Goal: Transaction & Acquisition: Purchase product/service

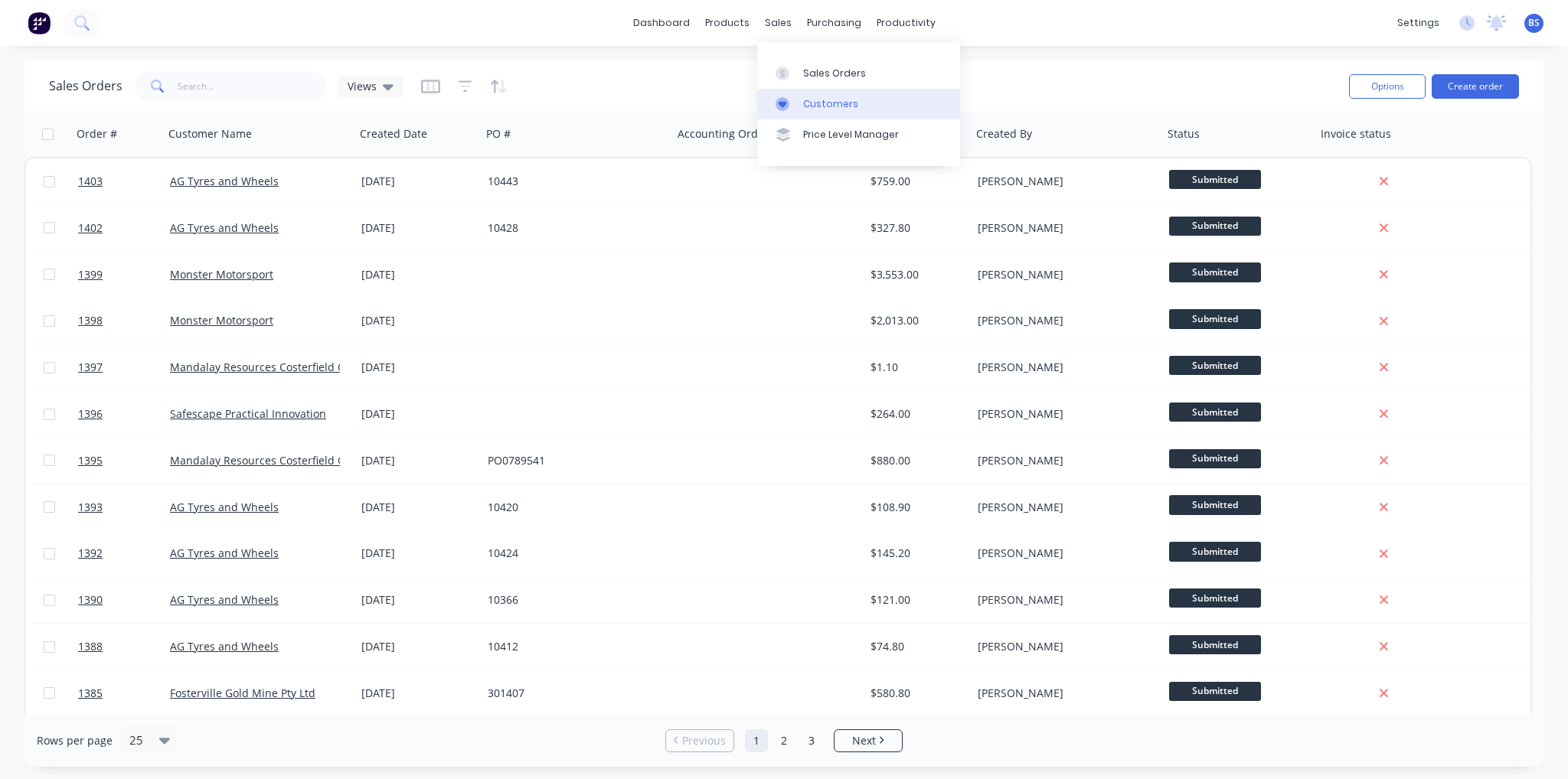
click at [820, 104] on div "Customers" at bounding box center [830, 104] width 55 height 14
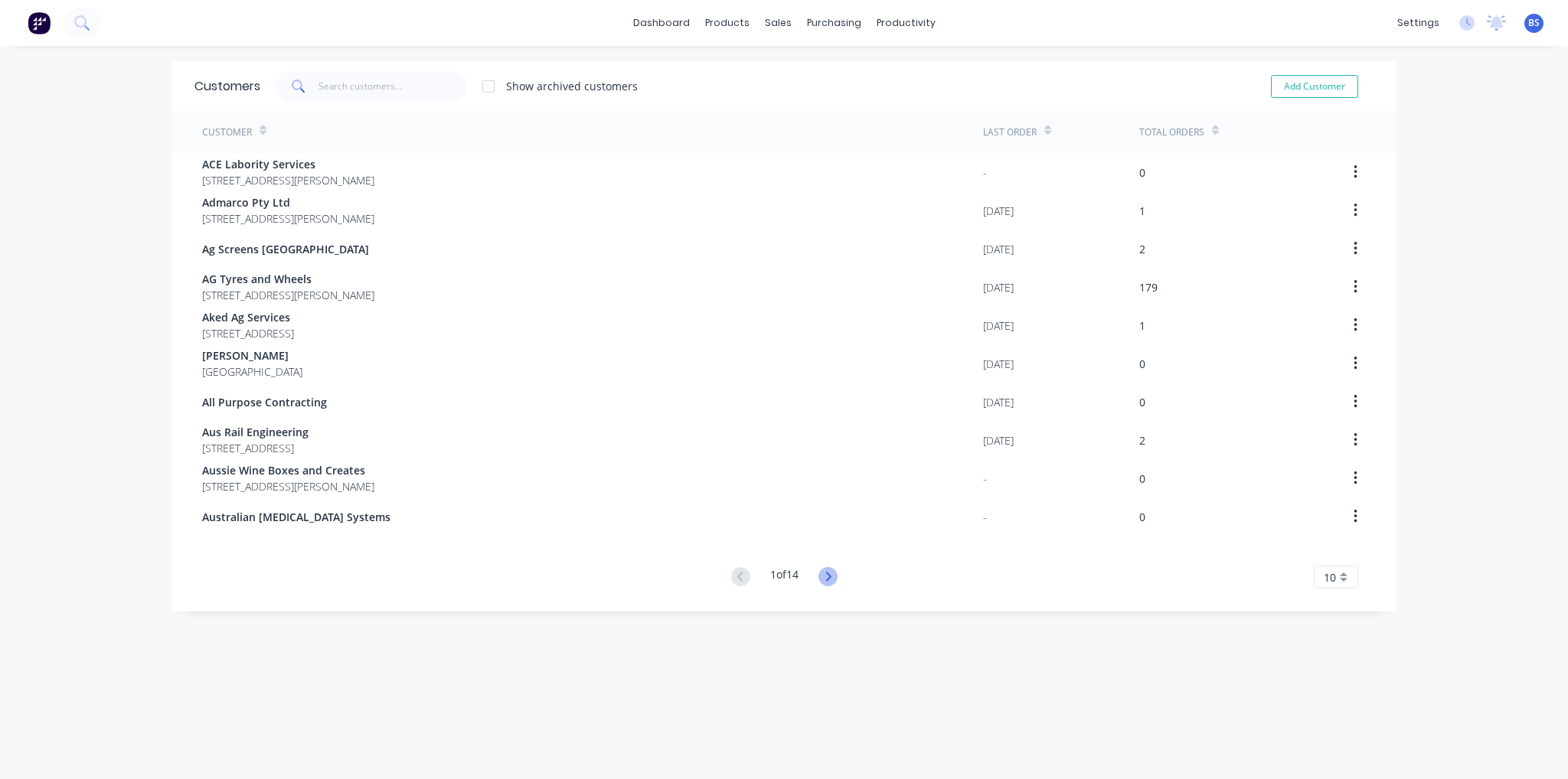
click at [829, 582] on icon at bounding box center [828, 577] width 19 height 19
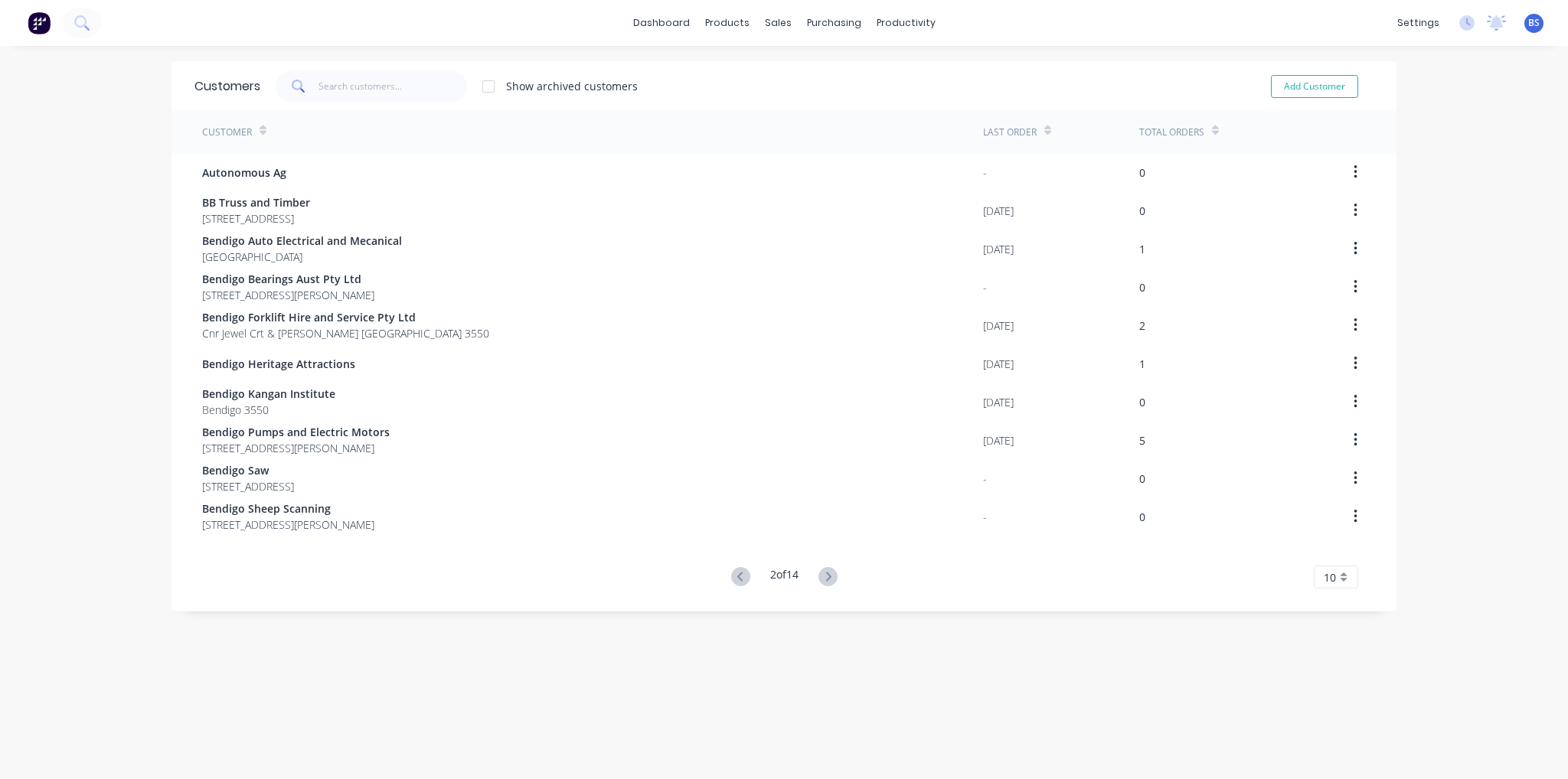
click at [829, 582] on icon at bounding box center [828, 577] width 19 height 19
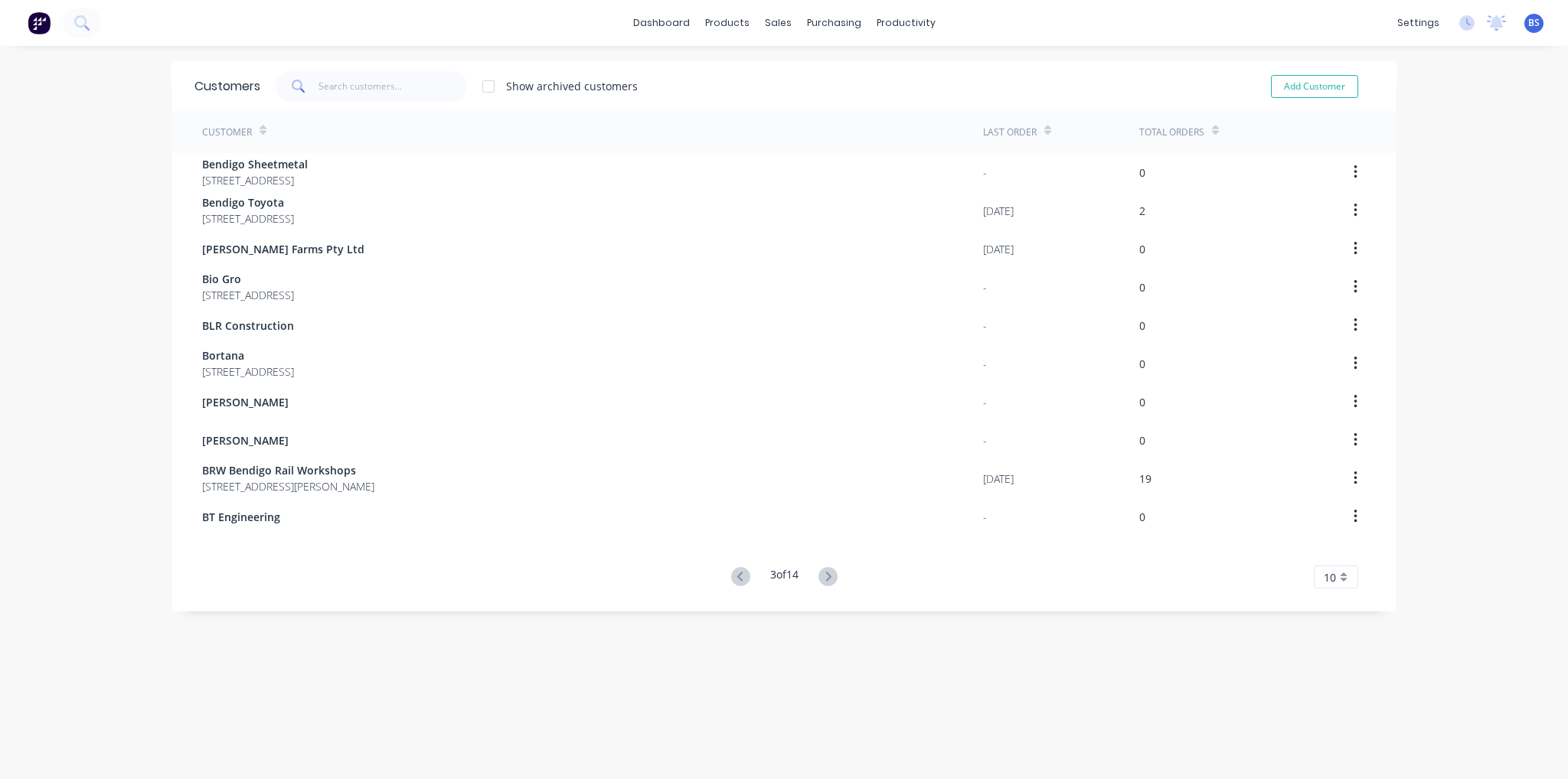
click at [829, 582] on icon at bounding box center [828, 577] width 19 height 19
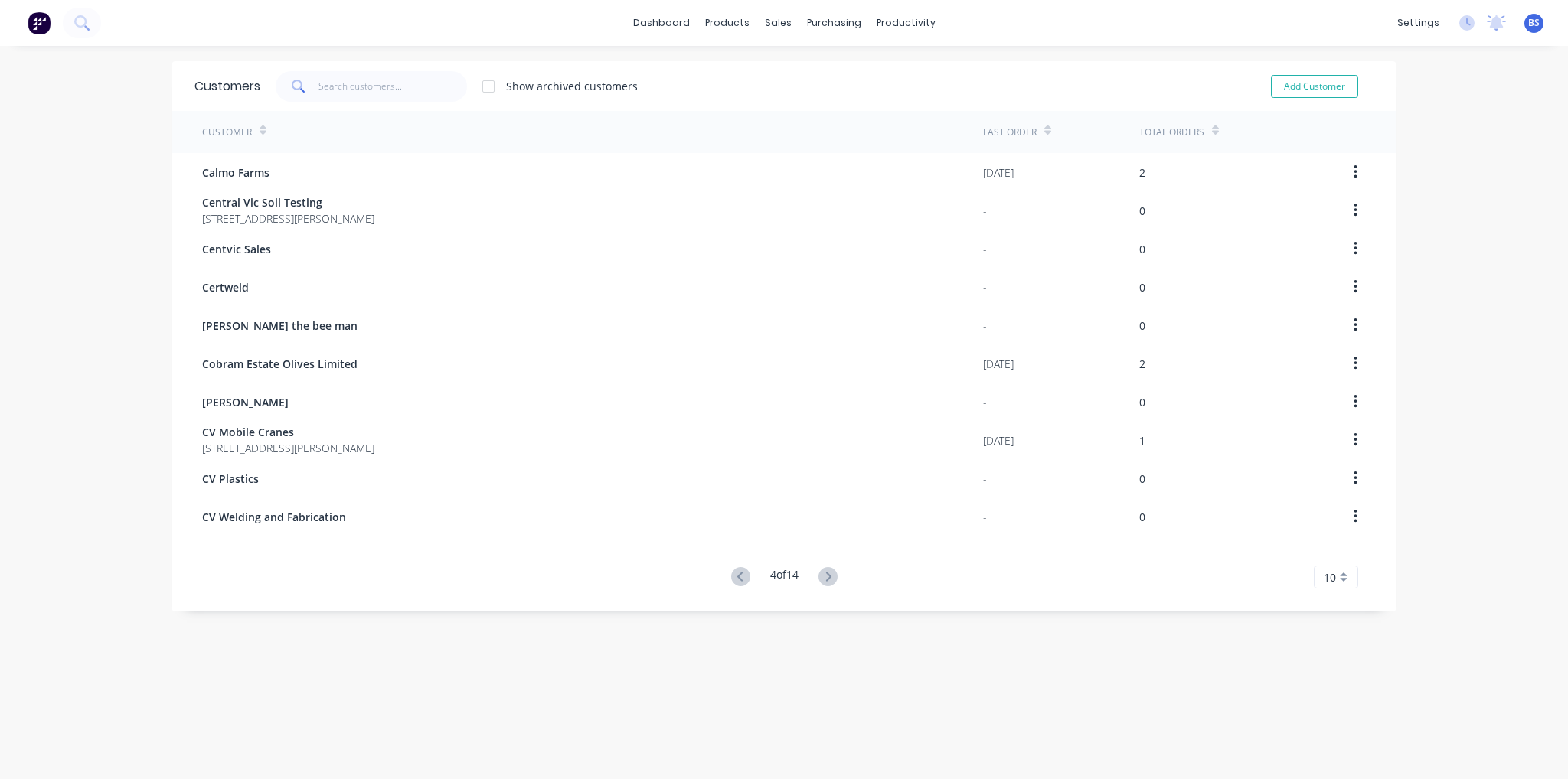
click at [829, 582] on icon at bounding box center [828, 577] width 19 height 19
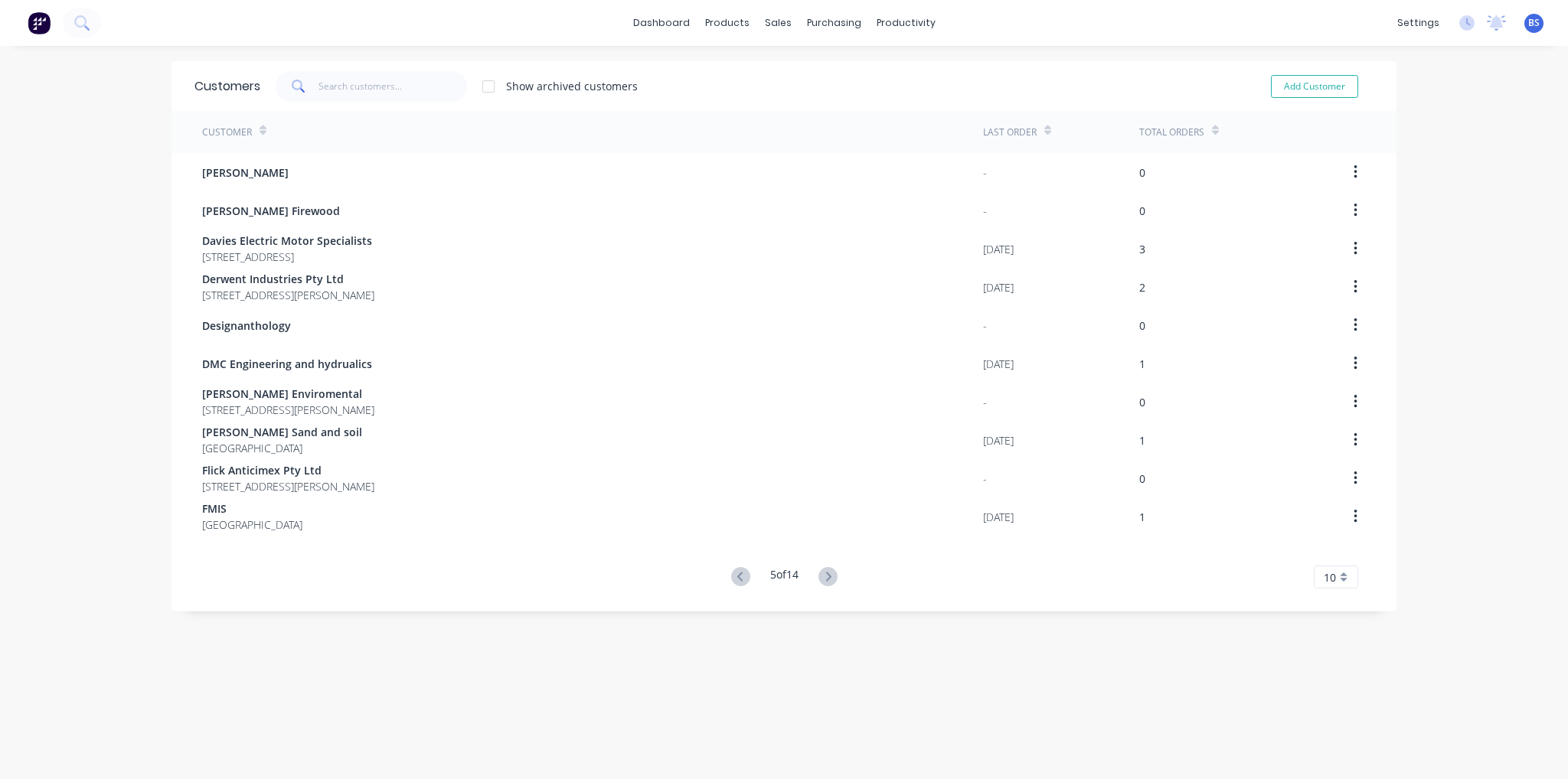
click at [829, 582] on icon at bounding box center [828, 577] width 19 height 19
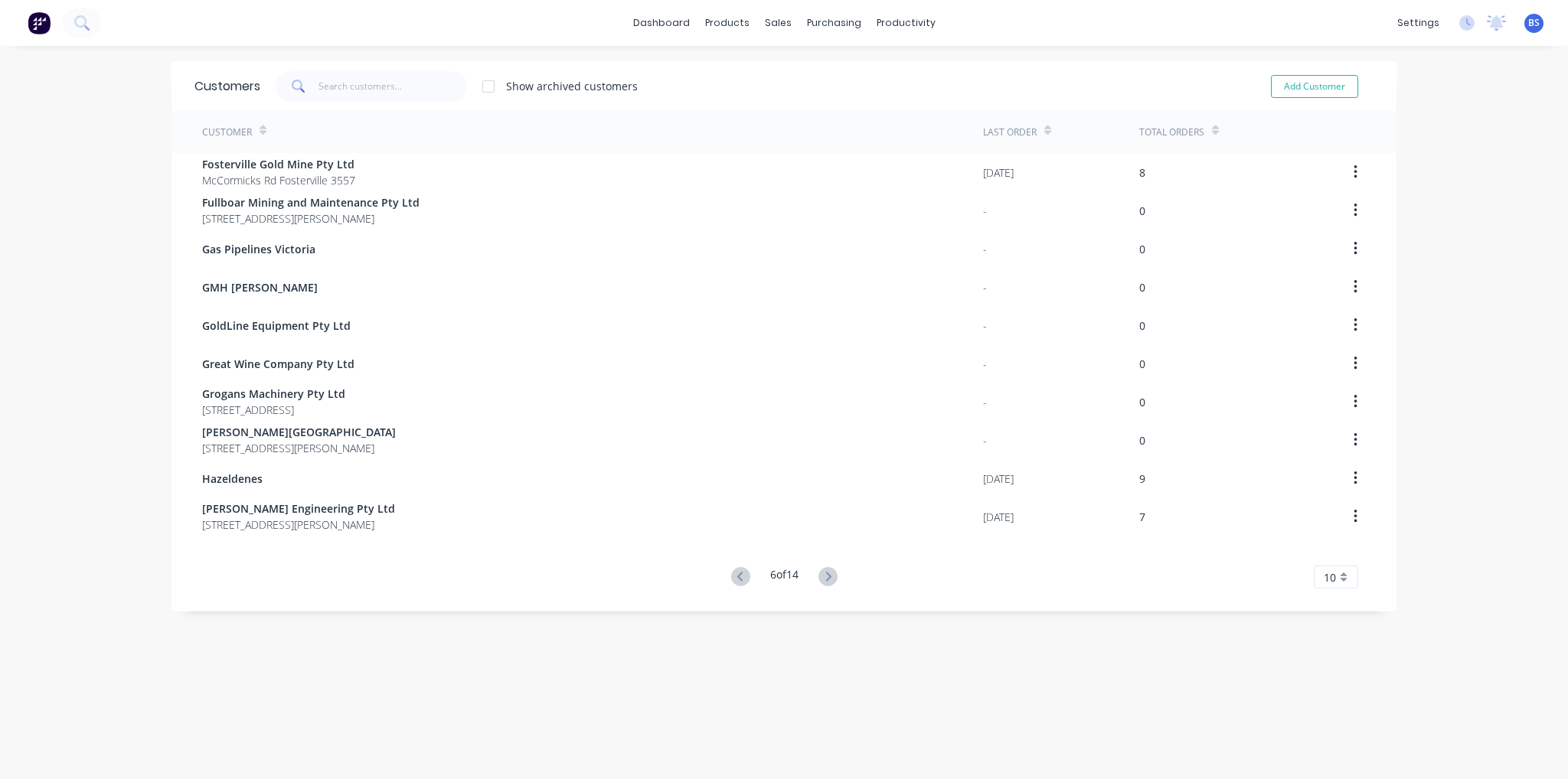
click at [829, 582] on icon at bounding box center [828, 577] width 19 height 19
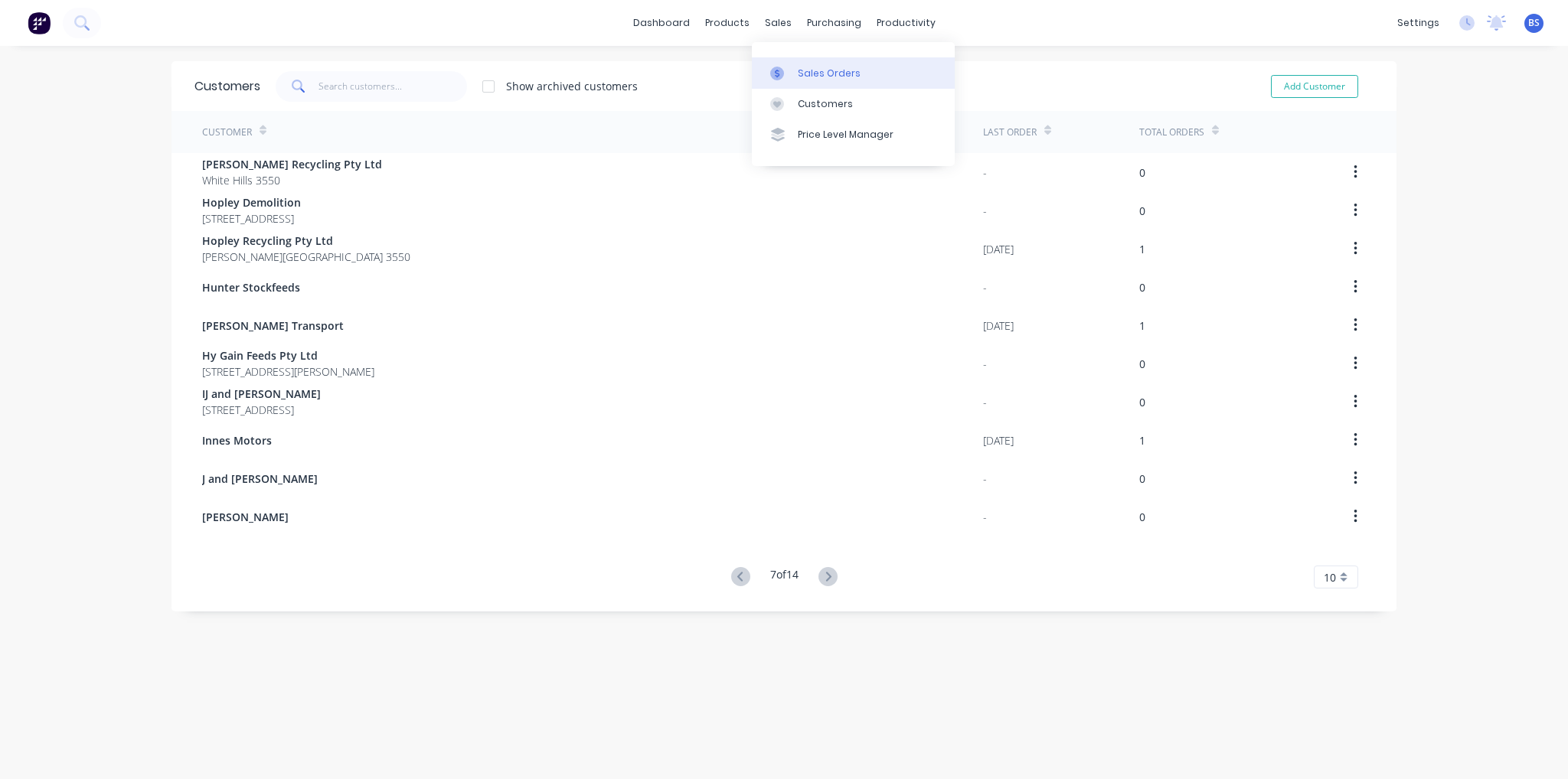
click at [816, 74] on div "Sales Orders" at bounding box center [829, 73] width 63 height 14
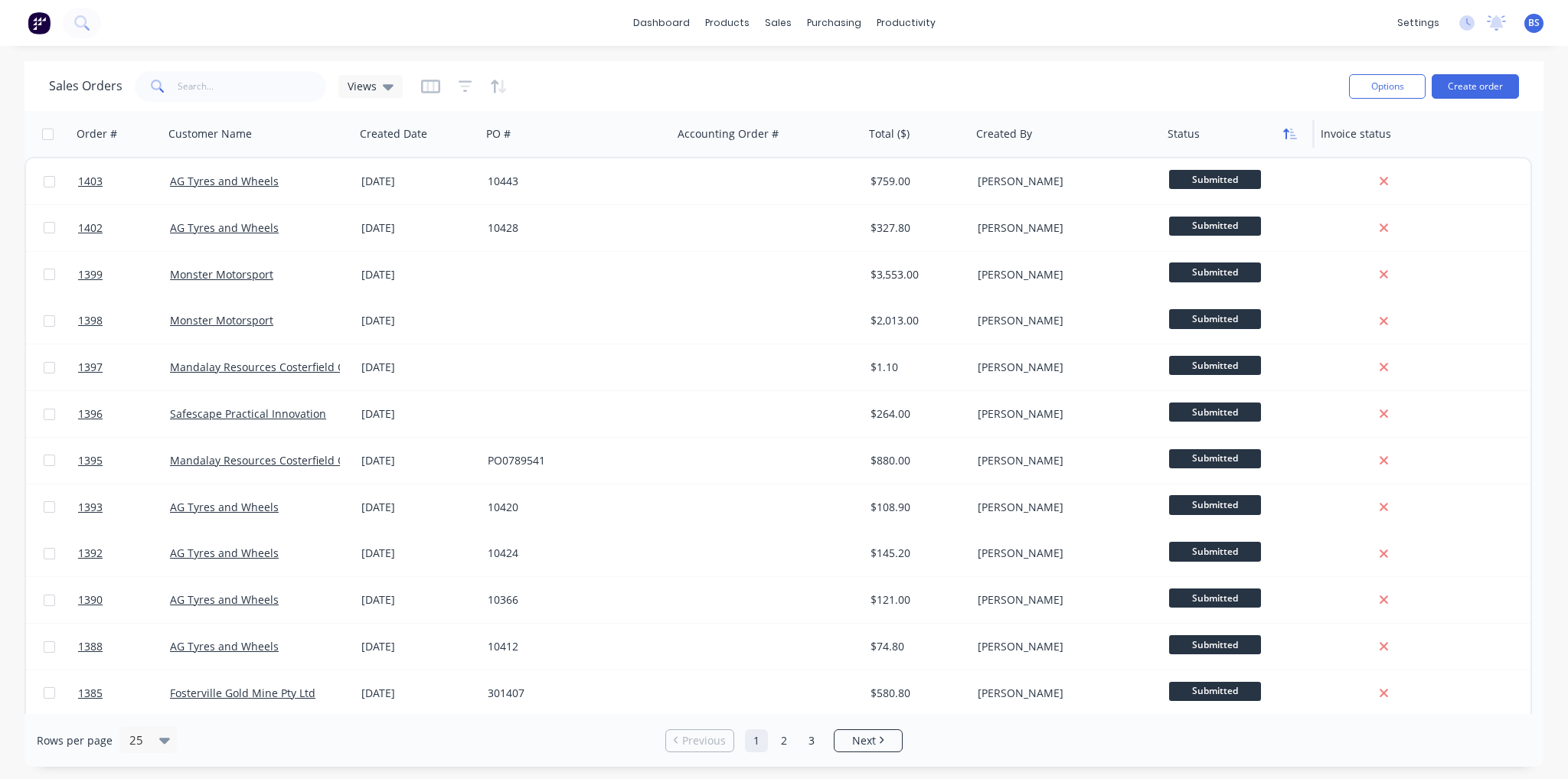
click at [1291, 139] on icon "button" at bounding box center [1294, 134] width 7 height 11
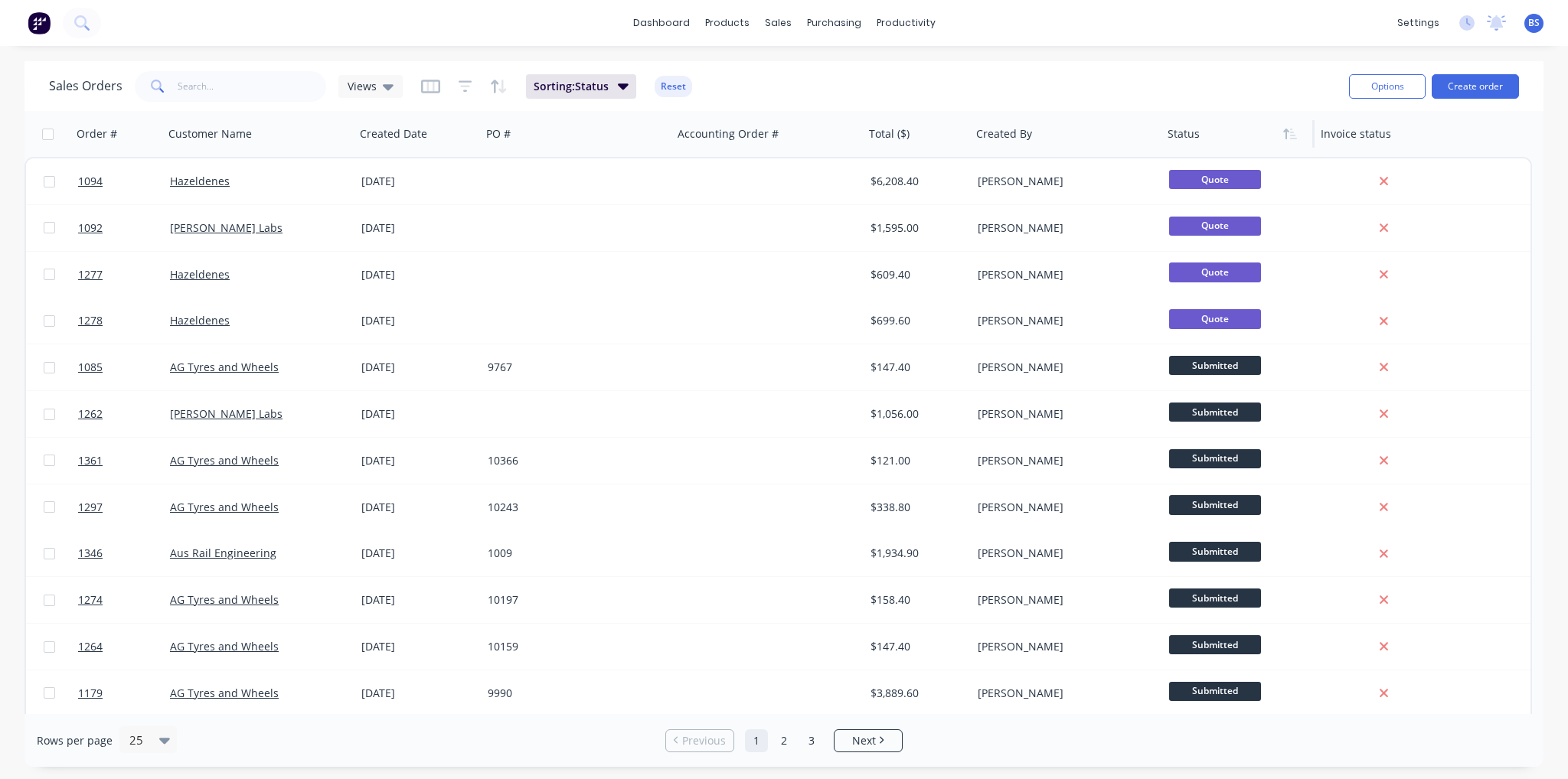
click at [1291, 139] on icon "button" at bounding box center [1294, 134] width 7 height 11
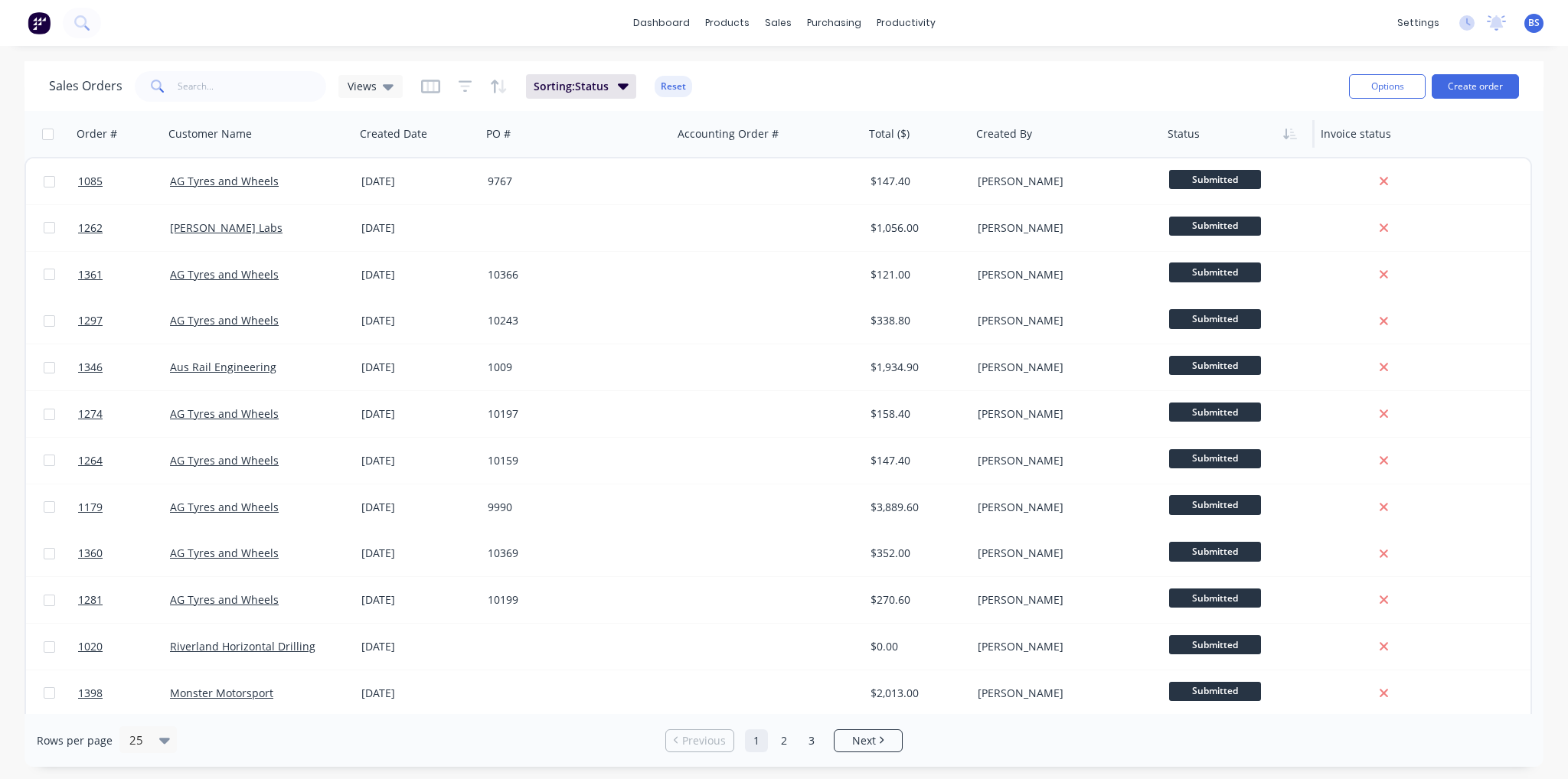
click at [1291, 139] on icon "button" at bounding box center [1294, 134] width 7 height 11
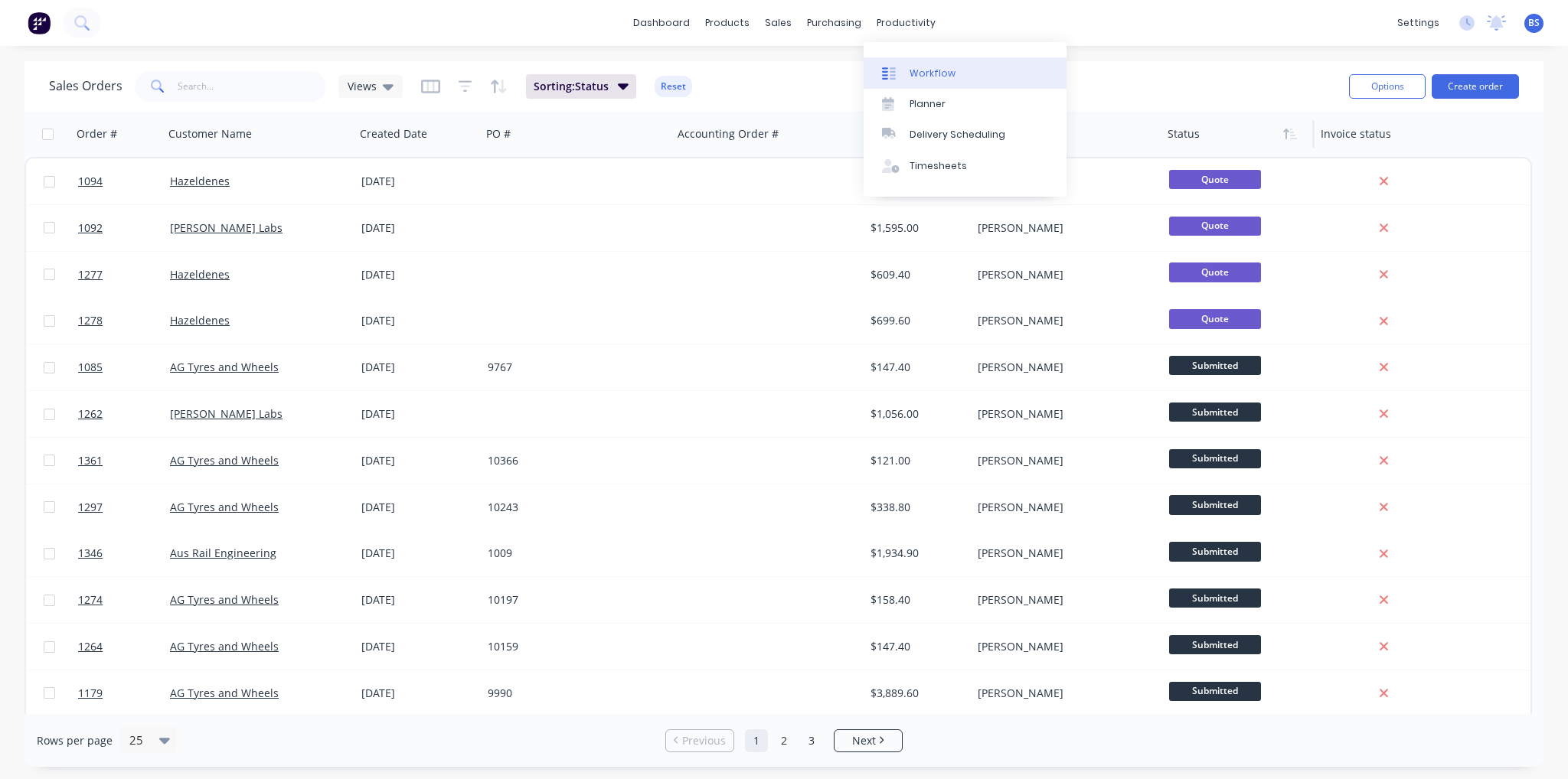
click at [915, 66] on div "Workflow" at bounding box center [932, 73] width 46 height 14
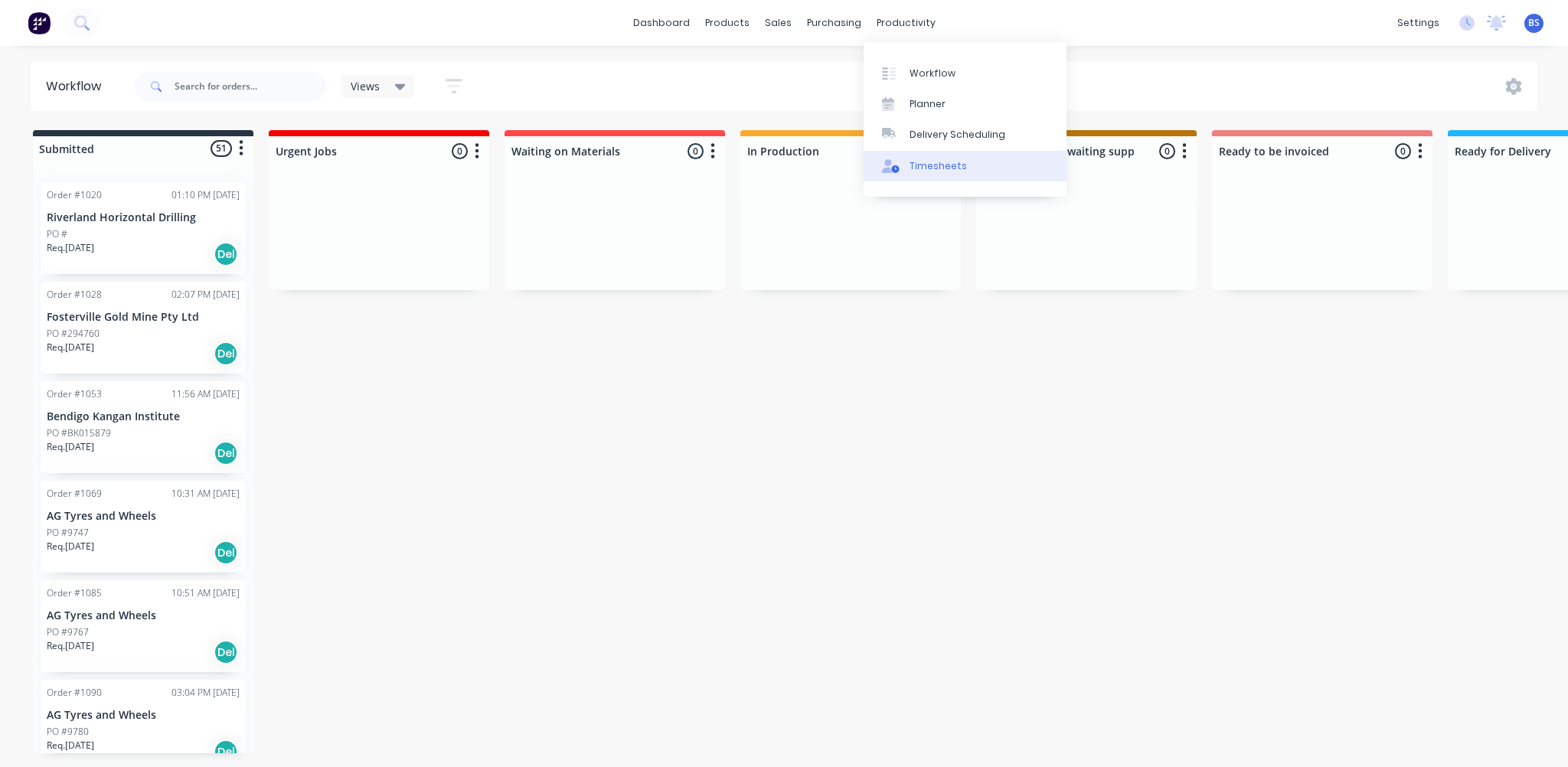
click at [928, 164] on div "Timesheets" at bounding box center [938, 165] width 57 height 14
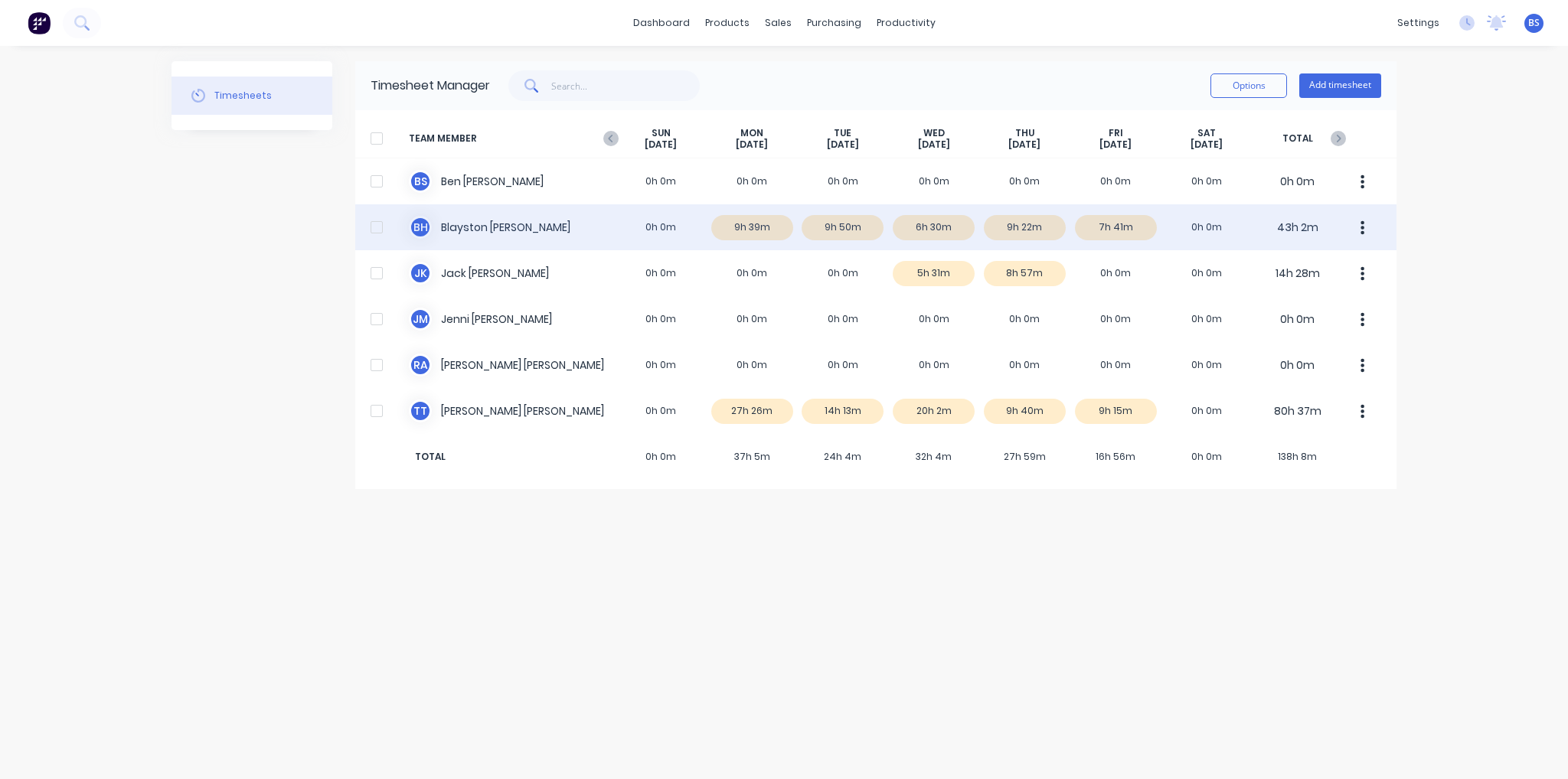
click at [1136, 236] on div "B H Blayston [PERSON_NAME] 0h 0m 9h 39m 9h 50m 6h 30m 9h 22m 7h 41m 0h 0m 43h 2m" at bounding box center [876, 227] width 1041 height 46
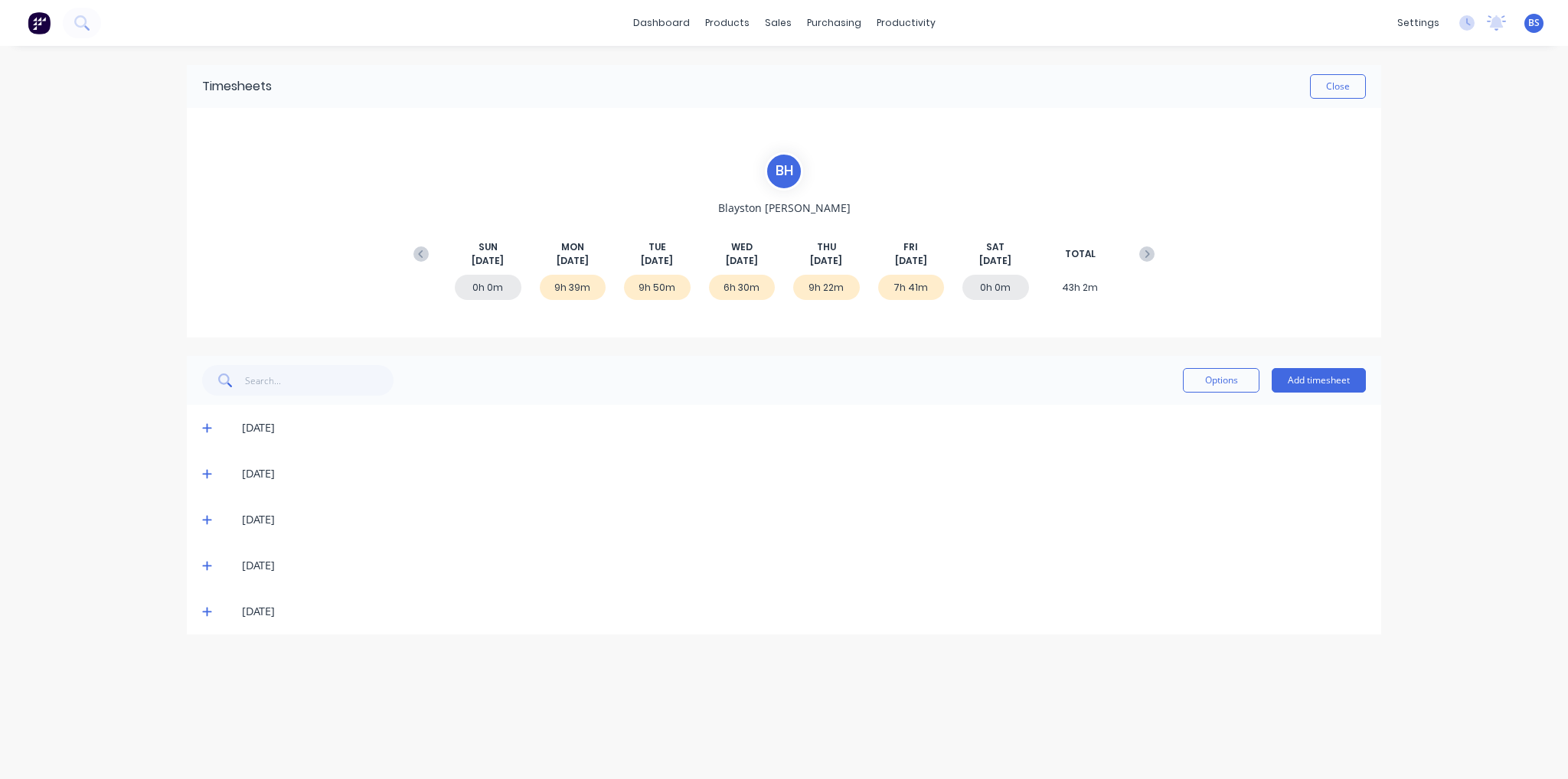
click at [206, 610] on icon at bounding box center [206, 612] width 9 height 9
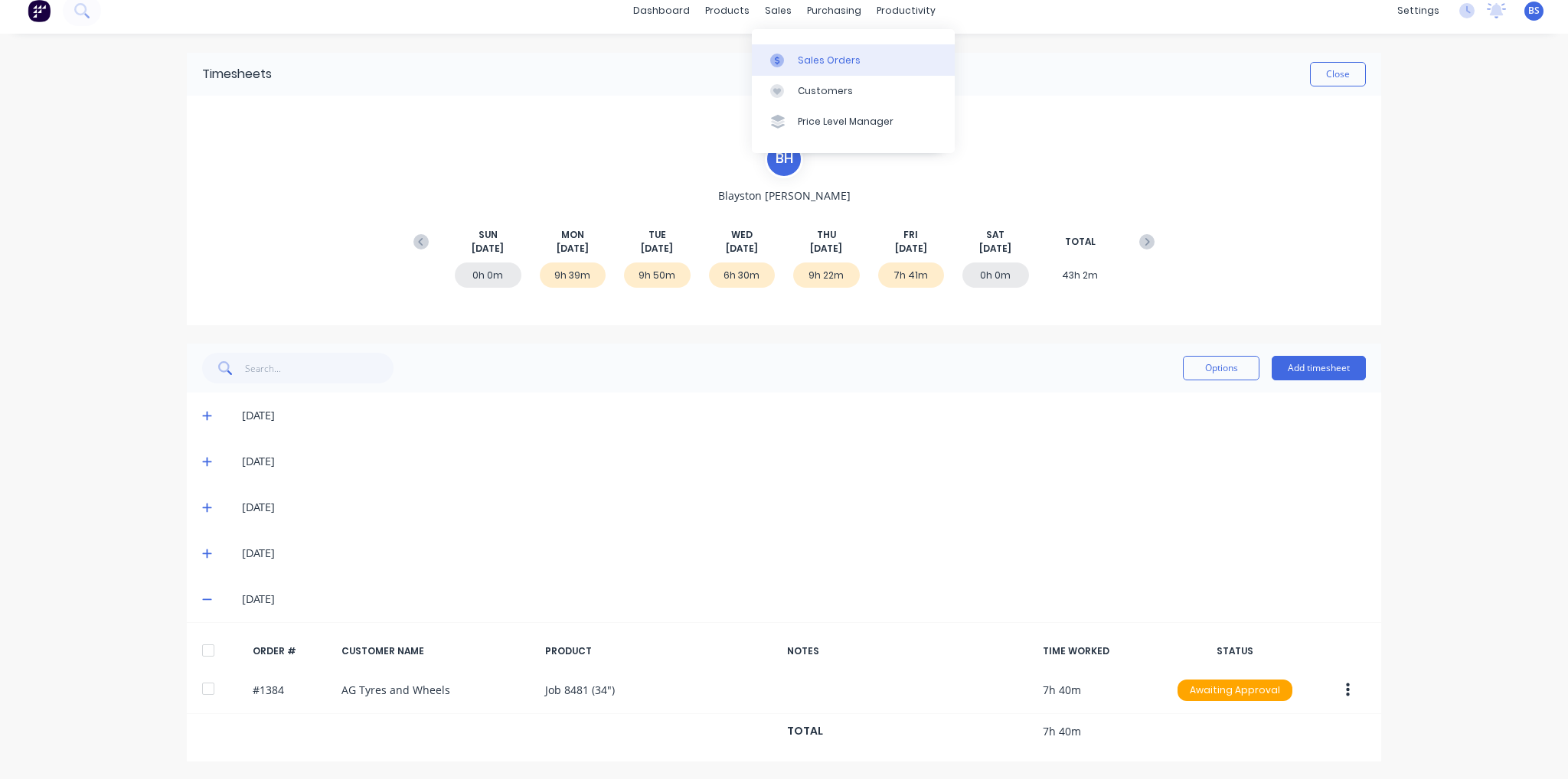
click at [815, 65] on div "Sales Orders" at bounding box center [829, 60] width 63 height 14
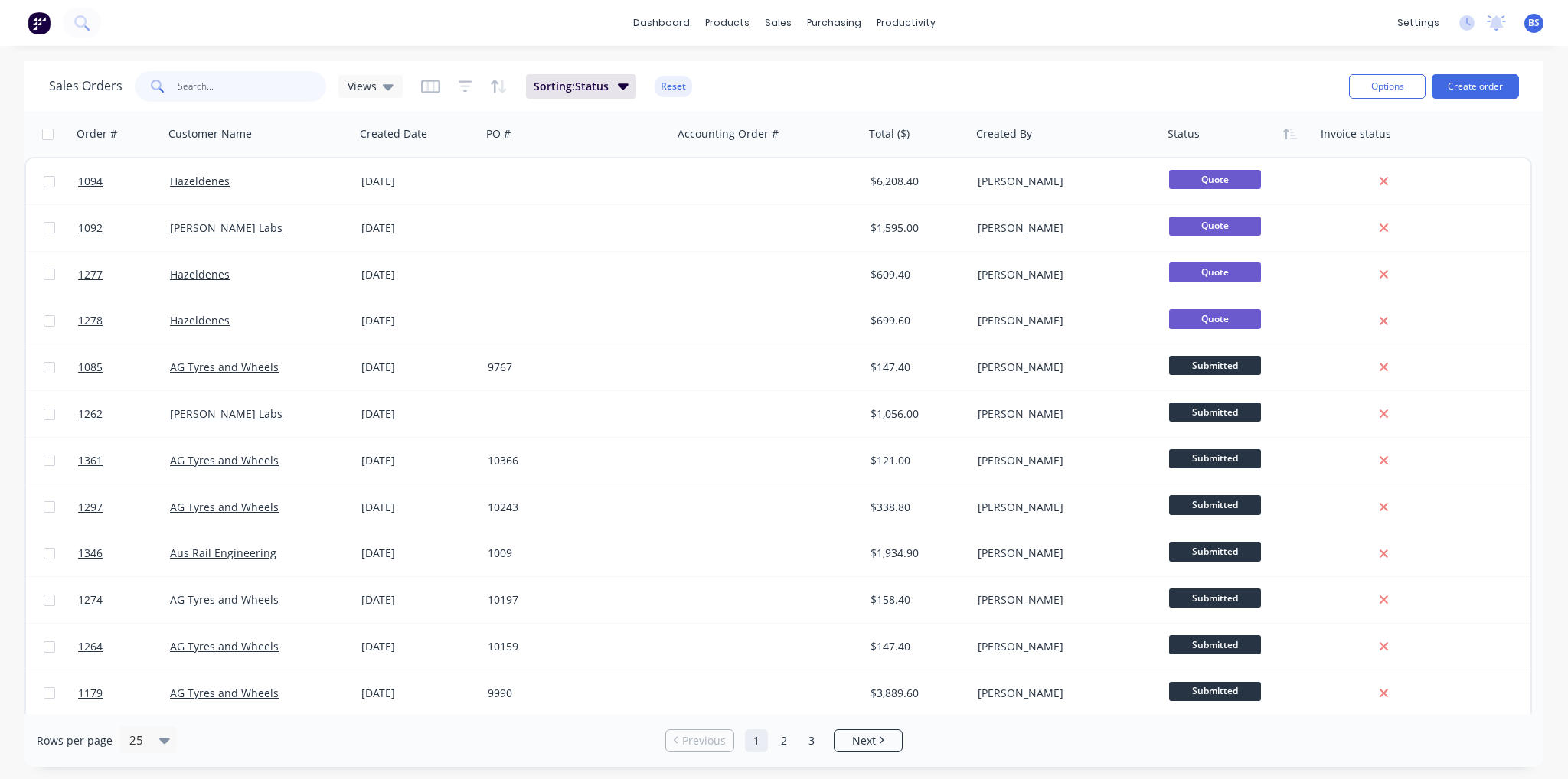
click at [252, 80] on input "text" at bounding box center [253, 86] width 149 height 31
type input "1384"
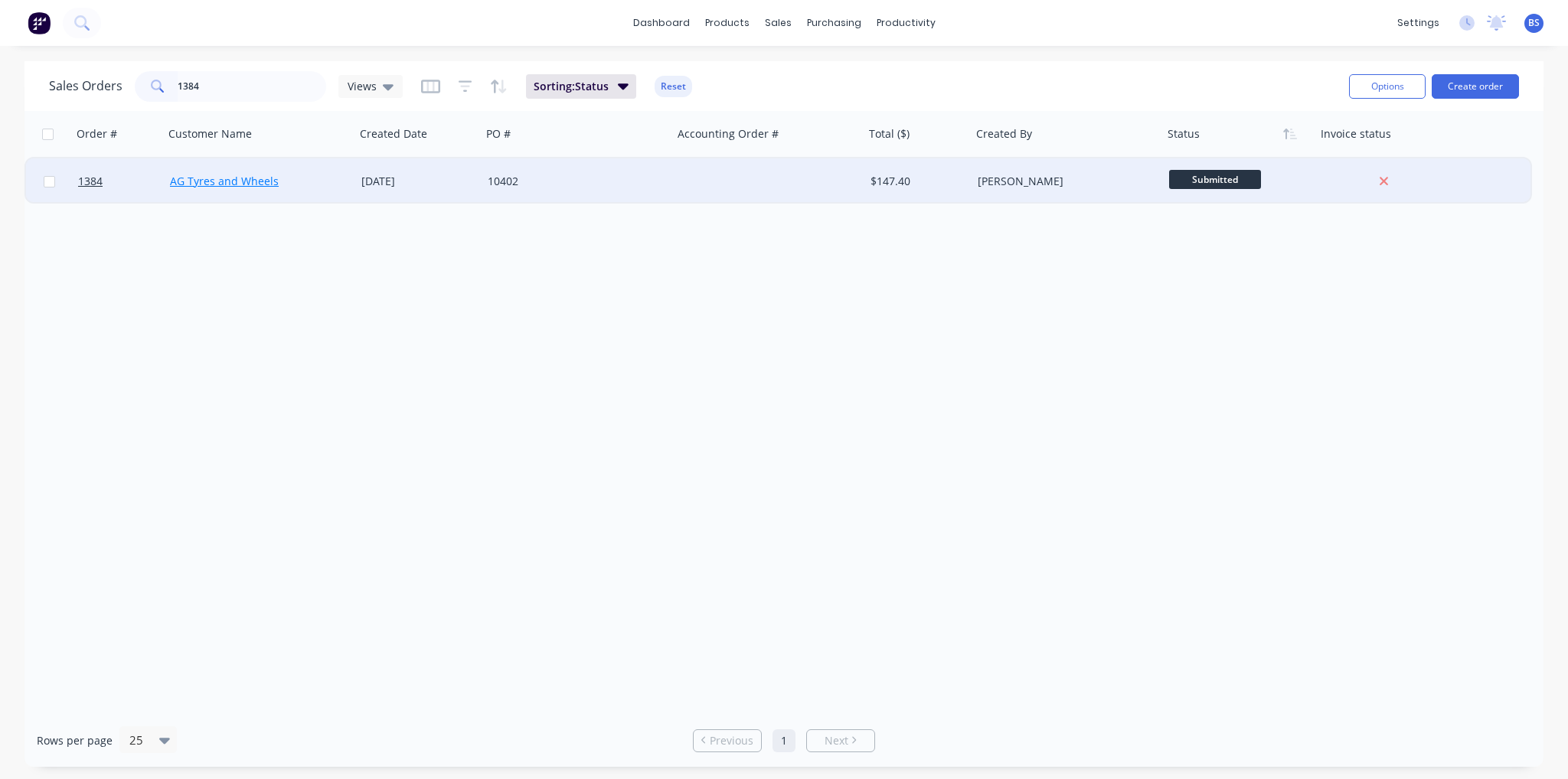
click at [230, 182] on link "AG Tyres and Wheels" at bounding box center [224, 181] width 109 height 15
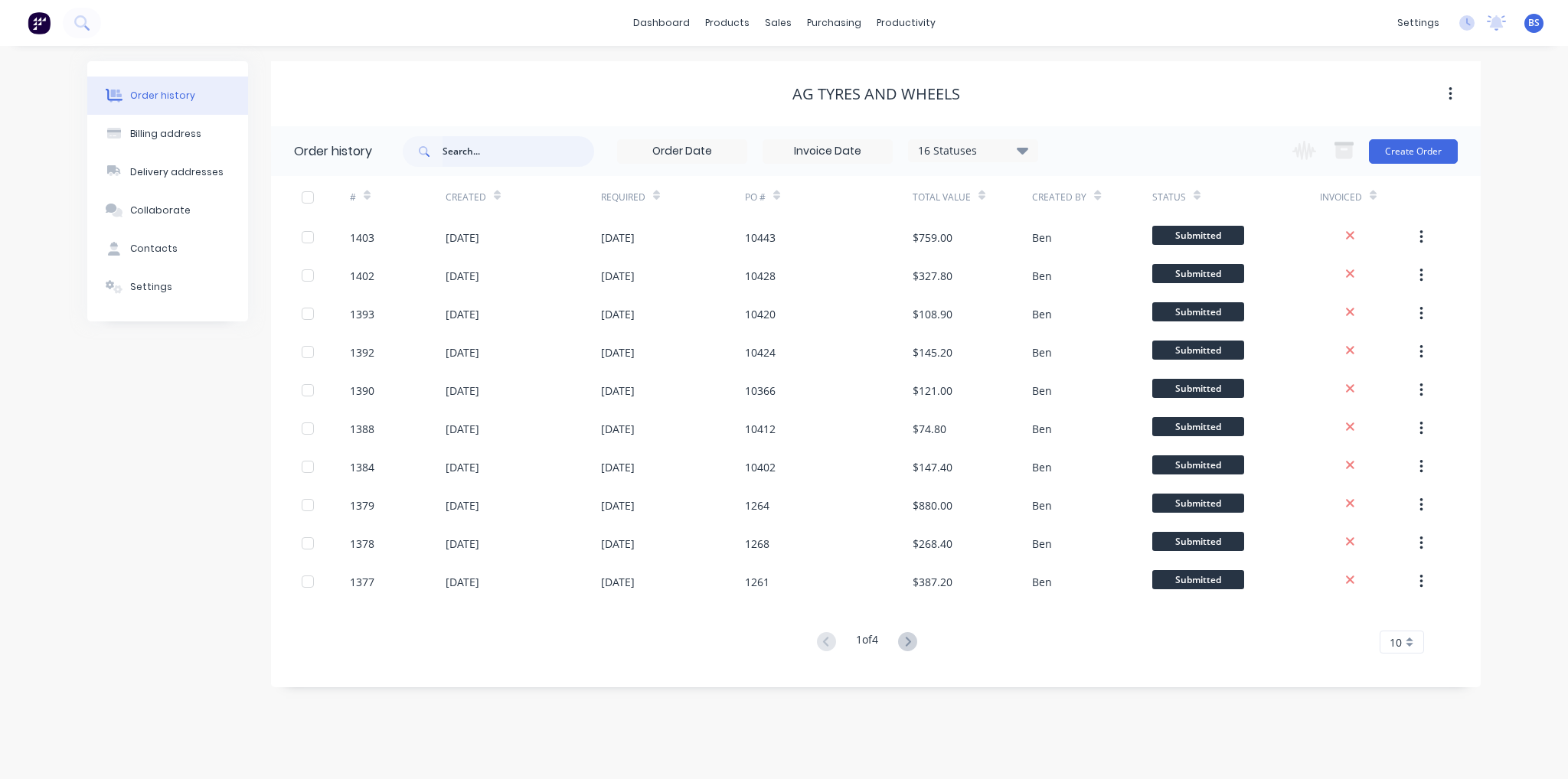
click at [558, 143] on input "text" at bounding box center [518, 152] width 152 height 31
type input "1384"
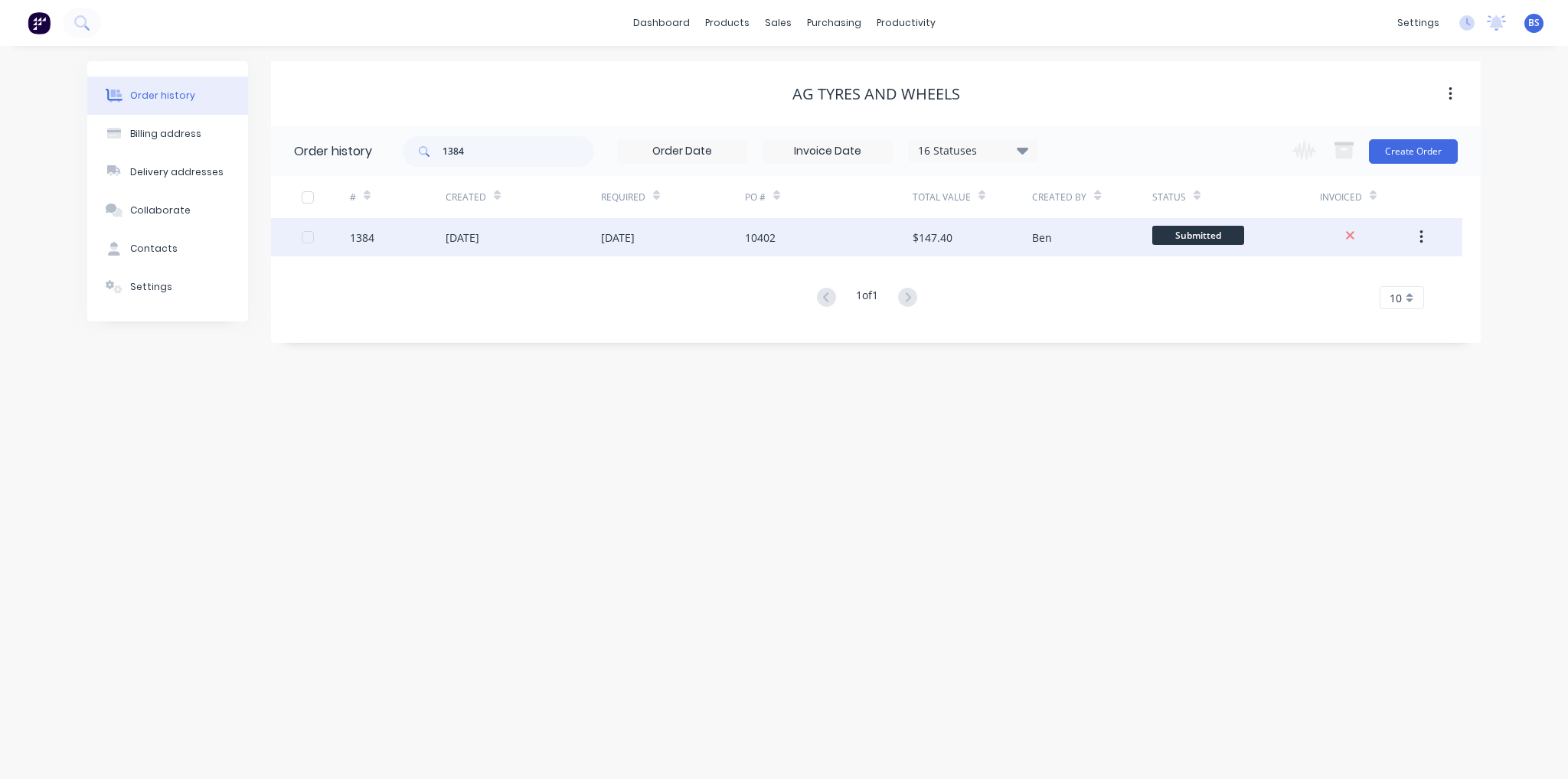
click at [480, 241] on div "[DATE]" at bounding box center [462, 238] width 34 height 16
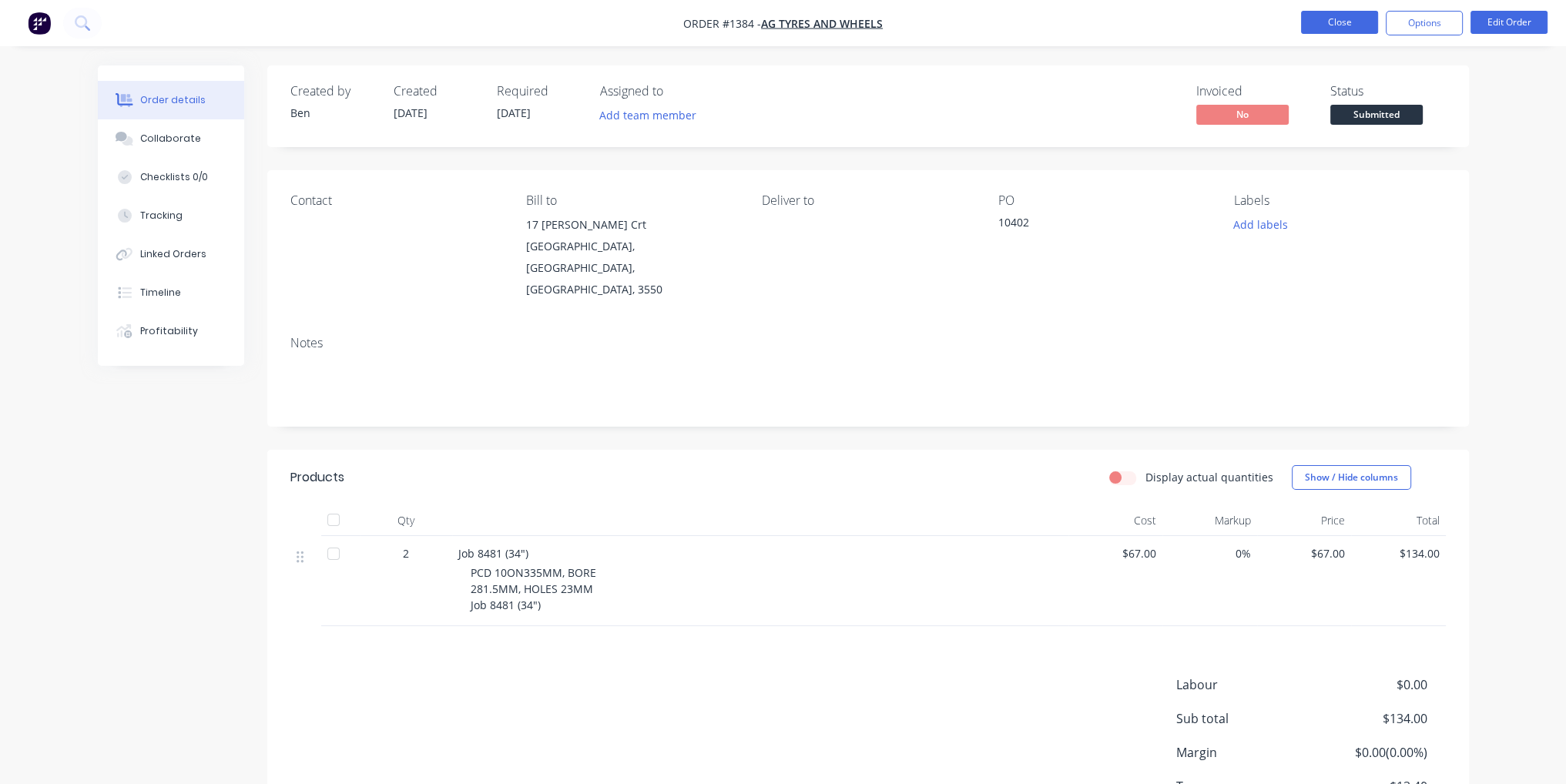
click at [1340, 22] on button "Close" at bounding box center [1339, 22] width 77 height 23
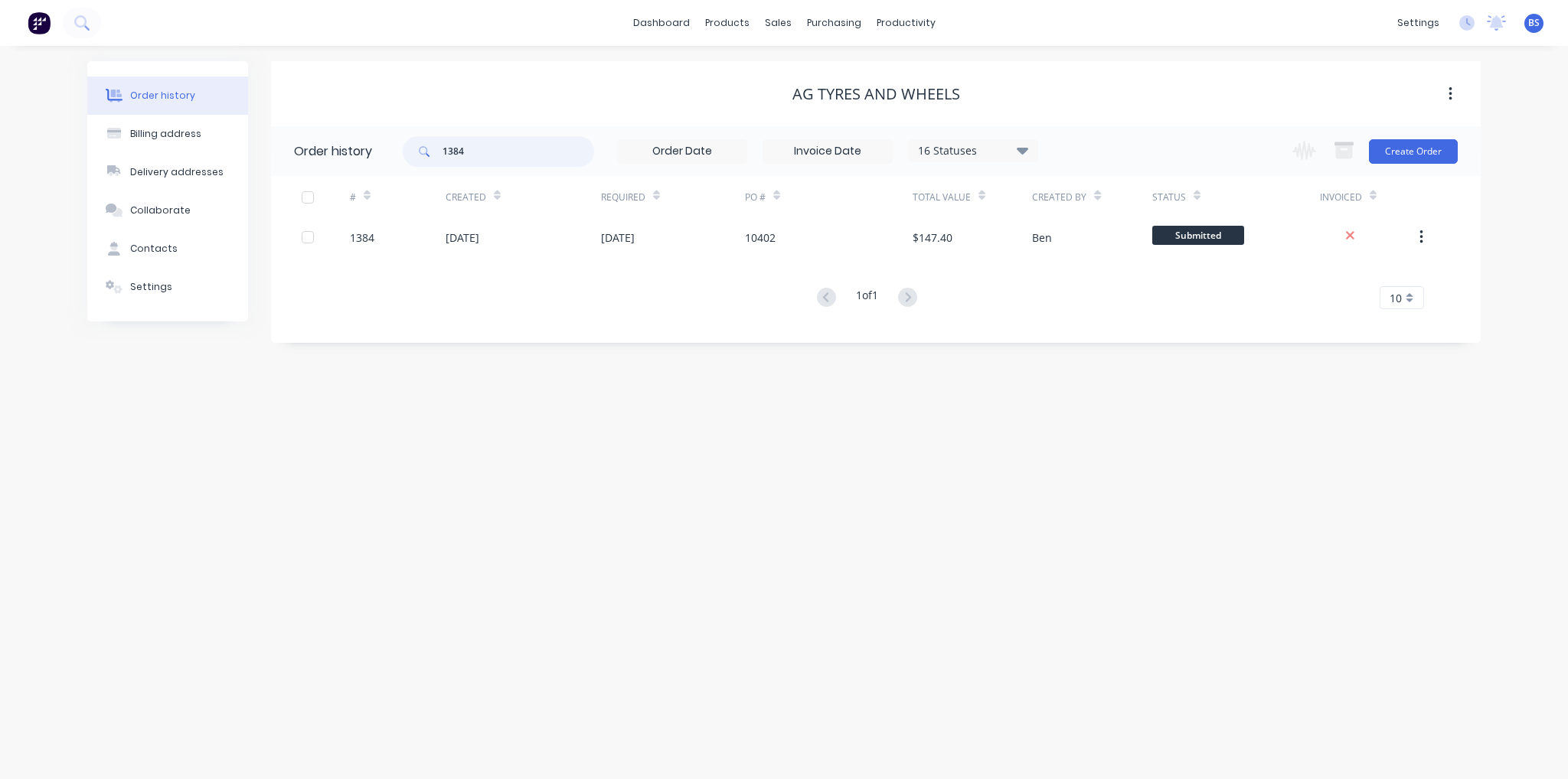
drag, startPoint x: 503, startPoint y: 163, endPoint x: 300, endPoint y: 163, distance: 203.0
click at [300, 163] on header "Order history 1384 16 Statuses Invoice Status Invoiced Not Invoiced Partial Ord…" at bounding box center [876, 151] width 1210 height 50
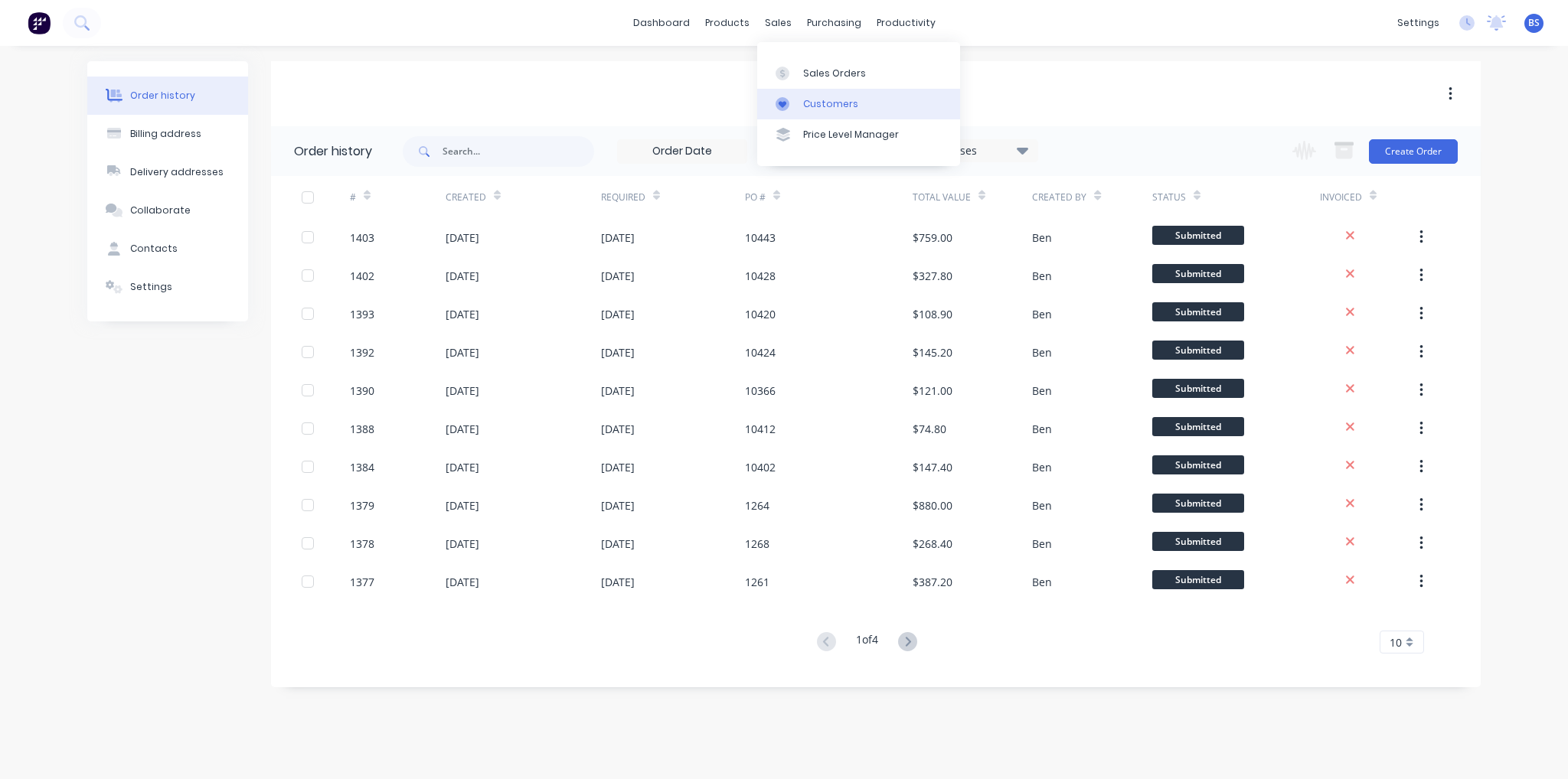
click at [809, 104] on div "Customers" at bounding box center [830, 104] width 55 height 14
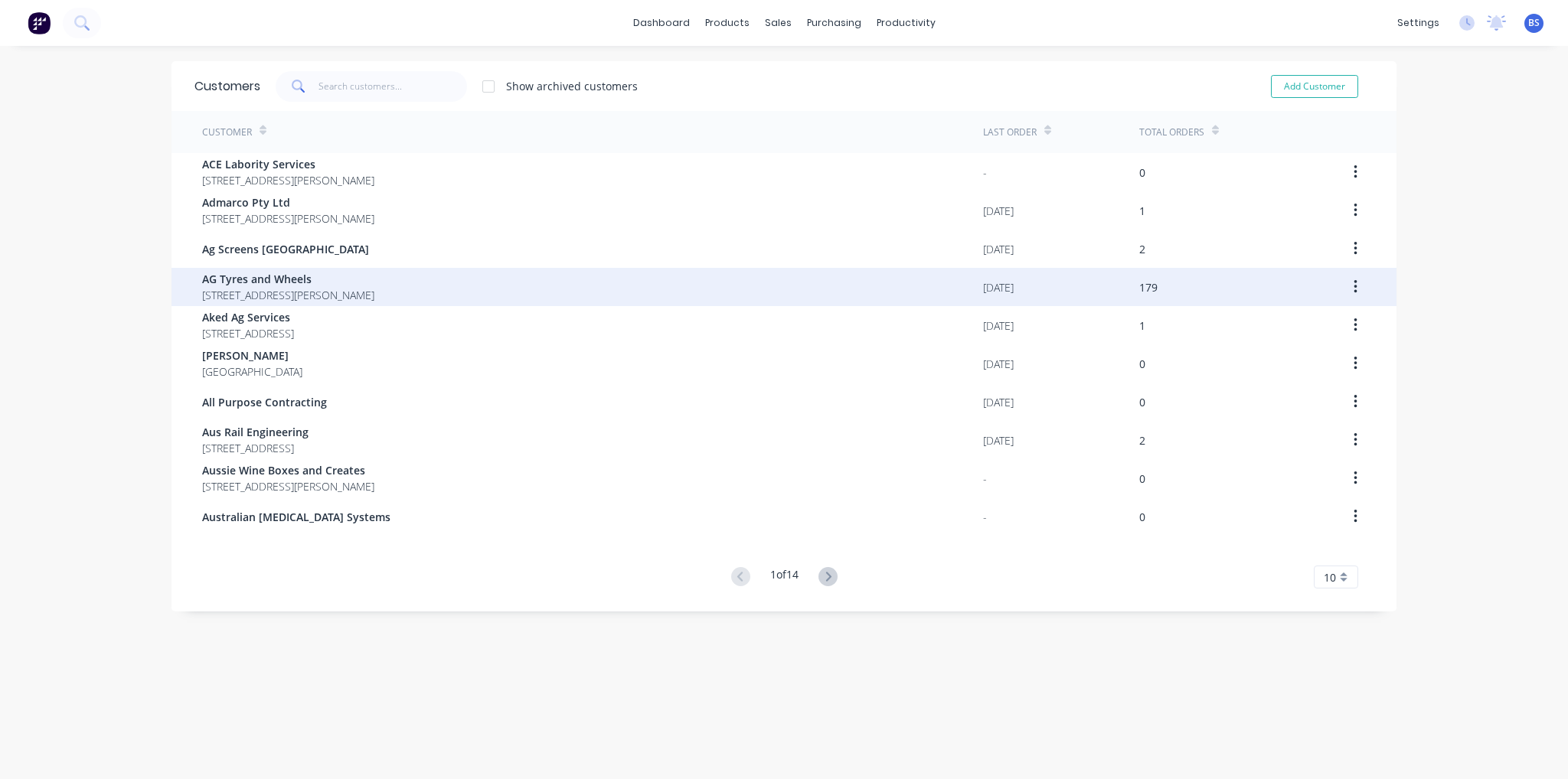
click at [372, 298] on span "[STREET_ADDRESS][PERSON_NAME]" at bounding box center [288, 295] width 173 height 16
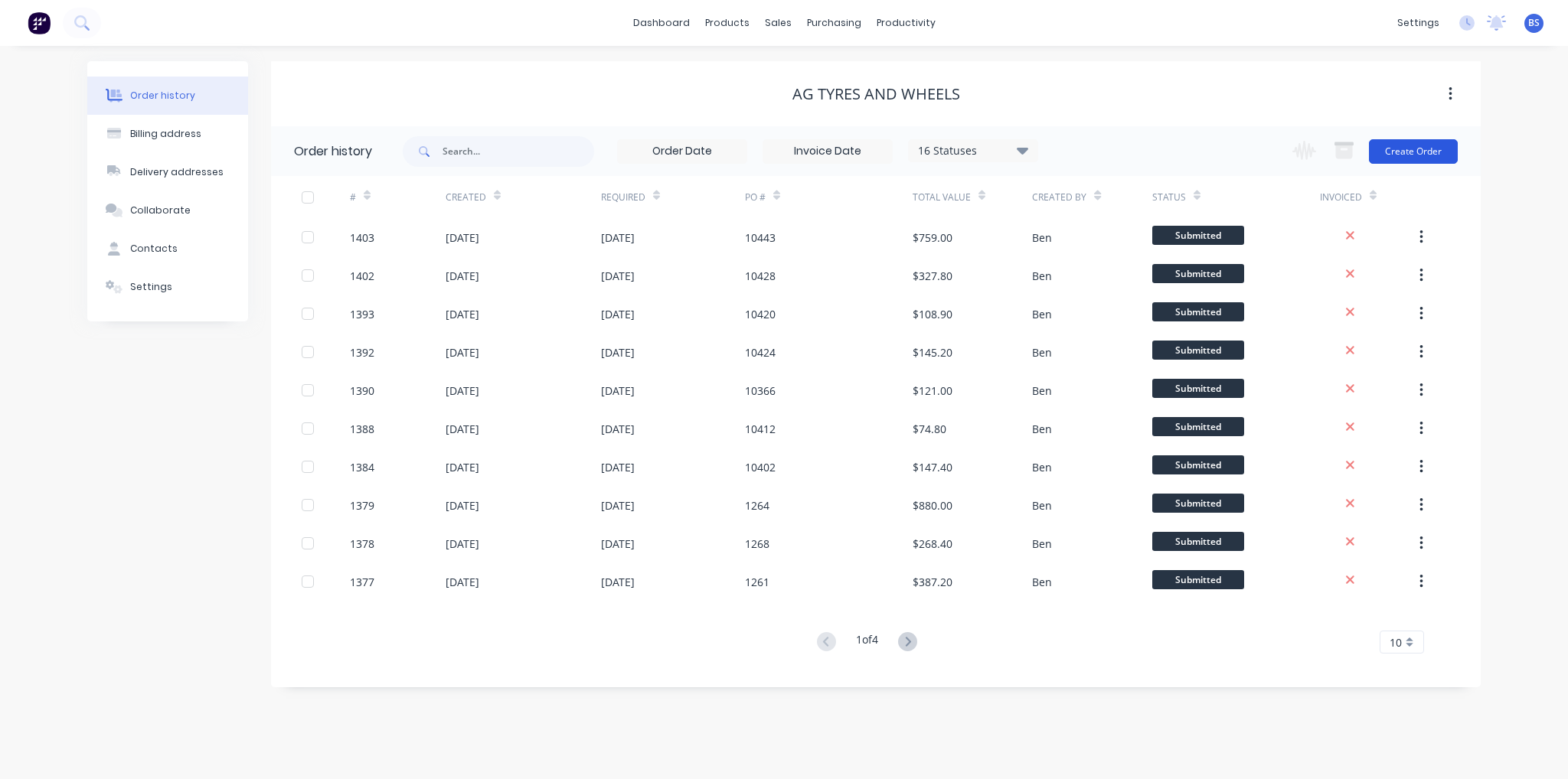
click at [1411, 154] on button "Create Order" at bounding box center [1414, 151] width 89 height 25
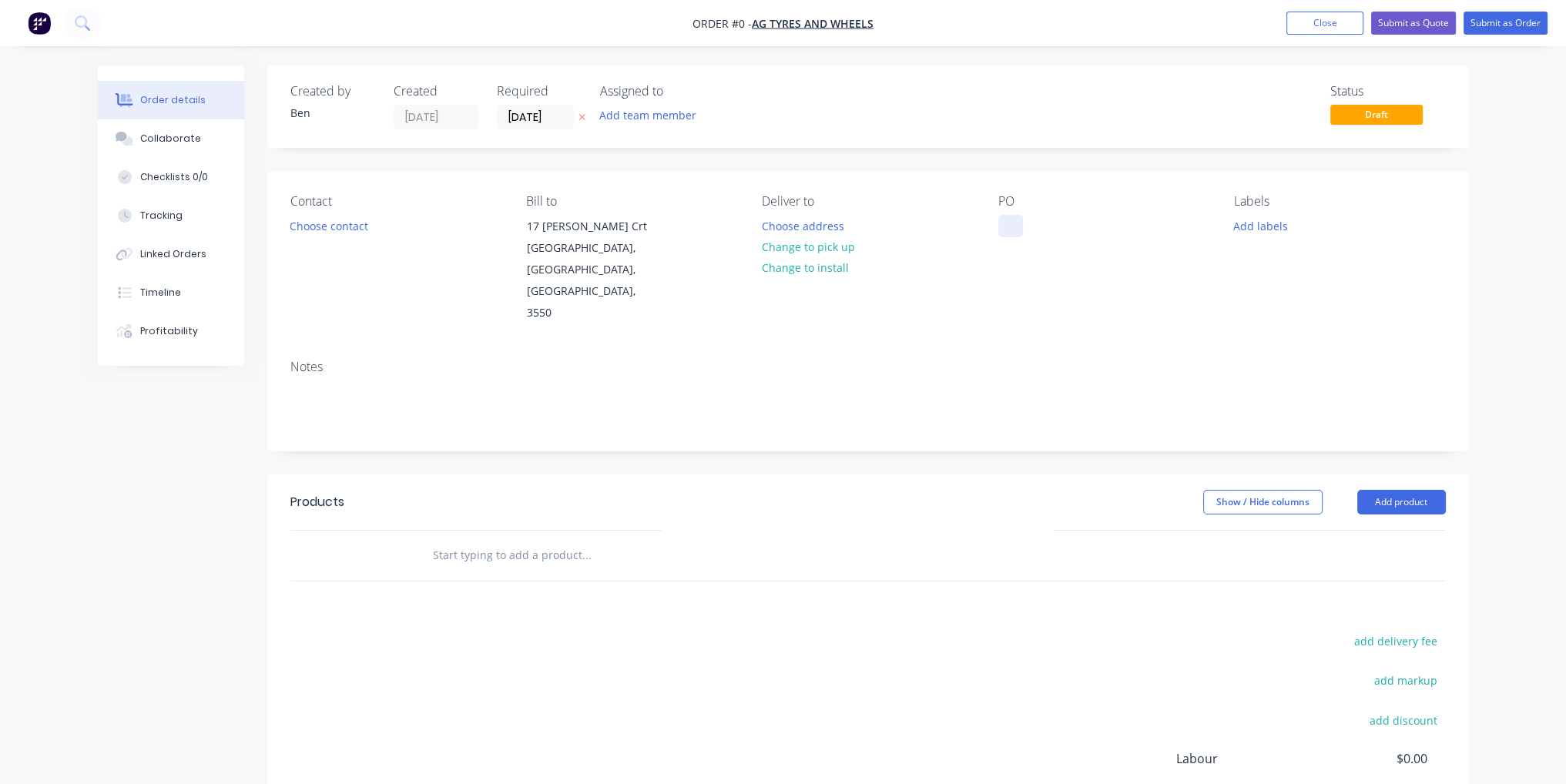
click at [1014, 229] on div at bounding box center [1010, 226] width 25 height 22
click at [1396, 464] on div "Order details Collaborate Checklists 0/0 Tracking Linked Orders Timeline Profit…" at bounding box center [783, 520] width 1402 height 908
click at [1414, 490] on button "Add product" at bounding box center [1401, 502] width 89 height 25
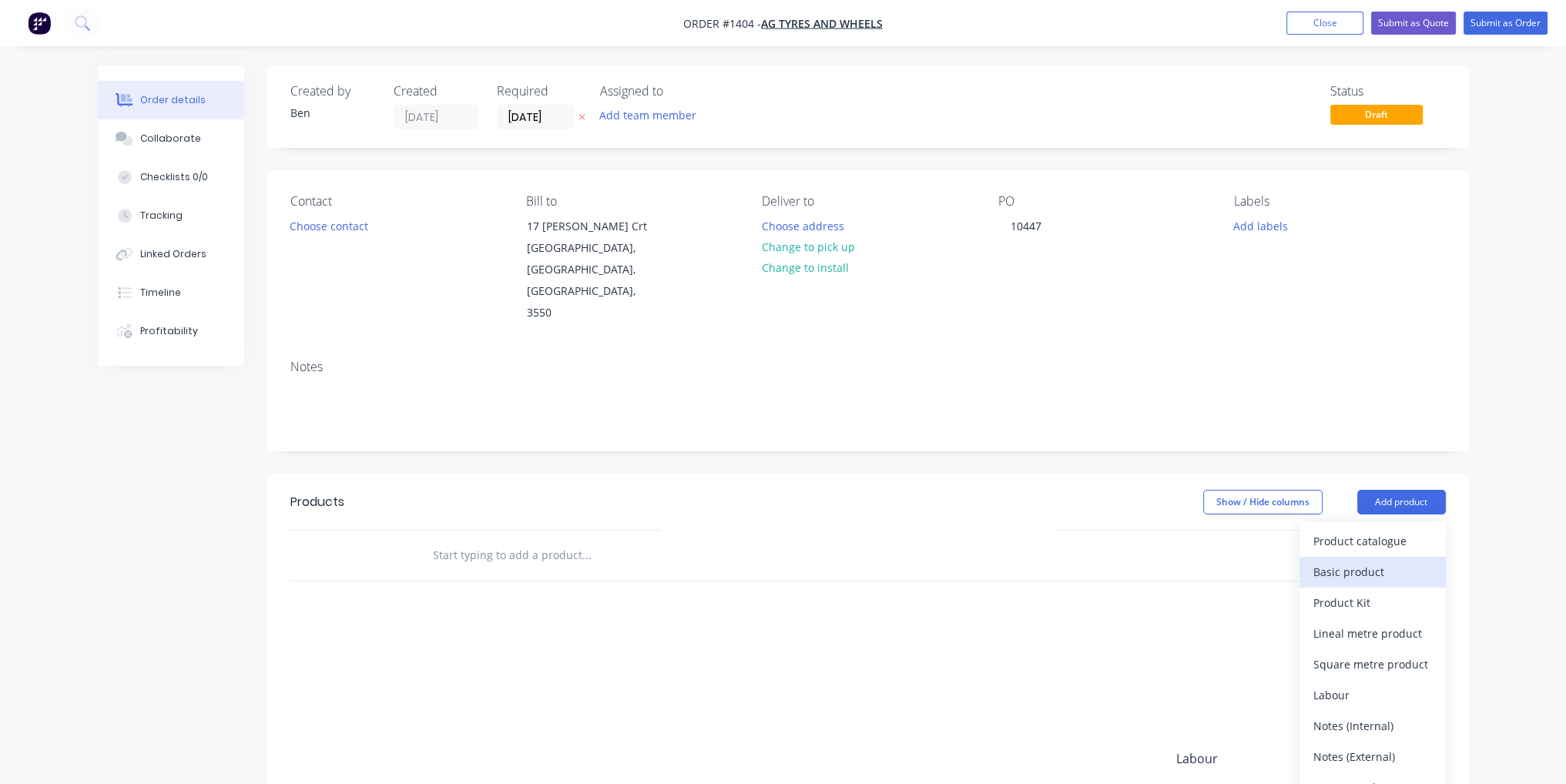
click at [1369, 561] on div "Basic product" at bounding box center [1373, 572] width 119 height 22
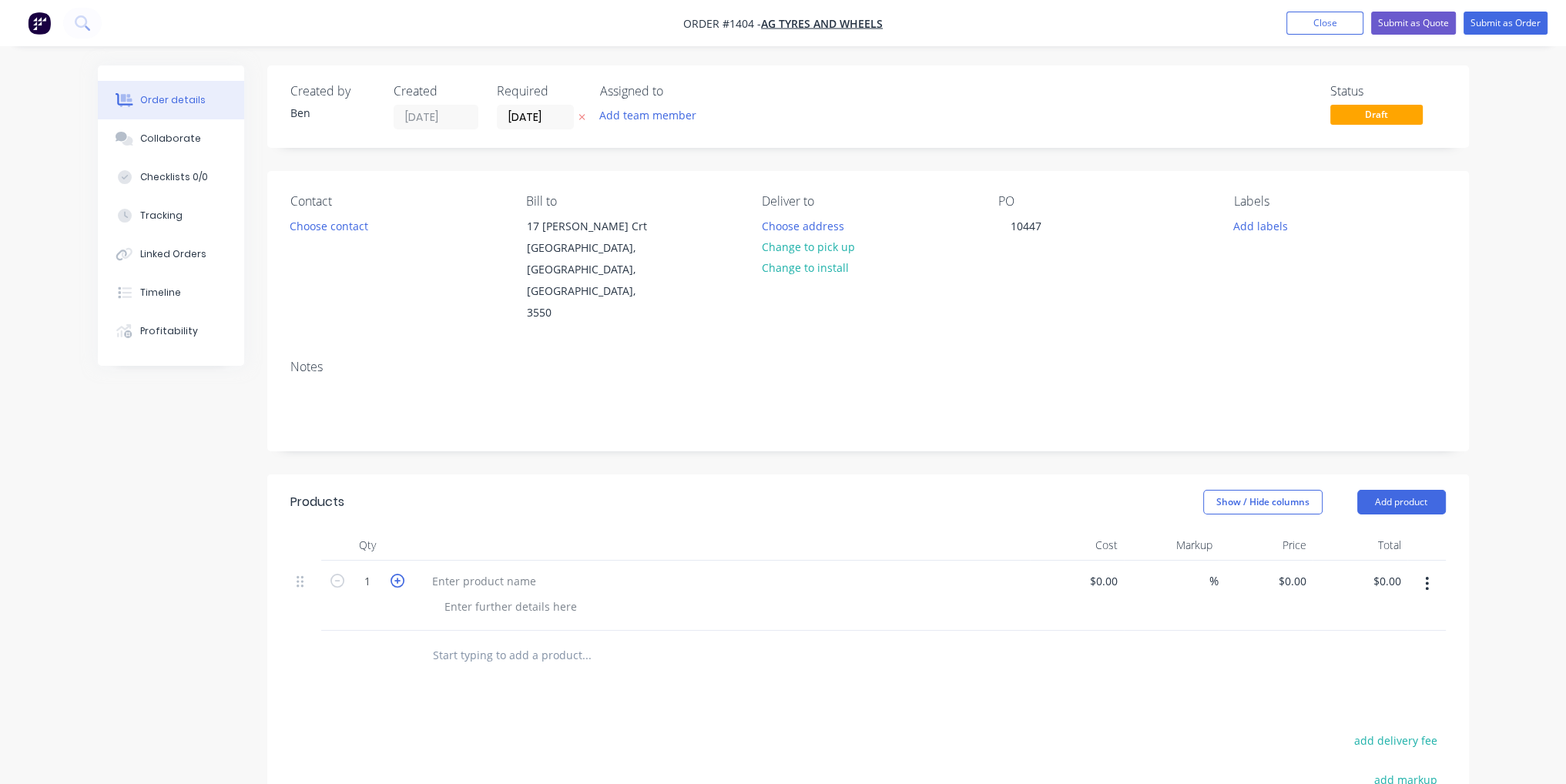
click at [399, 574] on icon "button" at bounding box center [397, 580] width 14 height 14
type input "2"
paste div
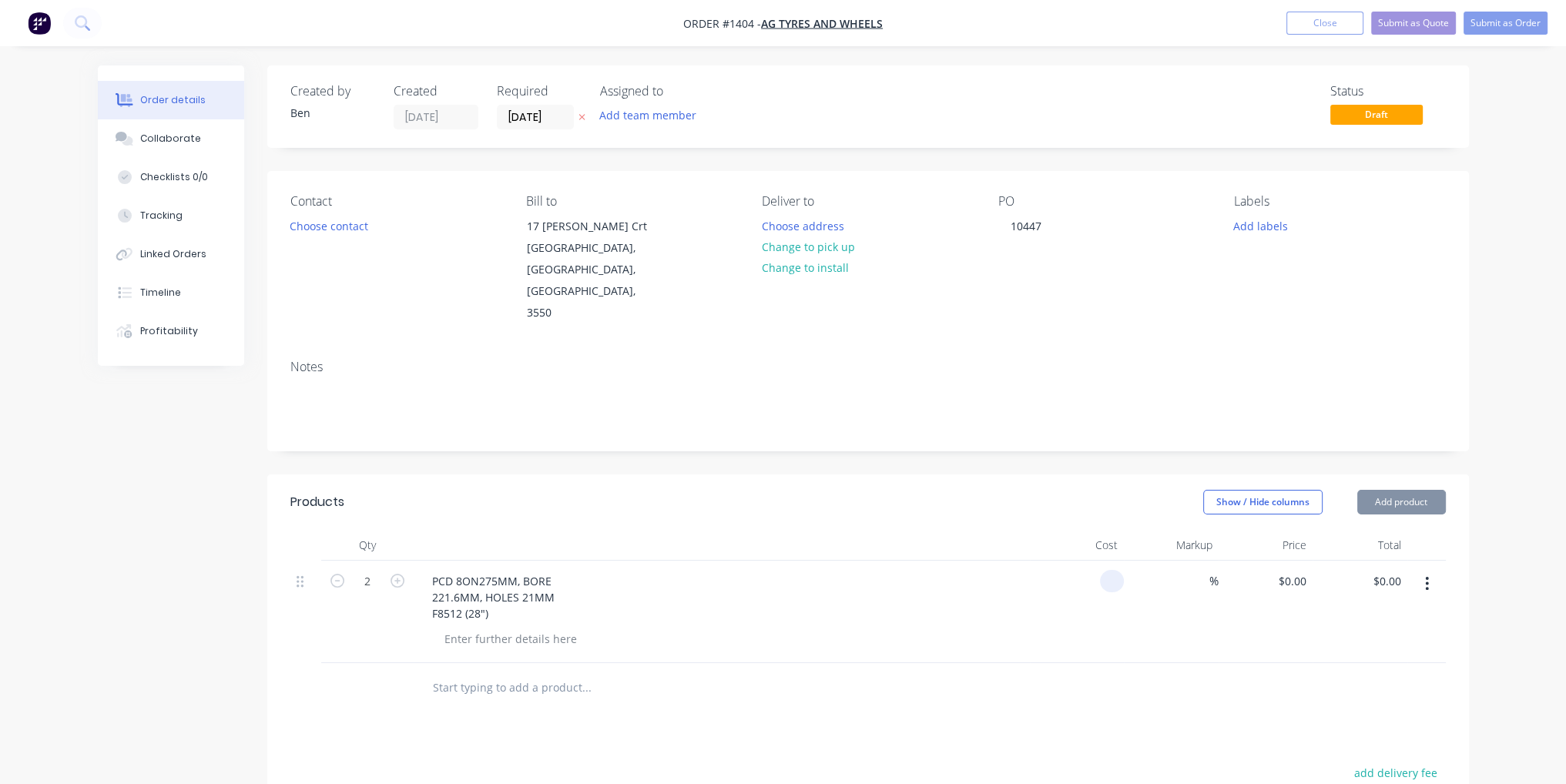
click at [1106, 570] on div at bounding box center [1114, 581] width 17 height 22
type input "$55.00"
type input "$110.00"
click at [1053, 577] on div "$55.00 55" at bounding box center [1078, 612] width 95 height 102
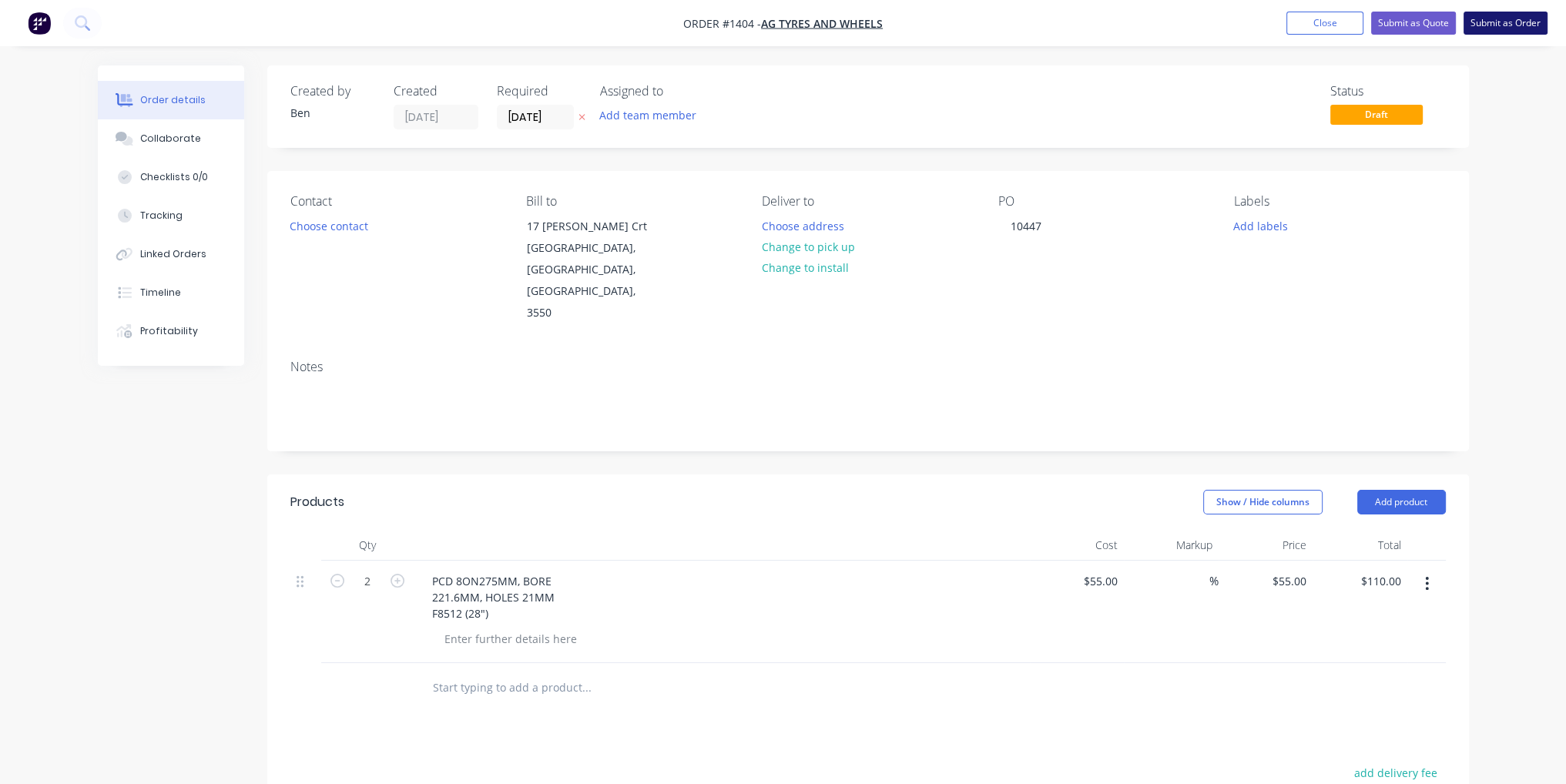
click at [1526, 32] on button "Submit as Order" at bounding box center [1506, 23] width 84 height 23
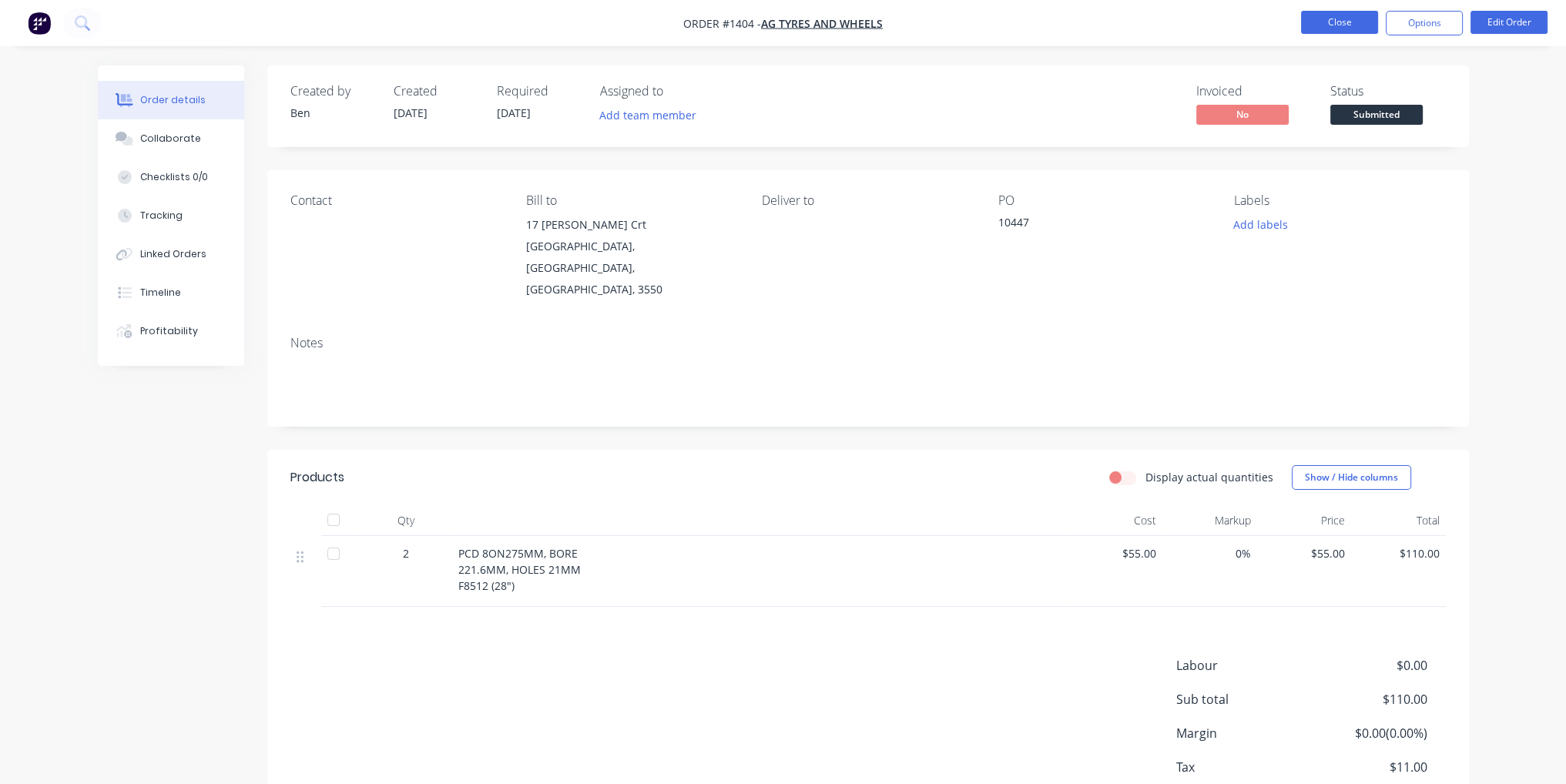
click at [1324, 28] on button "Close" at bounding box center [1339, 22] width 77 height 23
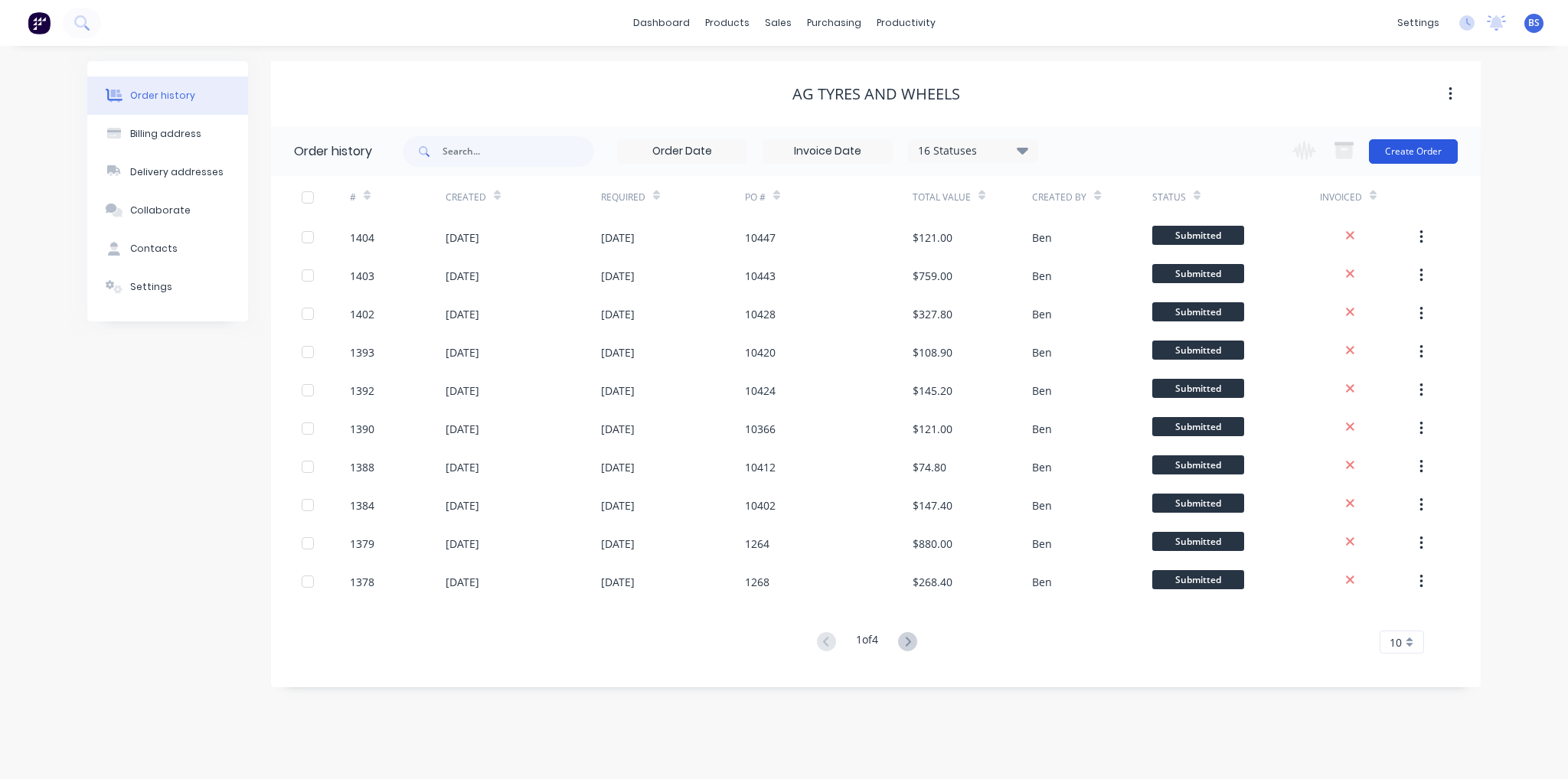
click at [1404, 157] on button "Create Order" at bounding box center [1414, 151] width 89 height 25
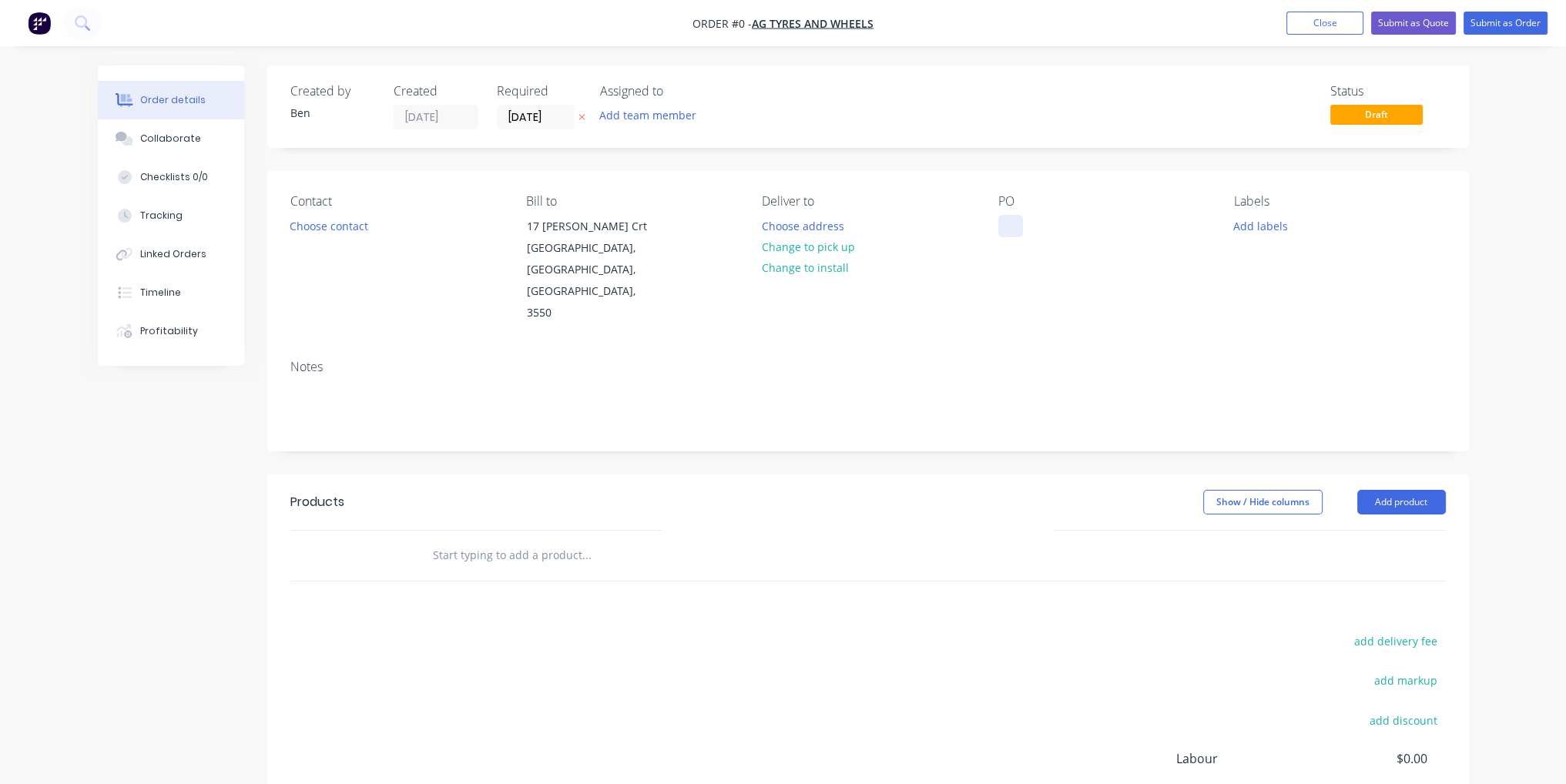
click at [1012, 228] on div at bounding box center [1010, 226] width 25 height 22
click at [840, 671] on div "Order details Collaborate Checklists 0/0 Tracking Linked Orders Timeline Profit…" at bounding box center [783, 520] width 1402 height 908
click at [1389, 490] on button "Add product" at bounding box center [1401, 502] width 89 height 25
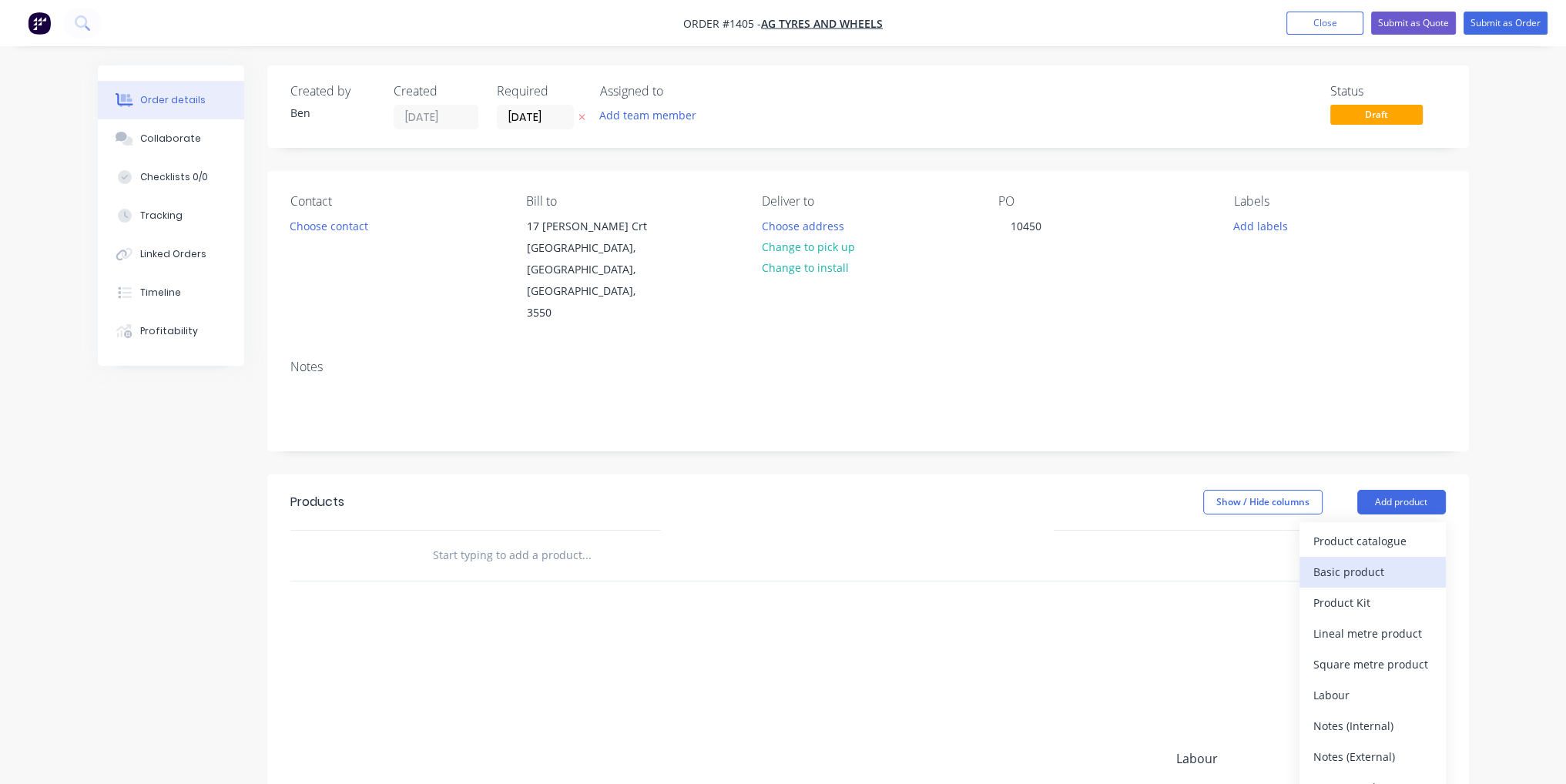
click at [1374, 561] on div "Basic product" at bounding box center [1373, 572] width 119 height 22
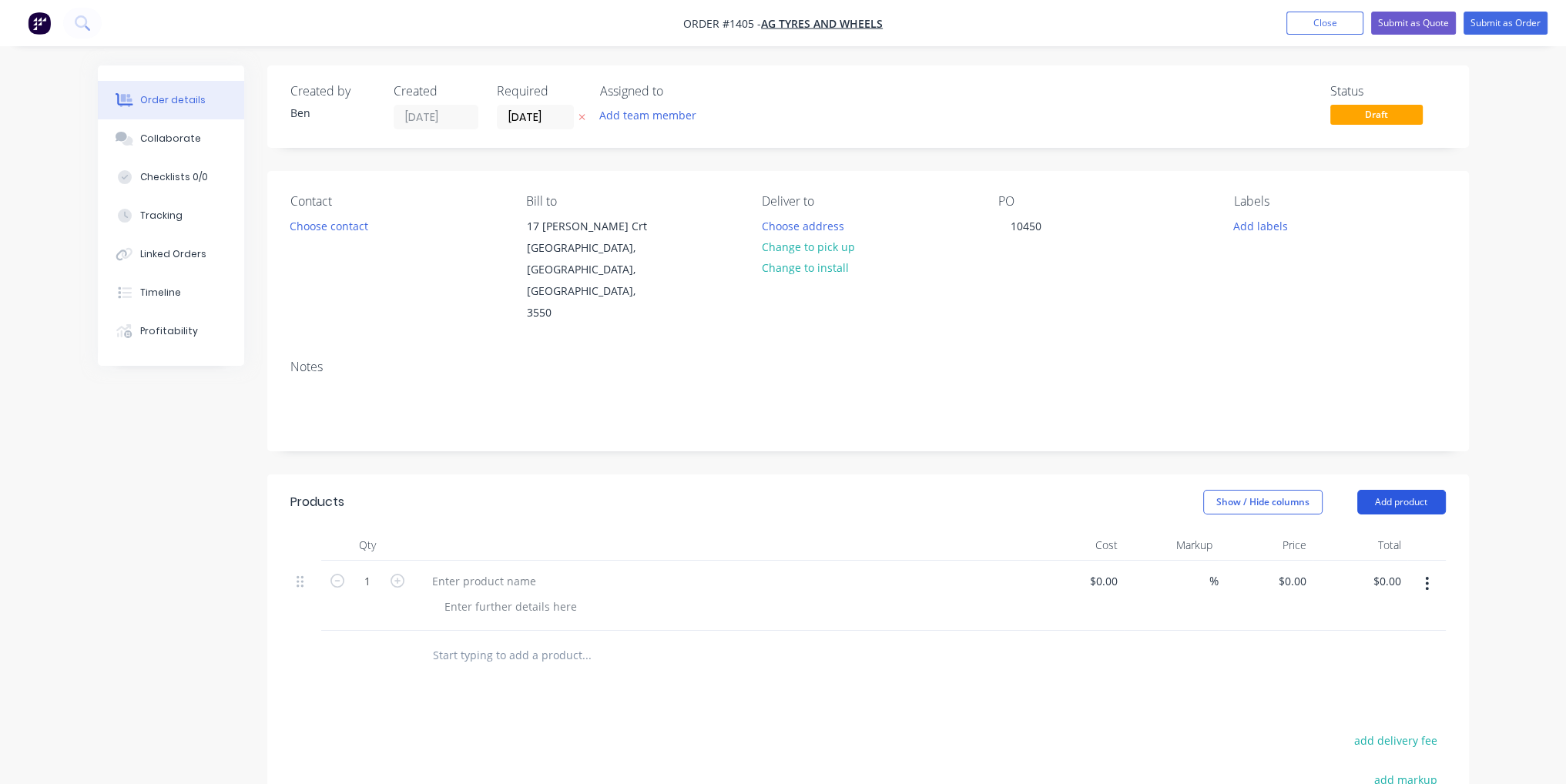
click at [1414, 490] on button "Add product" at bounding box center [1401, 502] width 89 height 25
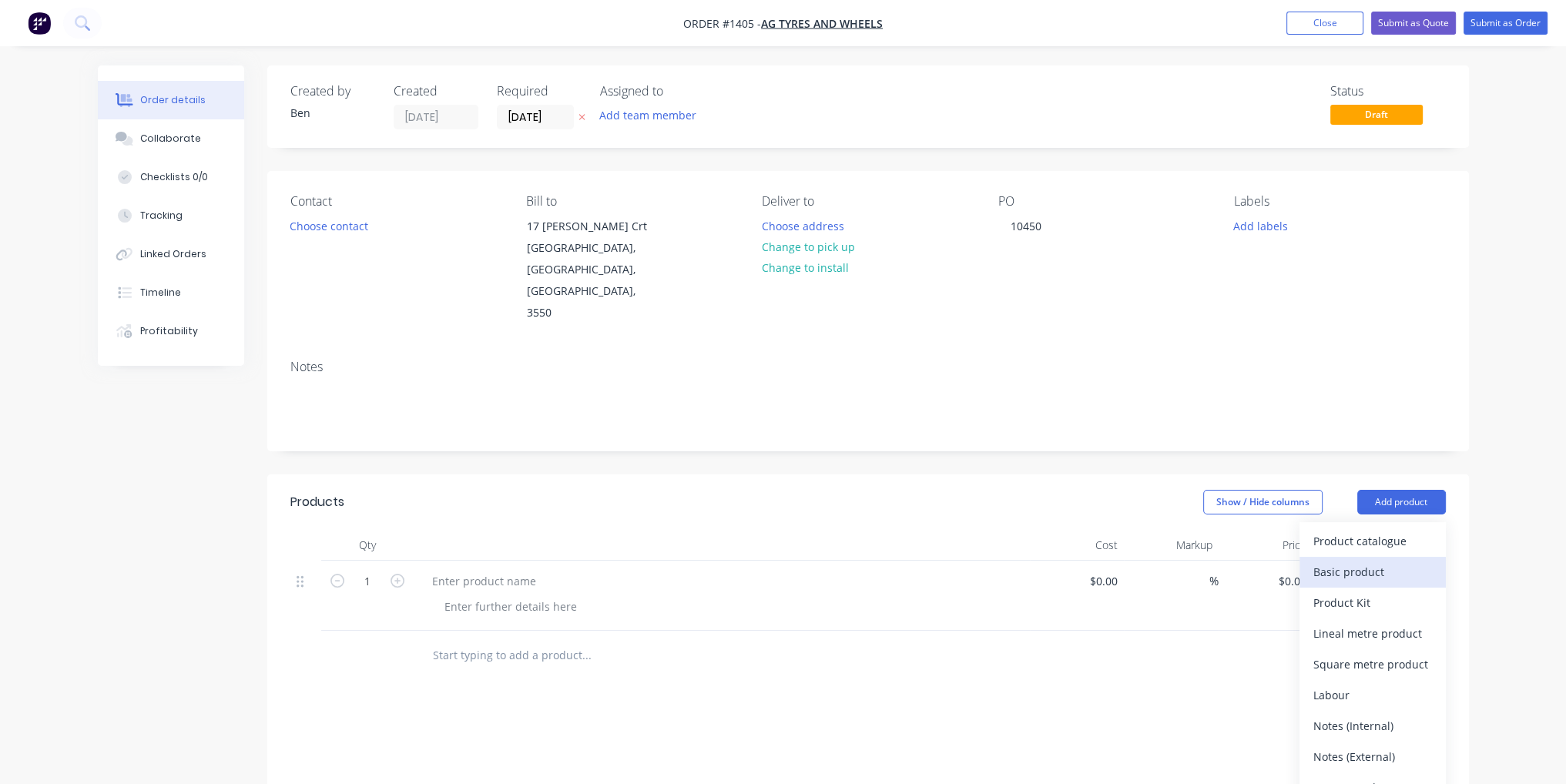
click at [1421, 561] on div "Basic product" at bounding box center [1373, 572] width 119 height 22
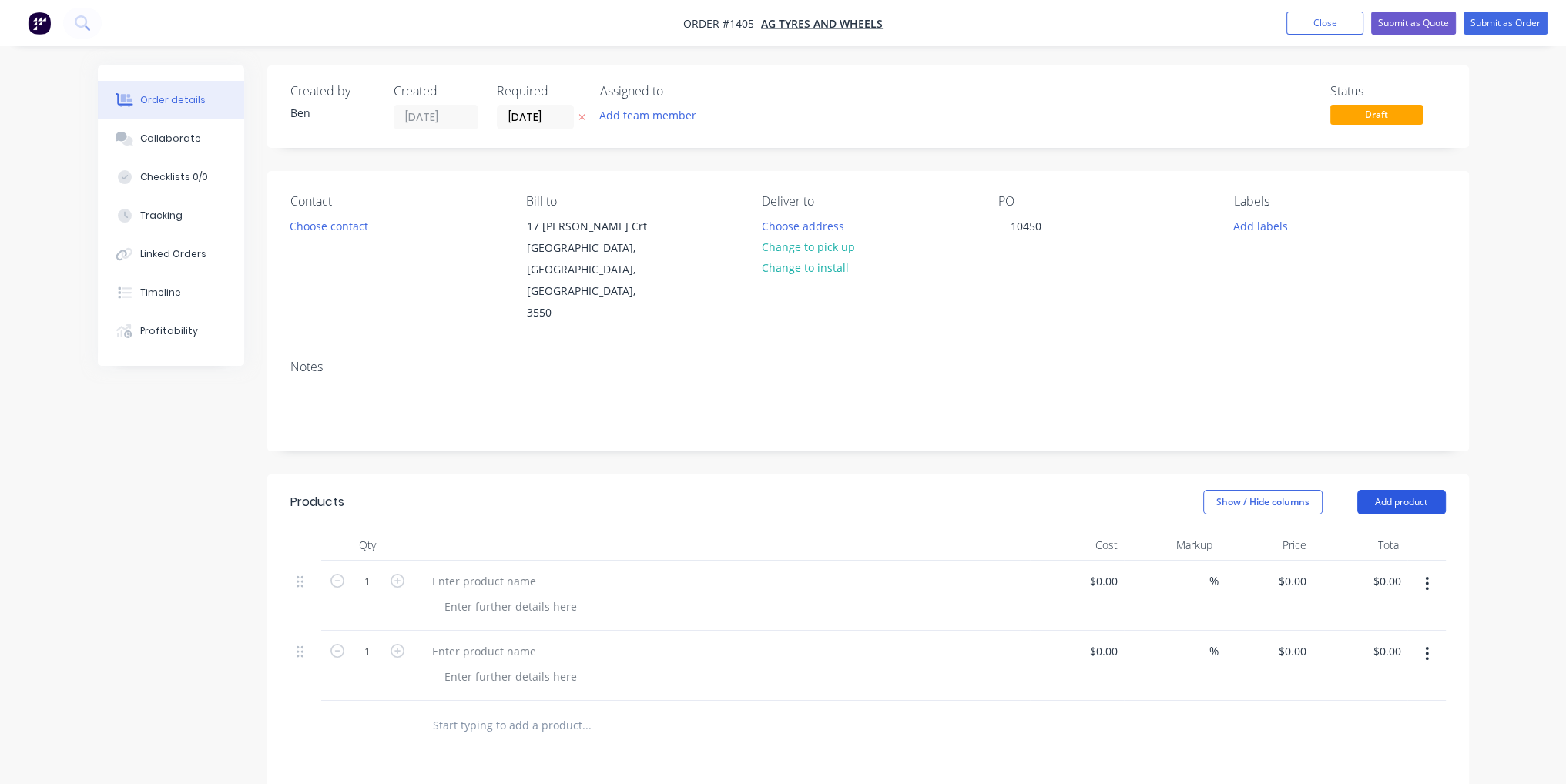
click at [1421, 490] on button "Add product" at bounding box center [1401, 502] width 89 height 25
click at [1401, 561] on div "Basic product" at bounding box center [1373, 572] width 119 height 22
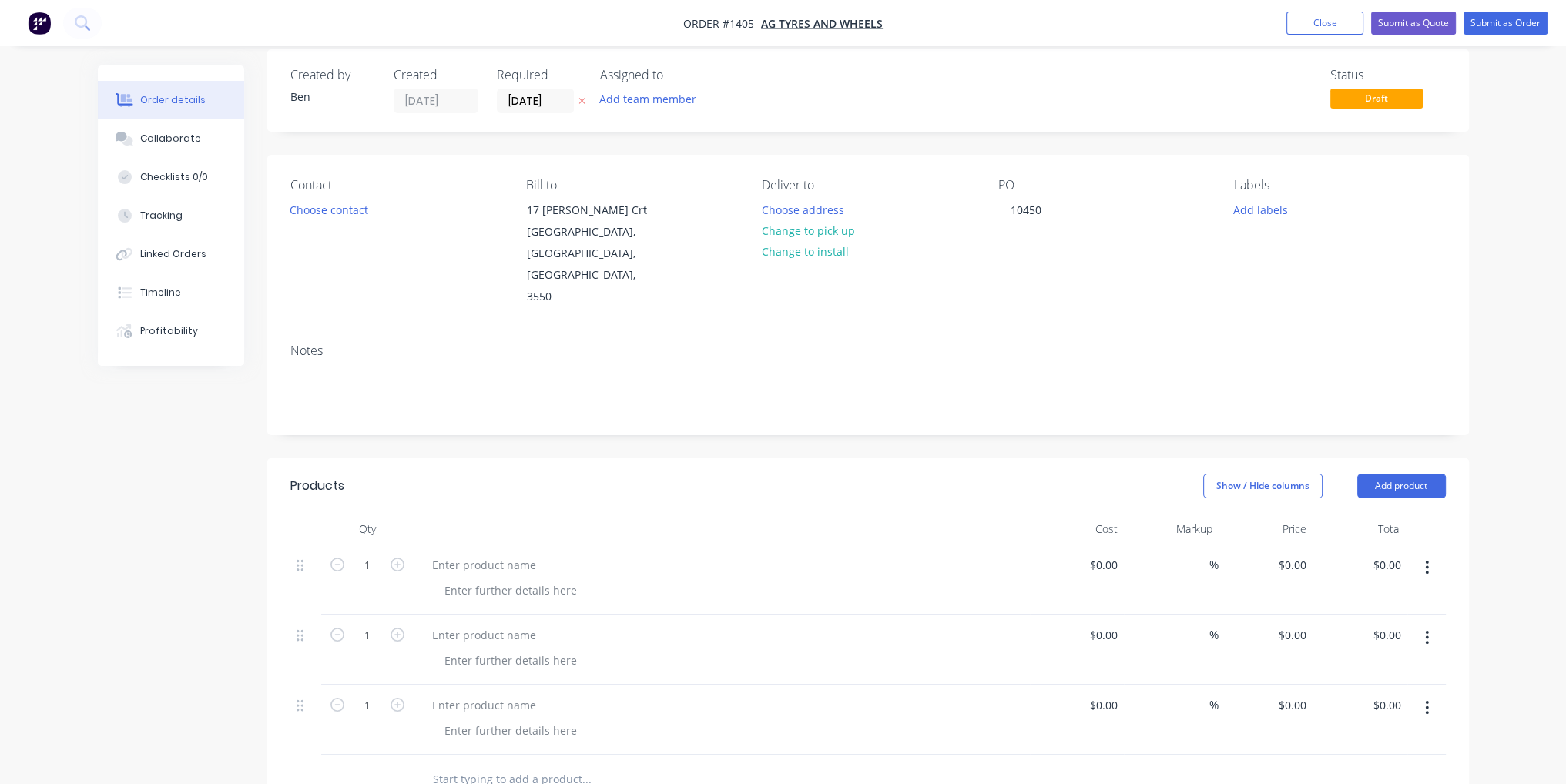
scroll to position [385, 0]
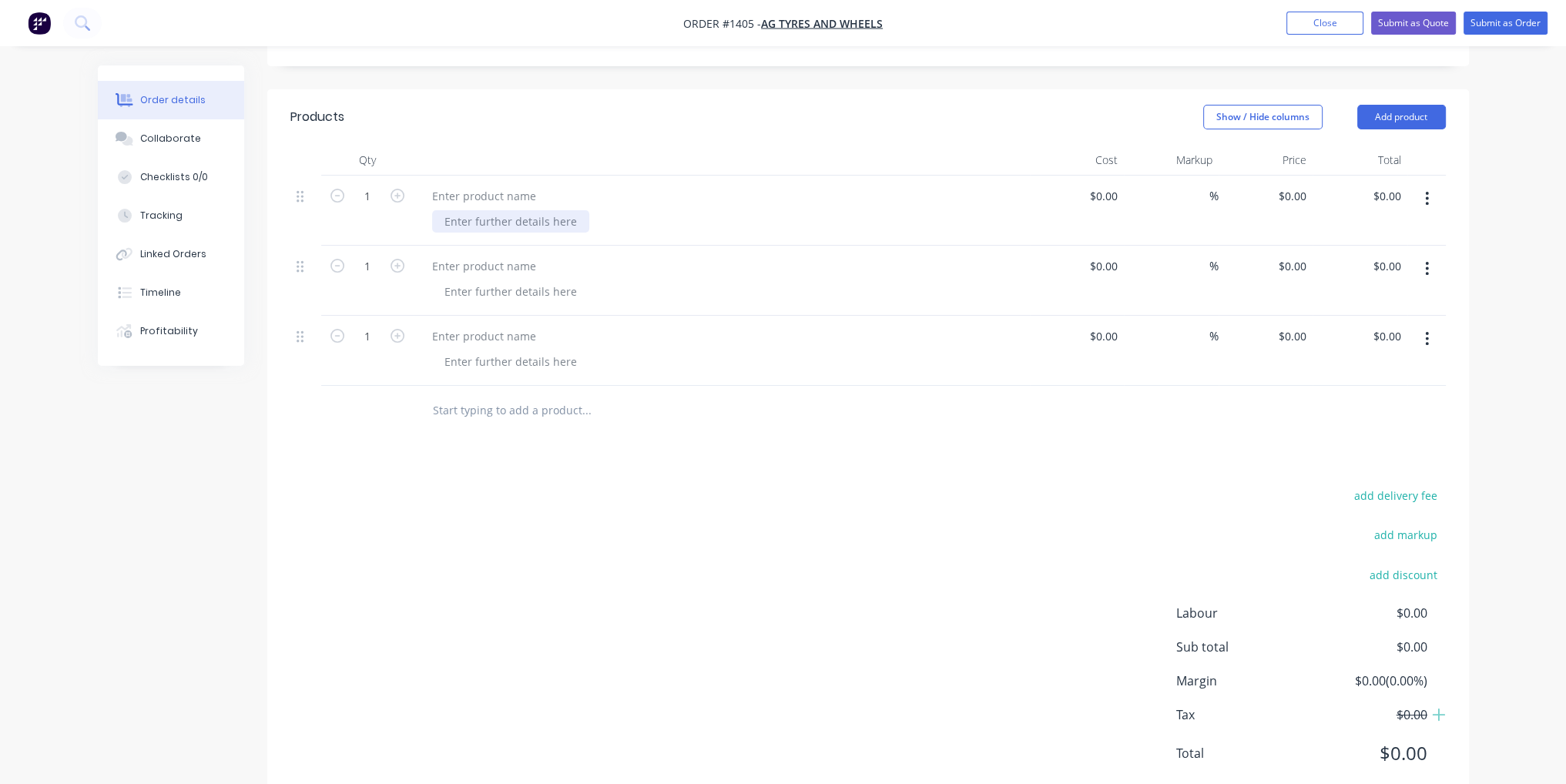
paste div
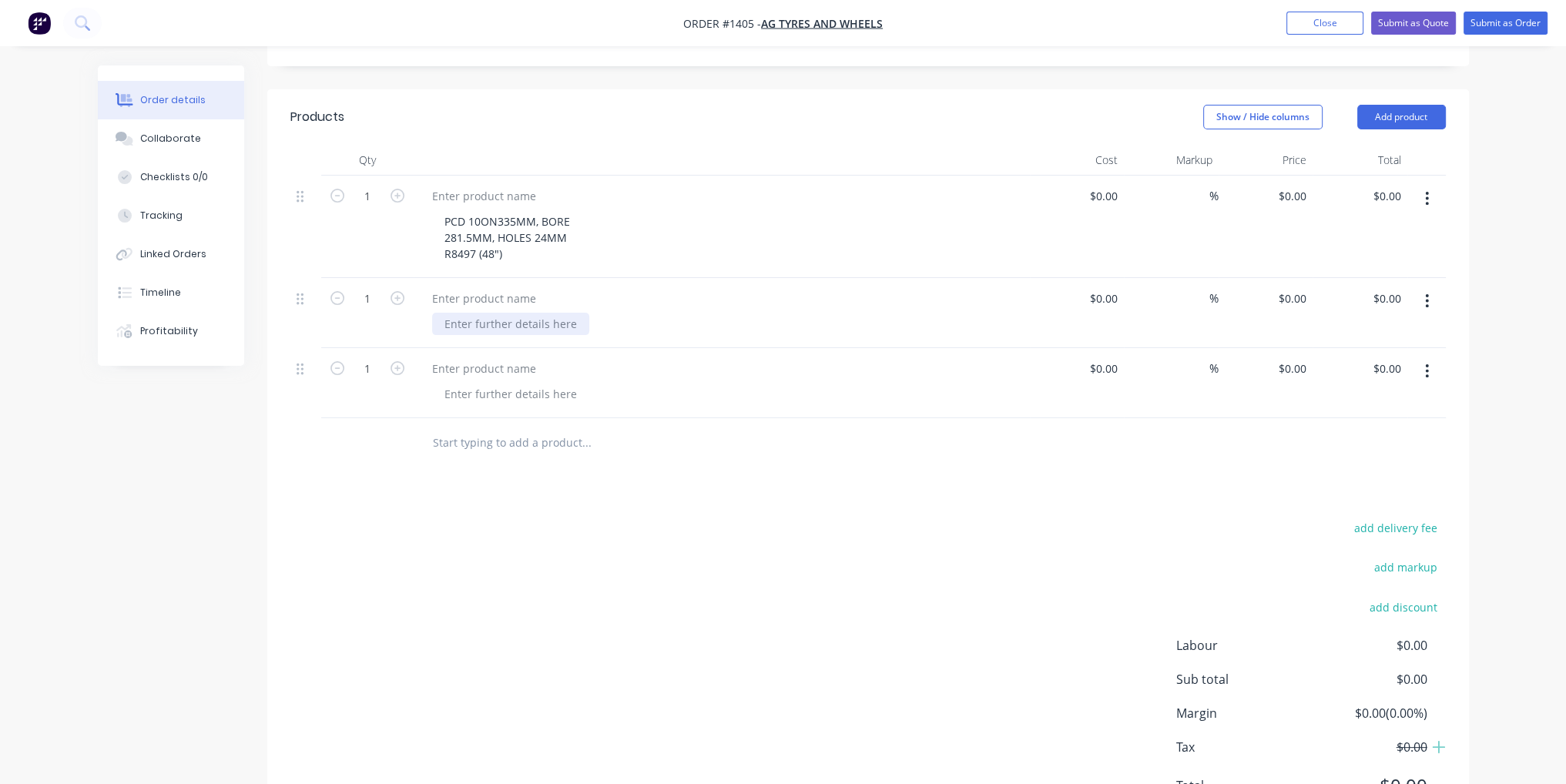
paste div
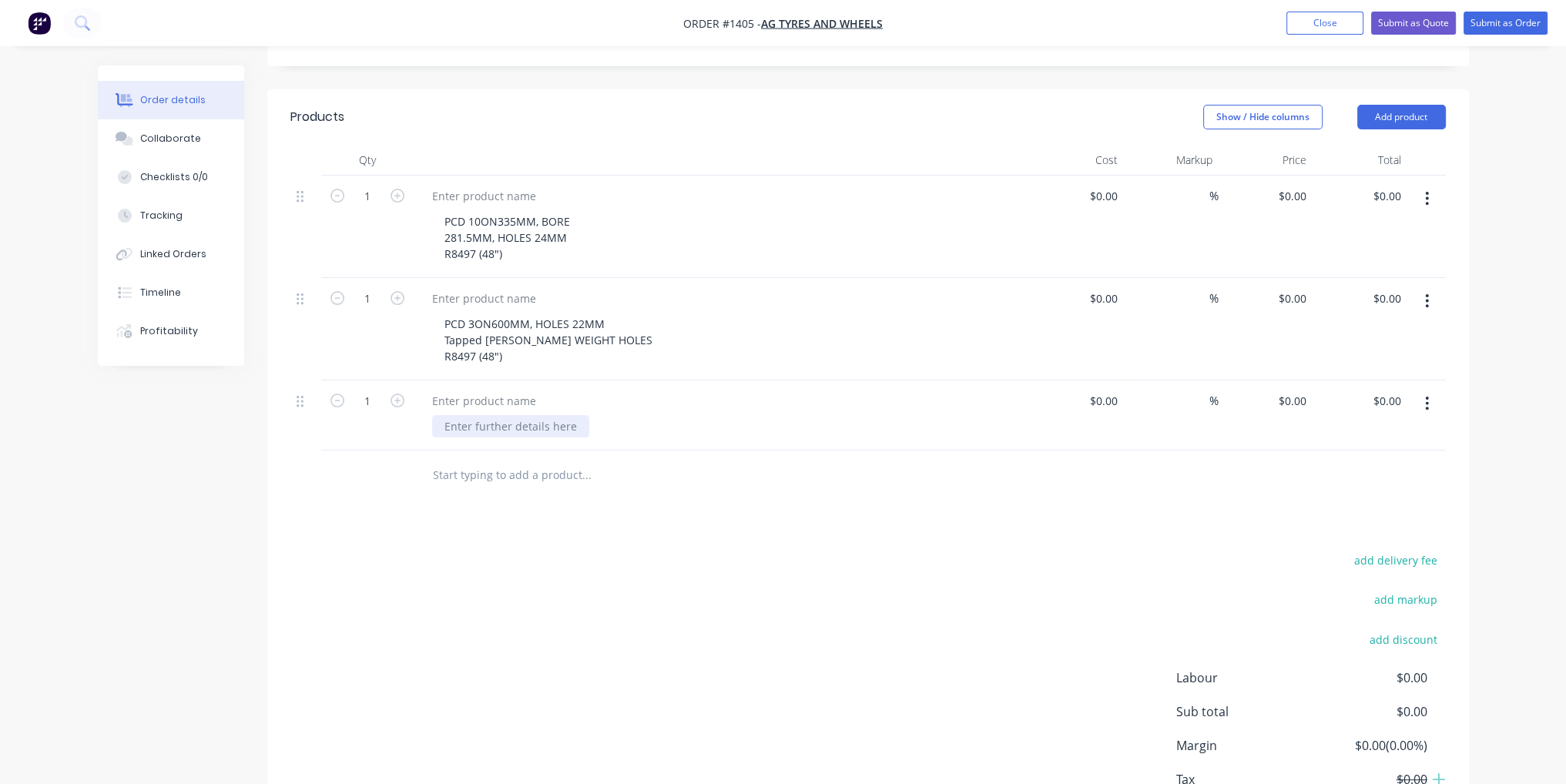
paste div
click at [715, 315] on div "PCD 3ON600MM, HOLES 22MM Tapped [PERSON_NAME] WEIGHT HOLES R8497 (48")" at bounding box center [728, 340] width 591 height 55
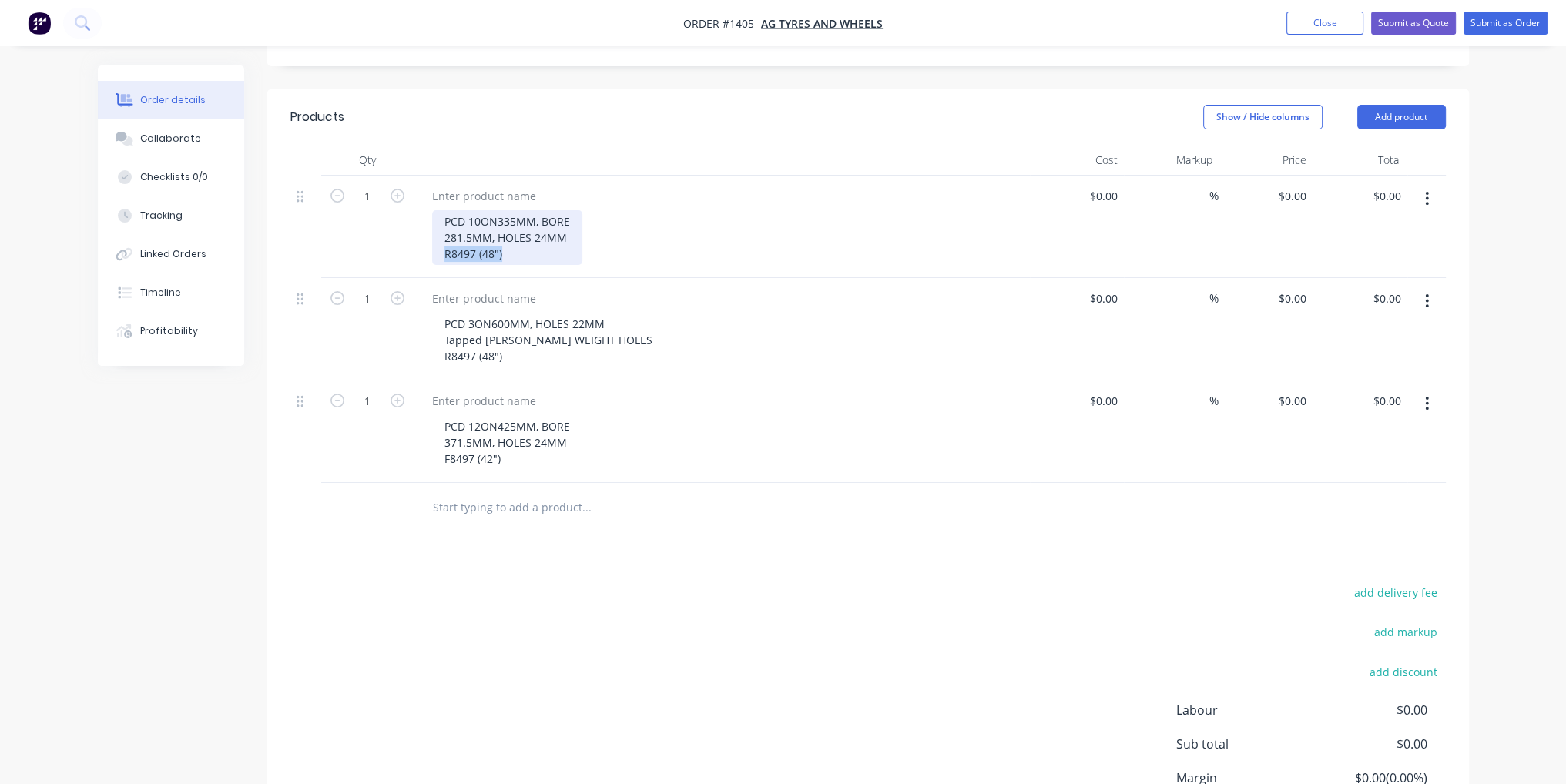
drag, startPoint x: 506, startPoint y: 213, endPoint x: 439, endPoint y: 210, distance: 67.1
click at [439, 210] on div "PCD 10ON335MM, BORE 281.5MM, HOLES 24MM R8497 (48")" at bounding box center [507, 238] width 150 height 55
copy div "R8497 (48")"
click at [493, 185] on div at bounding box center [484, 196] width 129 height 22
paste div
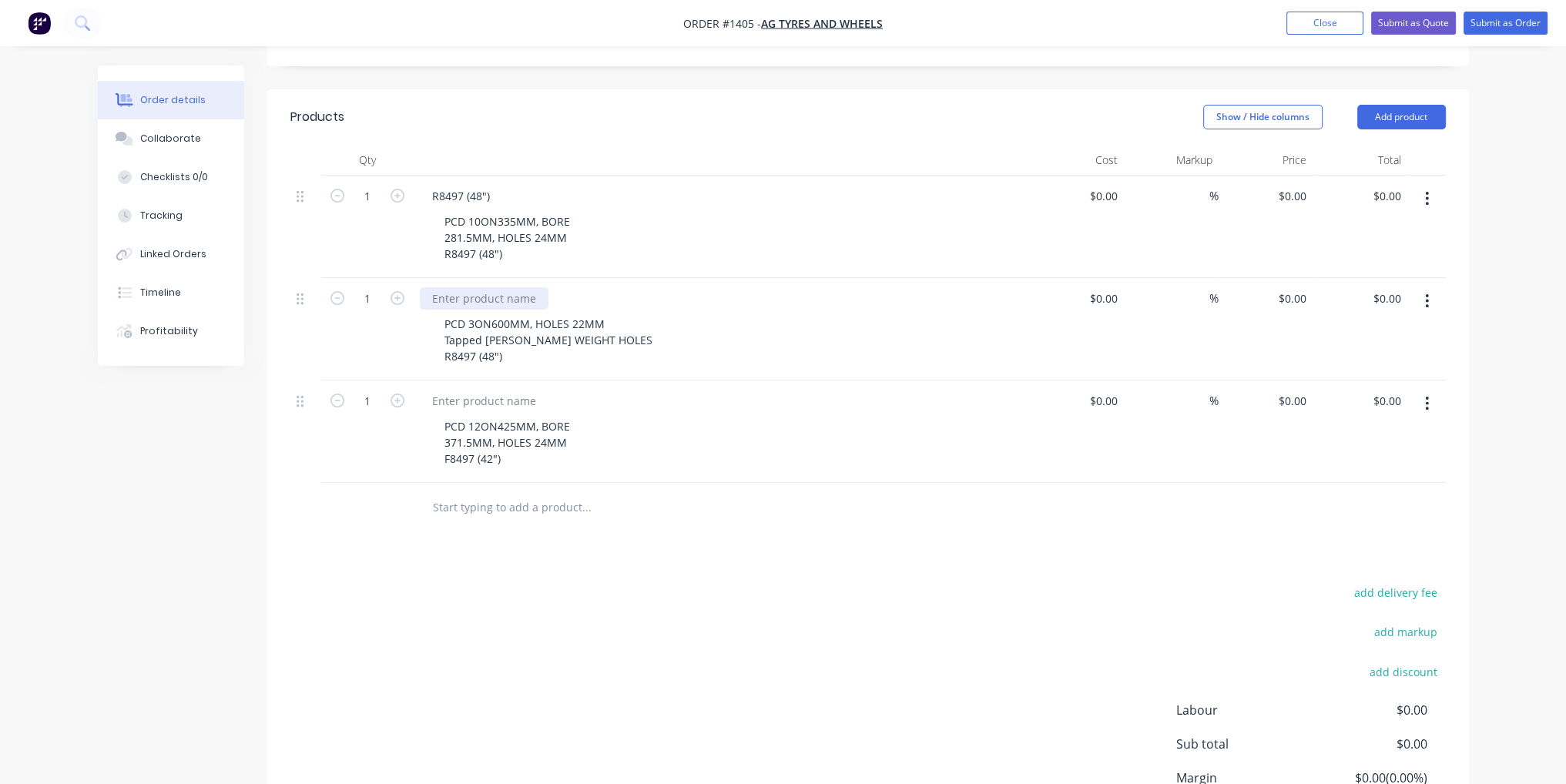
drag, startPoint x: 485, startPoint y: 257, endPoint x: 459, endPoint y: 257, distance: 26.0
paste div
drag, startPoint x: 502, startPoint y: 417, endPoint x: 472, endPoint y: 409, distance: 31.0
click at [473, 415] on div "PCD 12ON425MM, BORE 371.5MM, HOLES 24MM F8497 (42")" at bounding box center [507, 442] width 150 height 55
click at [460, 419] on div "PCD 12ON425MM, BORE 371.5MM, HOLES 24MM F8497 (42")" at bounding box center [507, 442] width 150 height 55
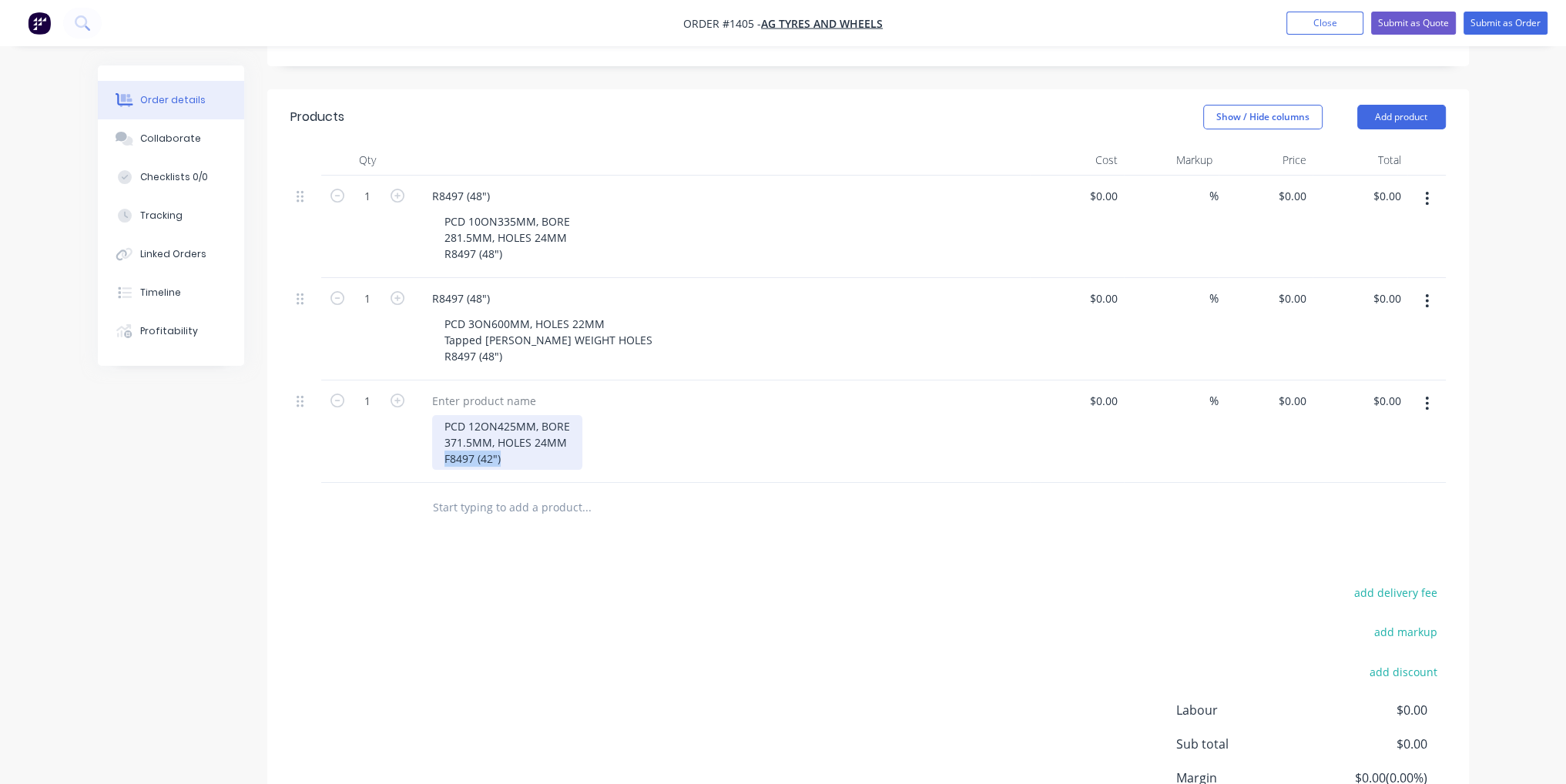
drag, startPoint x: 507, startPoint y: 414, endPoint x: 443, endPoint y: 409, distance: 64.2
click at [443, 415] on div "PCD 12ON425MM, BORE 371.5MM, HOLES 24MM F8497 (42")" at bounding box center [507, 442] width 150 height 55
copy div "F8497 (42")"
click at [490, 389] on div at bounding box center [484, 400] width 129 height 22
paste div
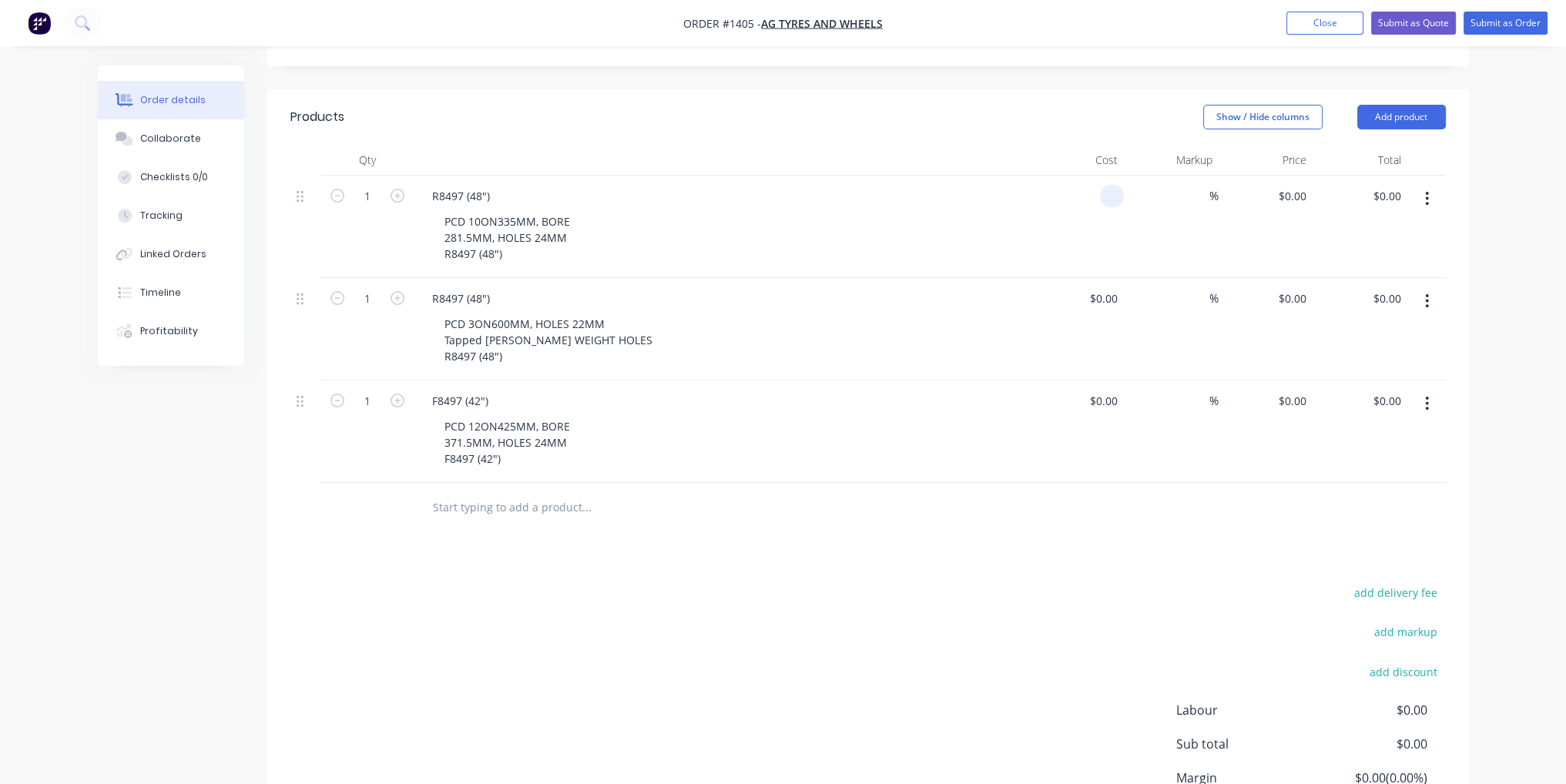
click at [1120, 185] on input at bounding box center [1114, 196] width 17 height 22
type input "$88.00"
click at [1099, 278] on div "$0.00" at bounding box center [1078, 329] width 95 height 102
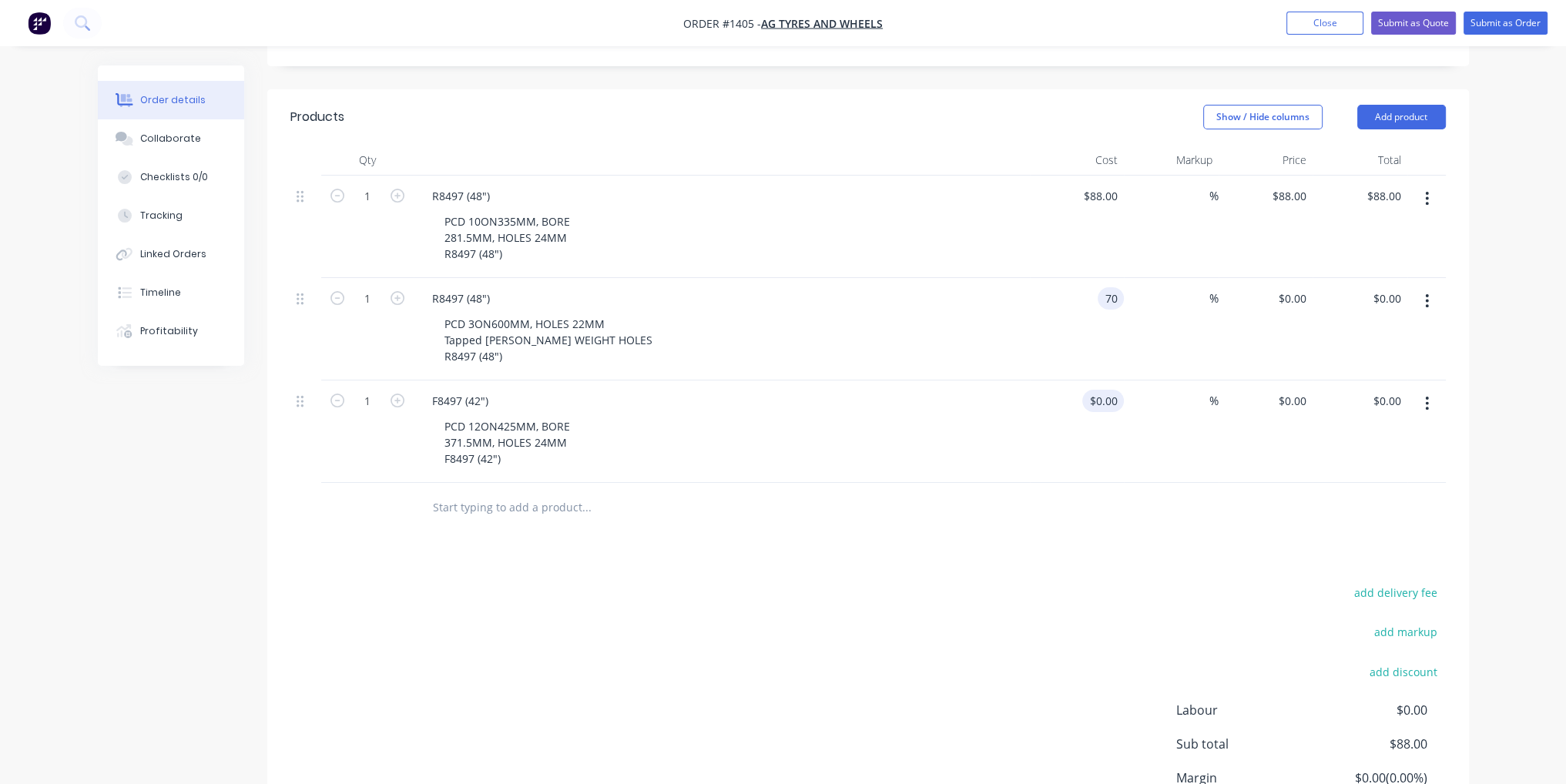
type input "$70.00"
click at [1105, 389] on div "$0.00" at bounding box center [1103, 400] width 42 height 22
type input "$77.00"
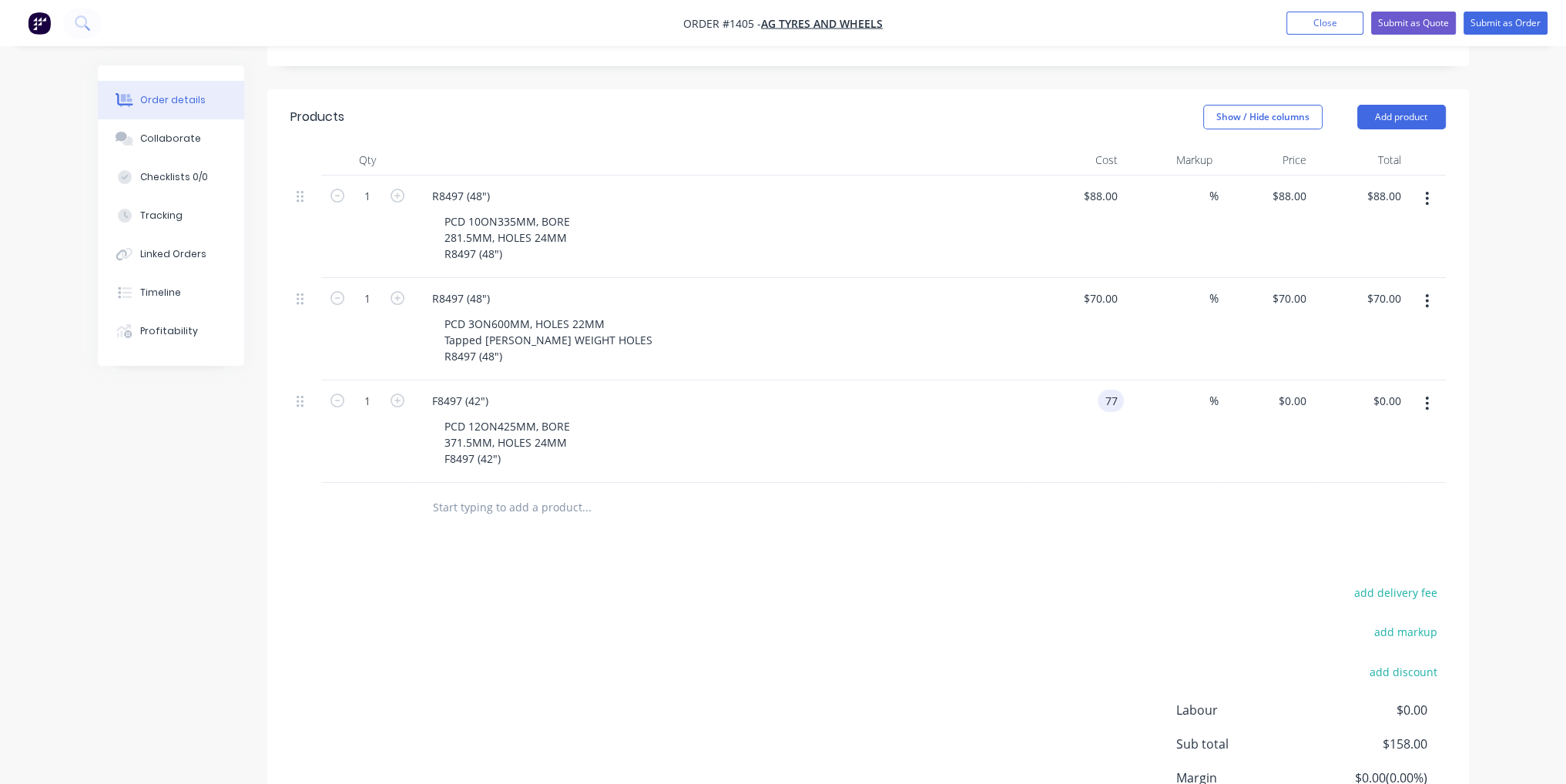
type input "$77.00"
click at [1075, 529] on div "Products Show / Hide columns Add product Qty Cost Markup Price Total 1 R8497 (4…" at bounding box center [868, 496] width 1202 height 813
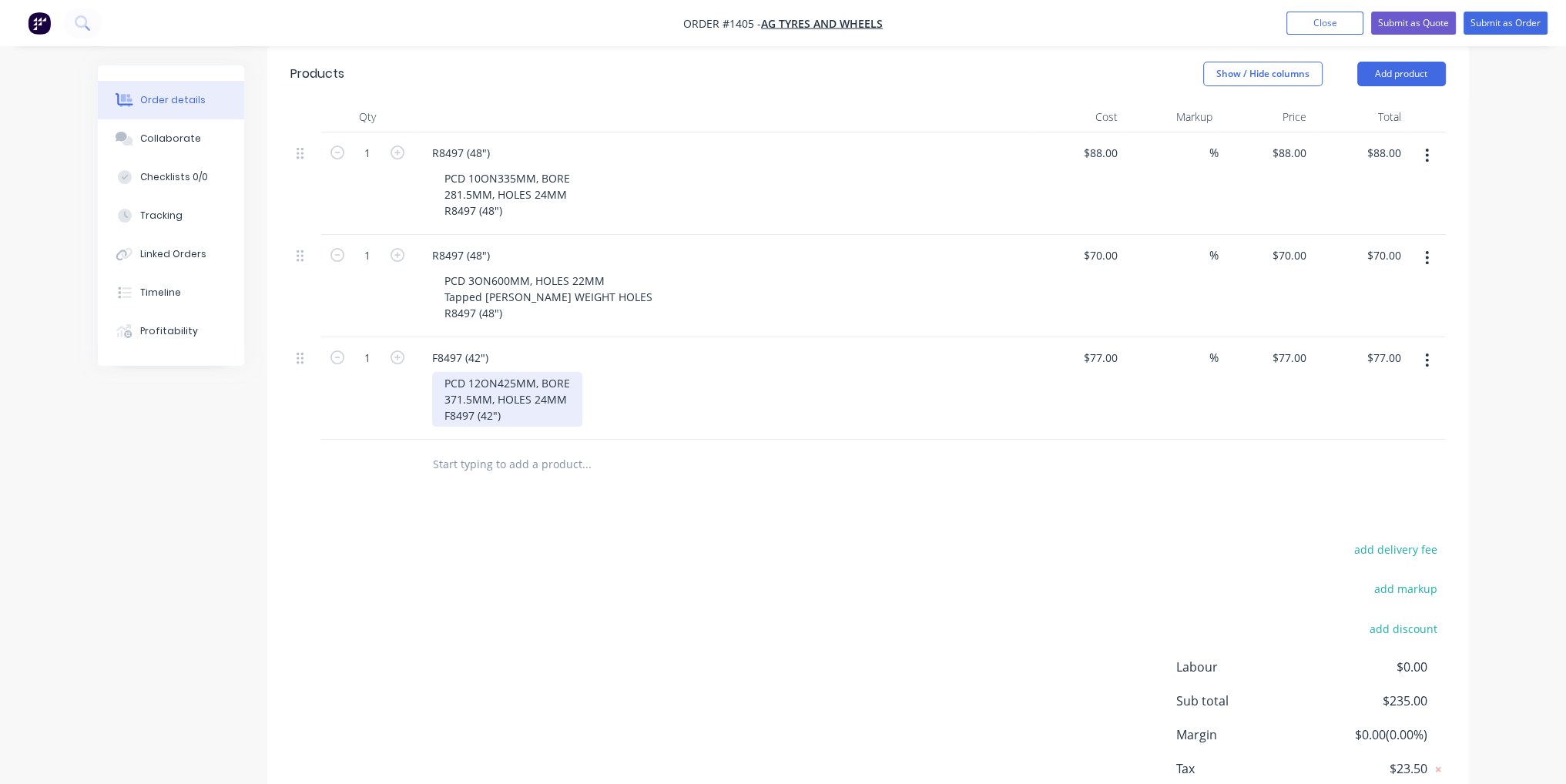
scroll to position [405, 0]
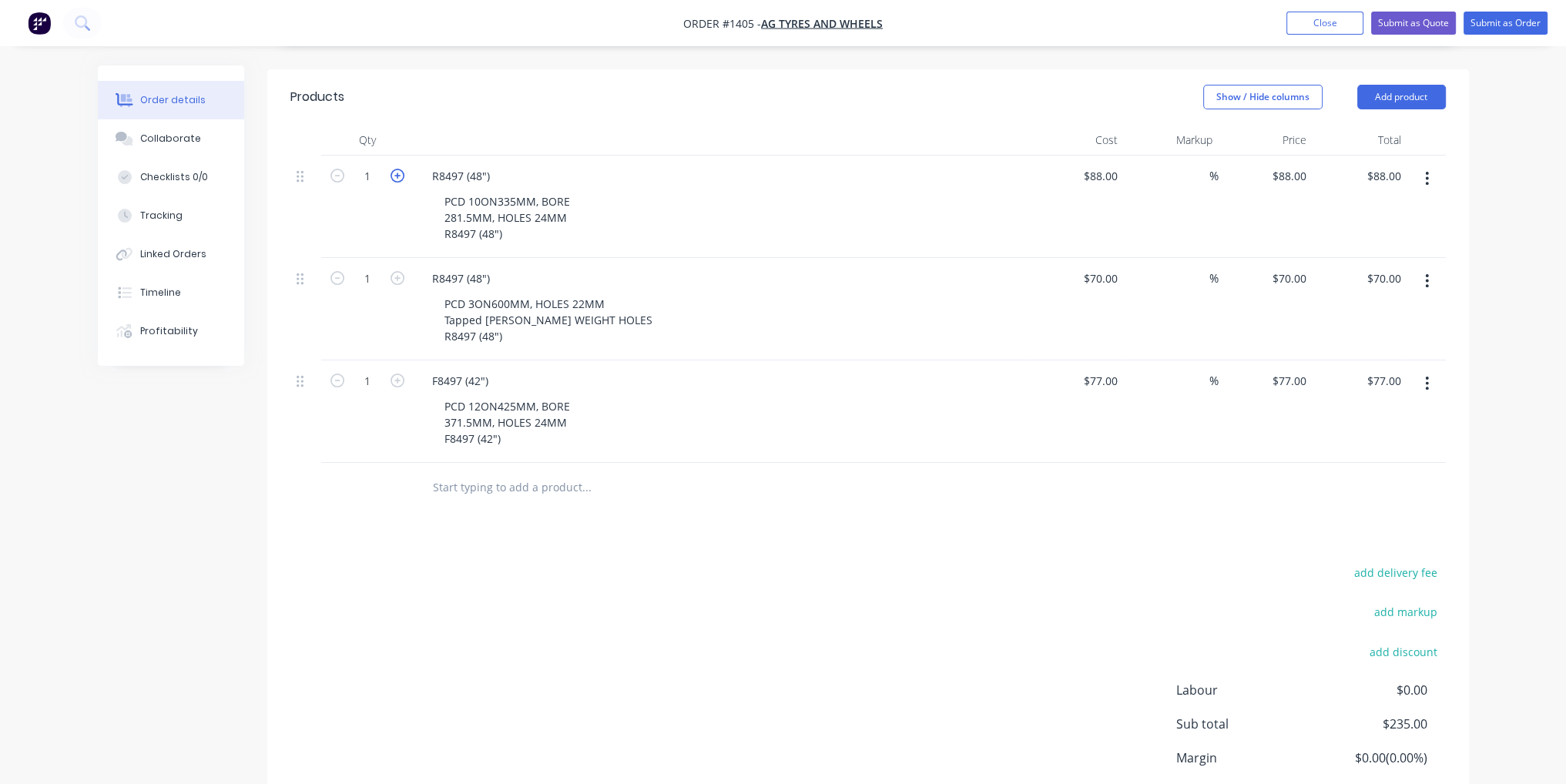
click at [394, 169] on icon "button" at bounding box center [397, 175] width 14 height 14
type input "2"
type input "$176.00"
click at [398, 271] on icon "button" at bounding box center [397, 278] width 14 height 14
type input "2"
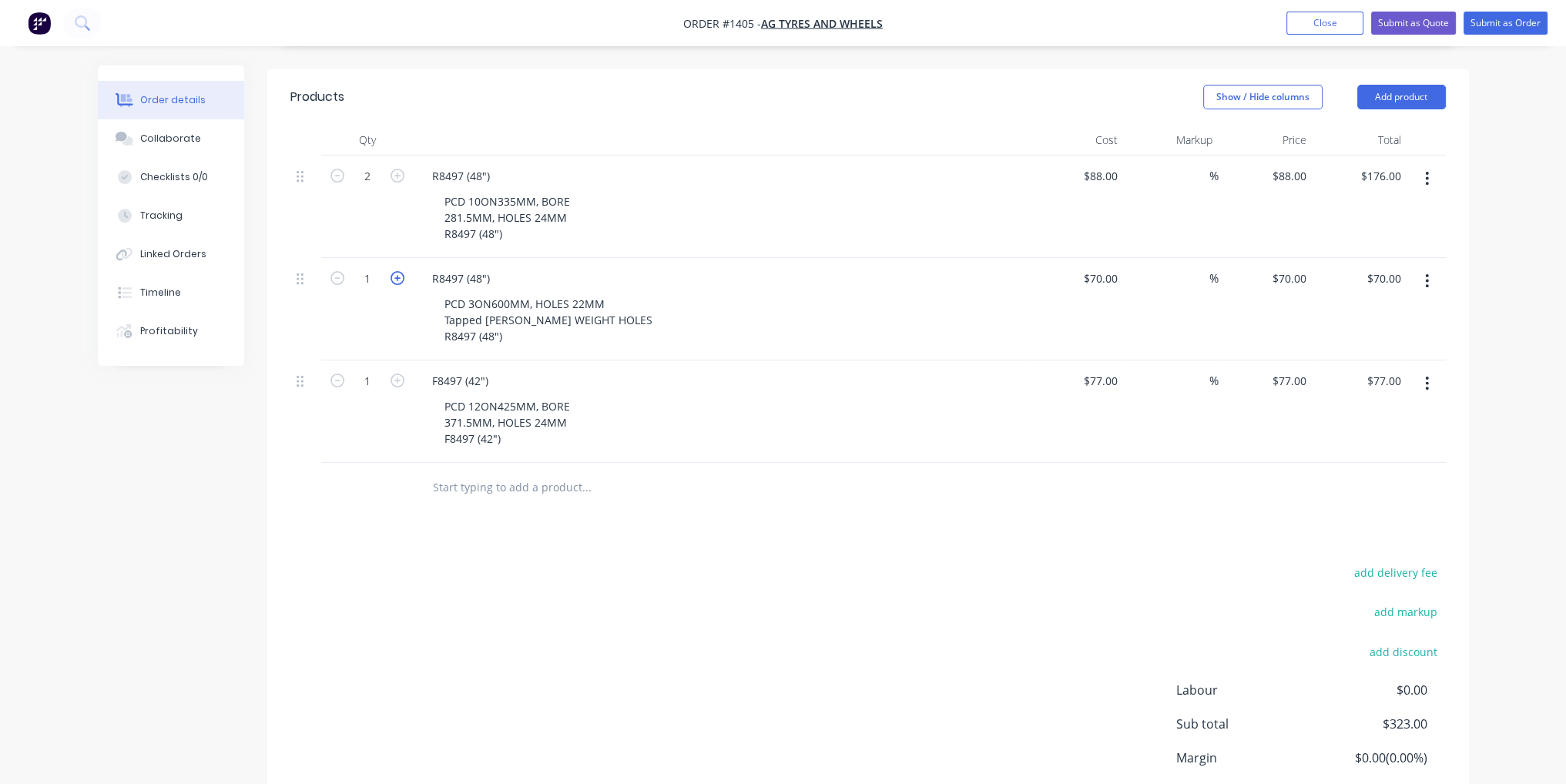
type input "$140.00"
click at [399, 374] on icon "button" at bounding box center [397, 380] width 14 height 14
type input "2"
type input "$154.00"
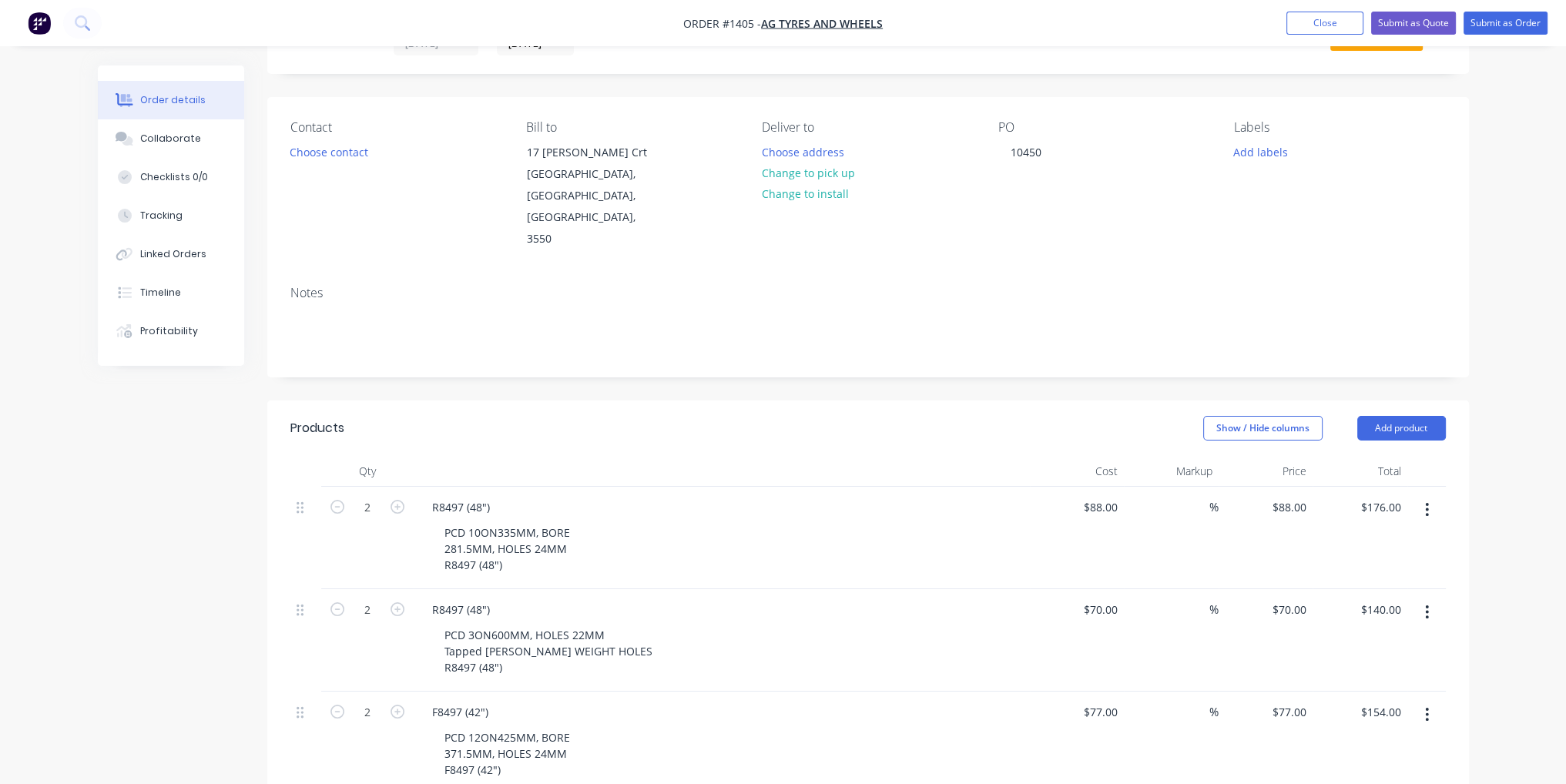
scroll to position [0, 0]
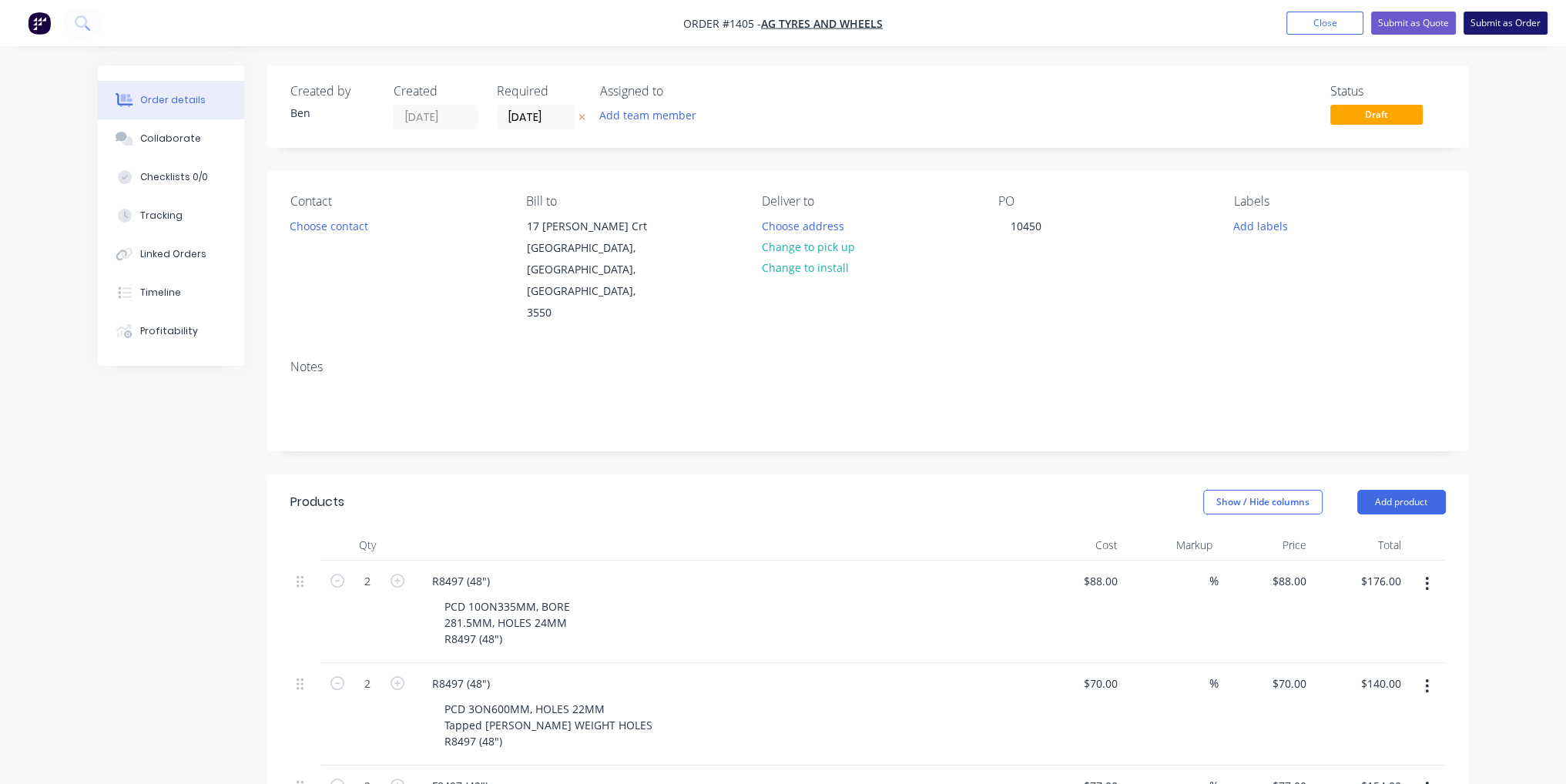
click at [1517, 26] on button "Submit as Order" at bounding box center [1506, 23] width 84 height 23
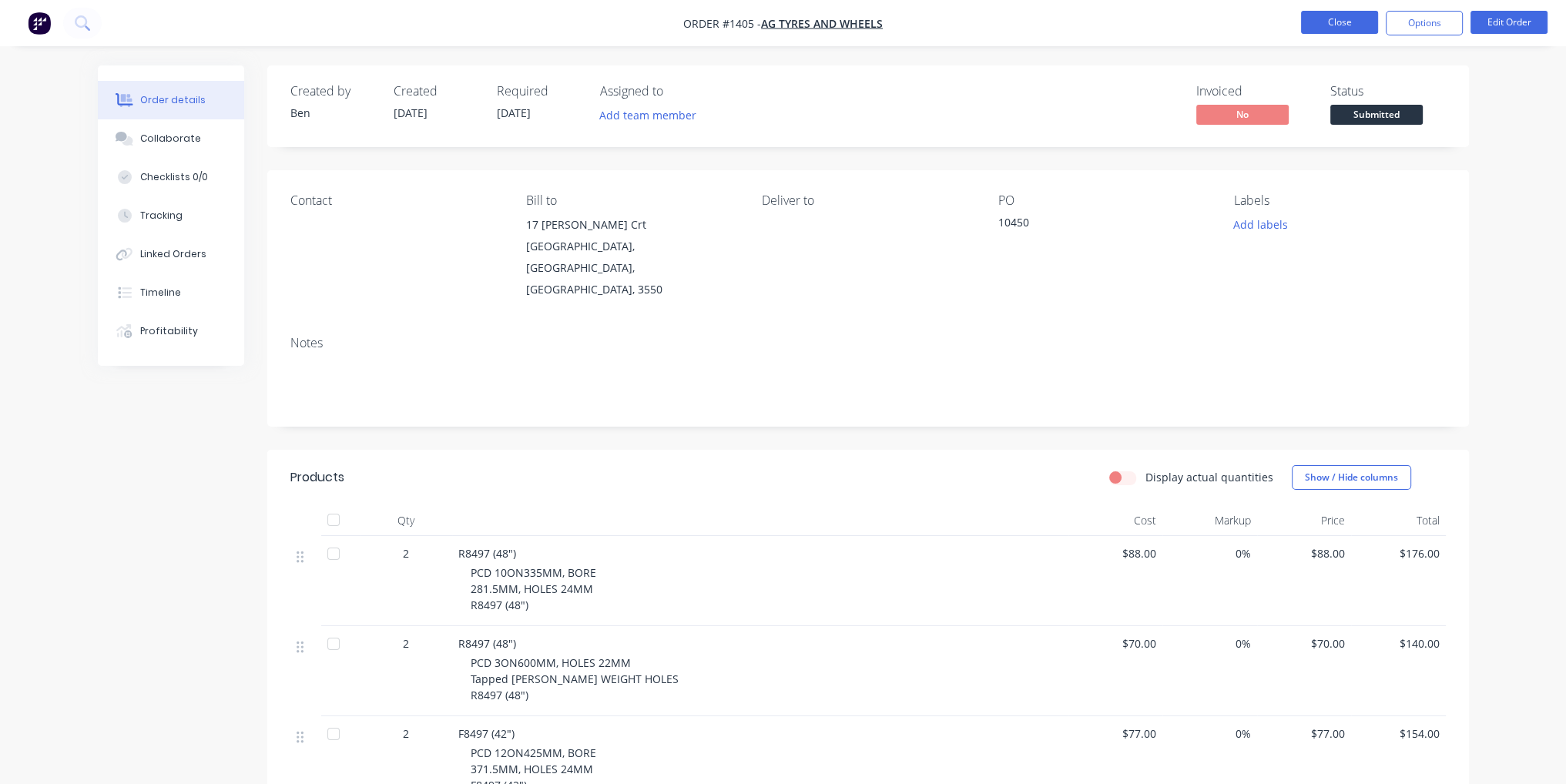
click at [1336, 28] on button "Close" at bounding box center [1339, 22] width 77 height 23
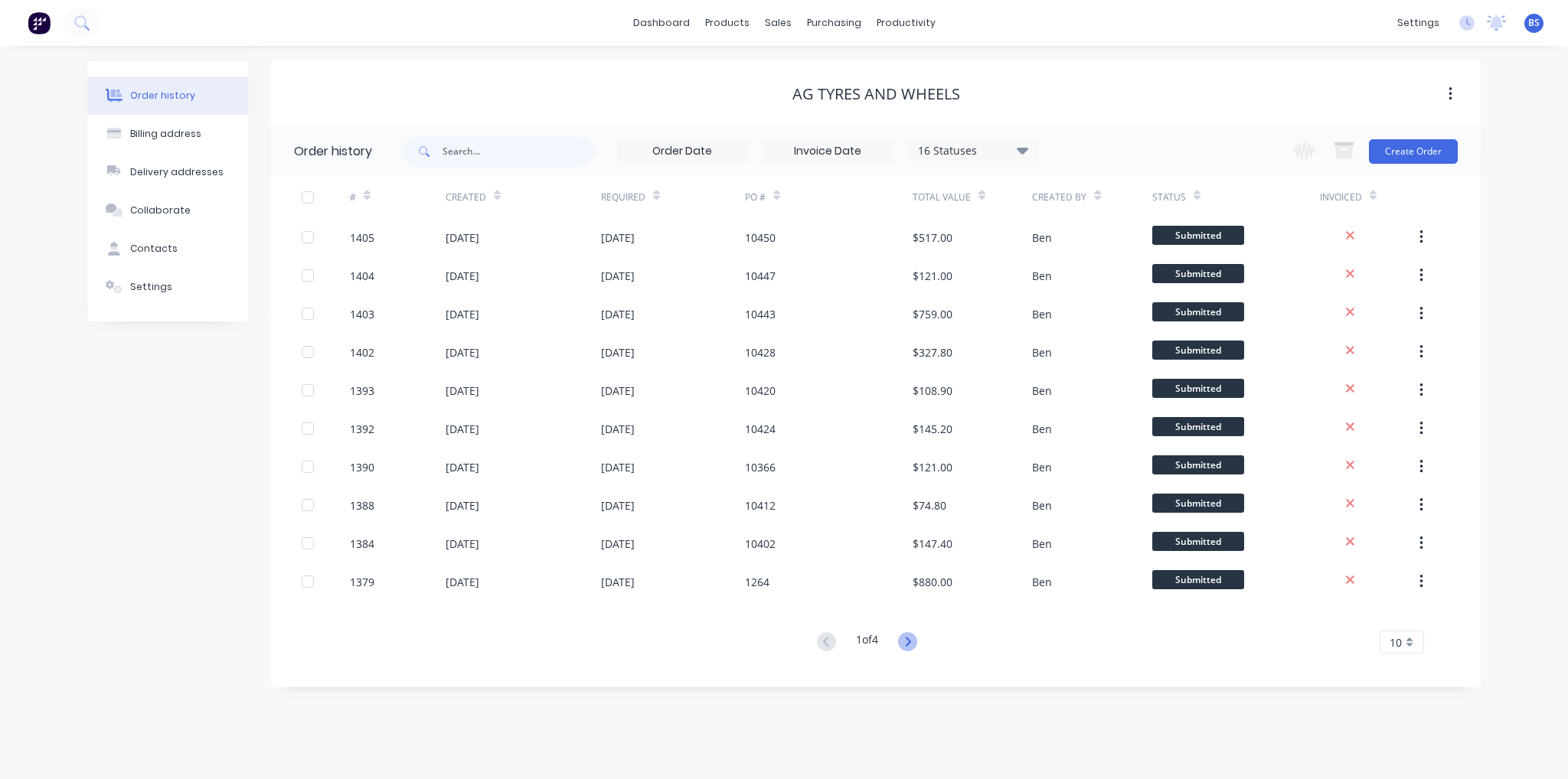
click at [913, 646] on icon at bounding box center [908, 641] width 19 height 19
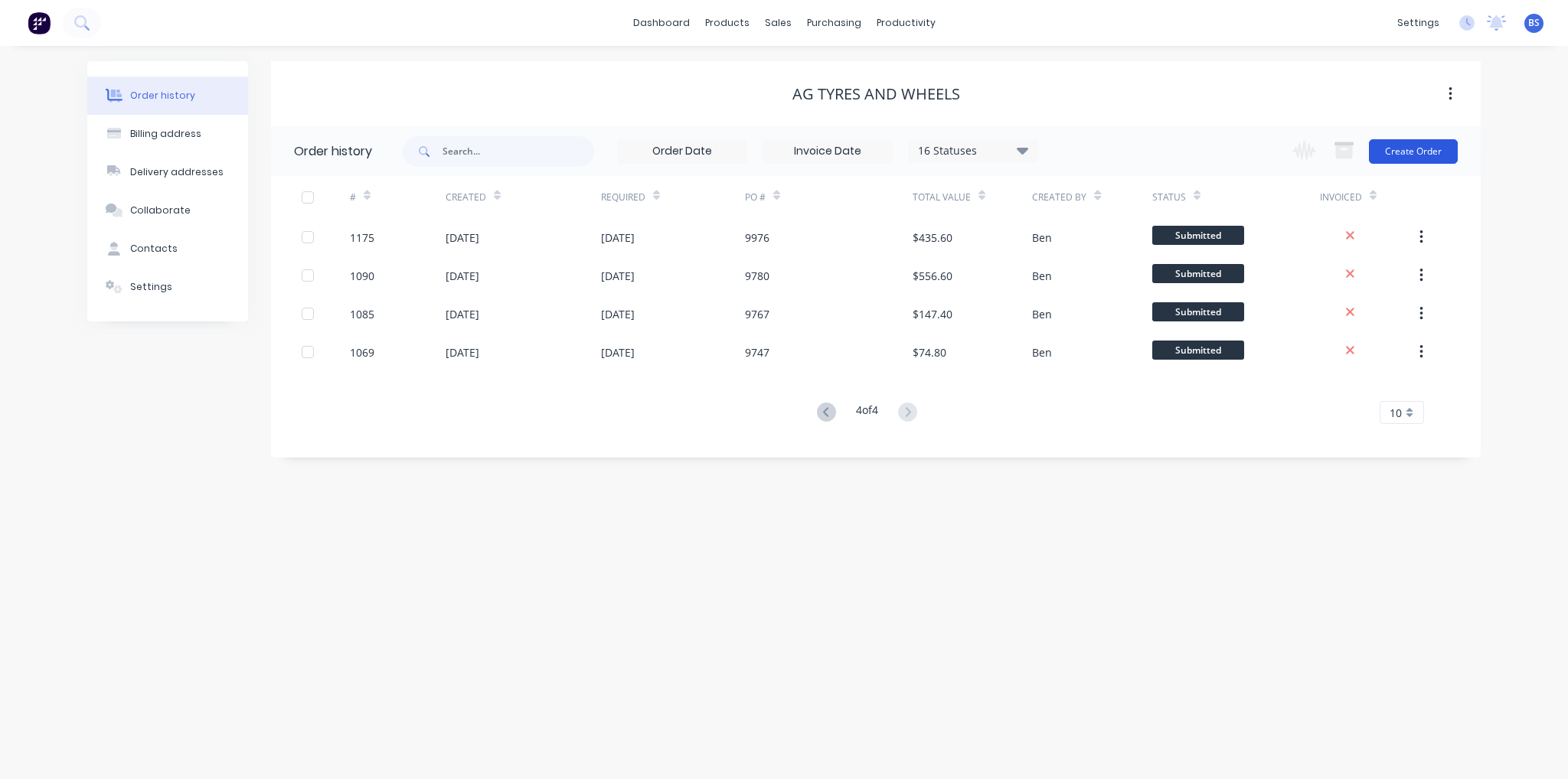
click at [1405, 152] on button "Create Order" at bounding box center [1414, 151] width 89 height 25
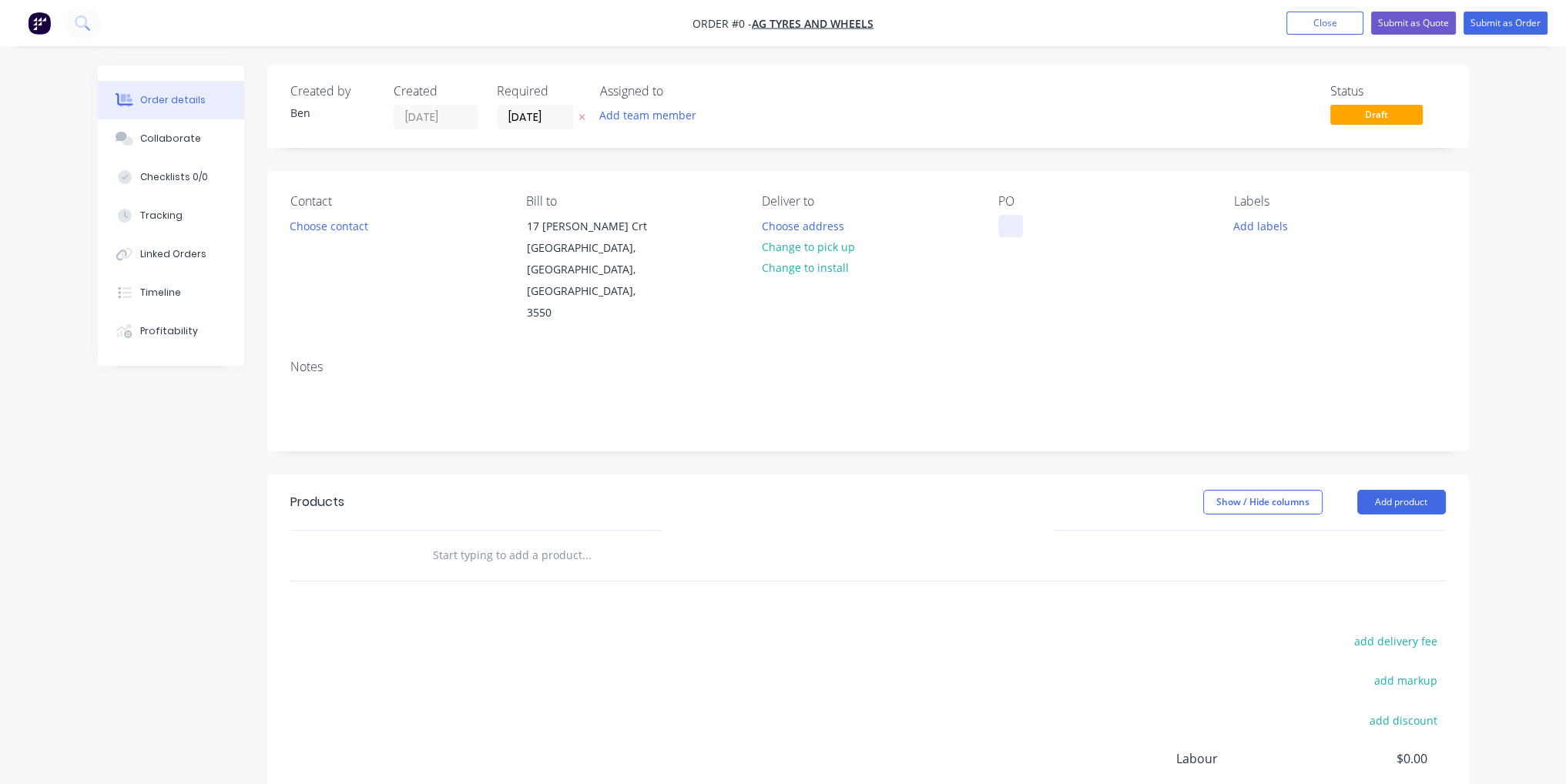
click at [1017, 228] on div at bounding box center [1010, 226] width 25 height 22
click at [1404, 463] on div "Order details Collaborate Checklists 0/0 Tracking Linked Orders Timeline Profit…" at bounding box center [783, 520] width 1402 height 908
click at [1402, 490] on button "Add product" at bounding box center [1401, 502] width 89 height 25
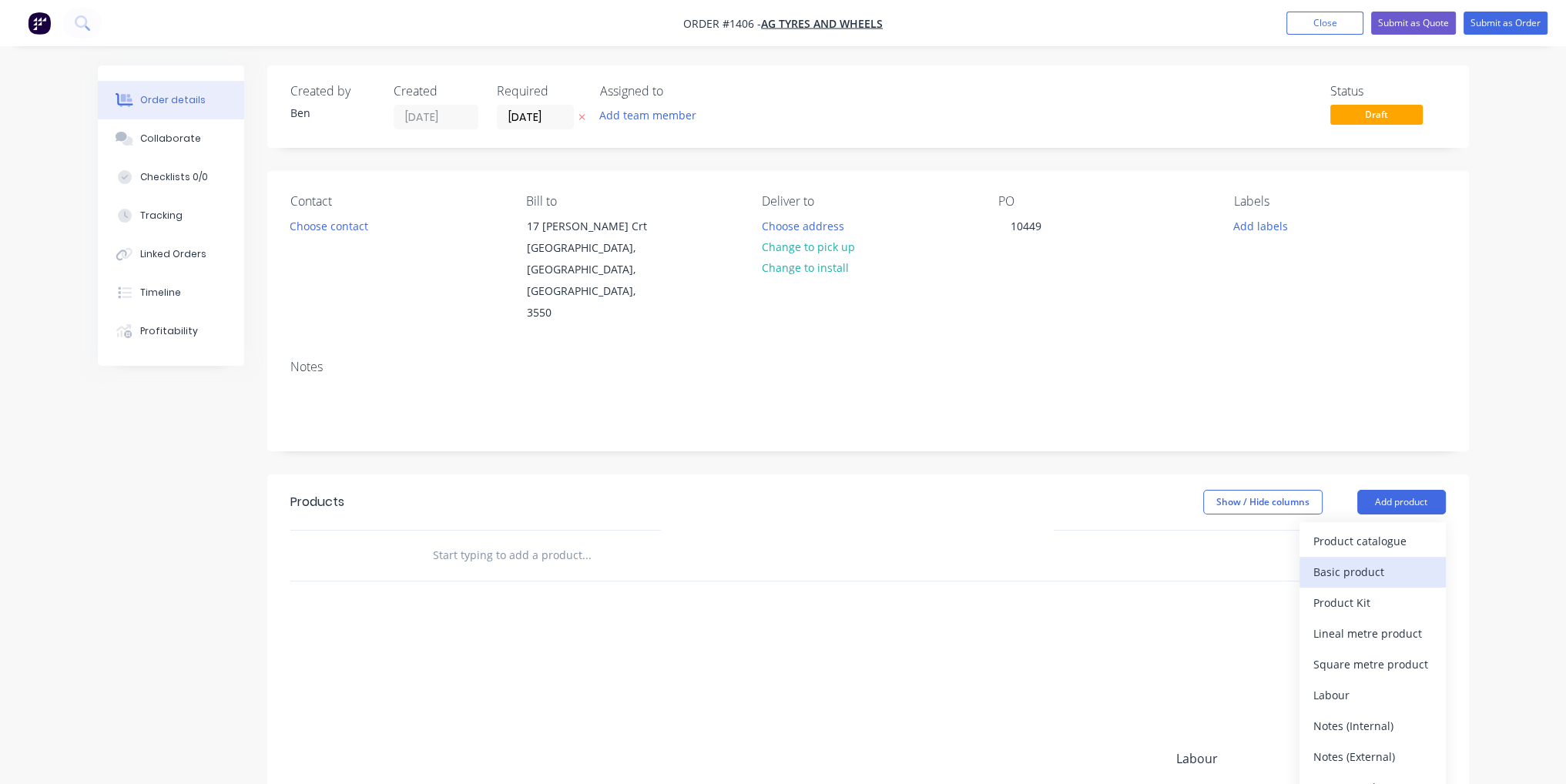
click at [1399, 561] on div "Basic product" at bounding box center [1373, 572] width 119 height 22
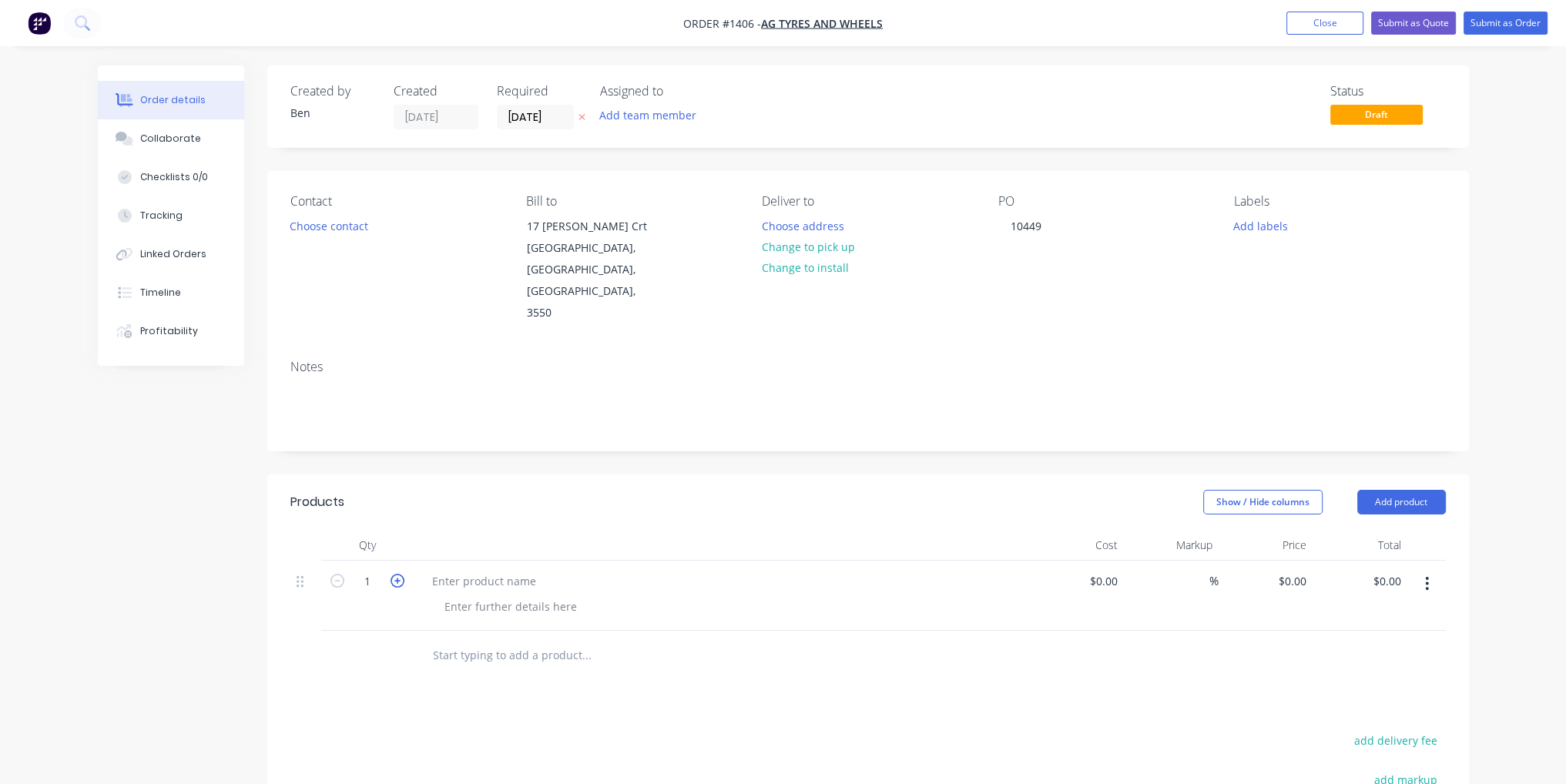
click at [396, 574] on icon "button" at bounding box center [397, 580] width 14 height 14
click at [342, 574] on icon "button" at bounding box center [337, 580] width 14 height 14
type input "3"
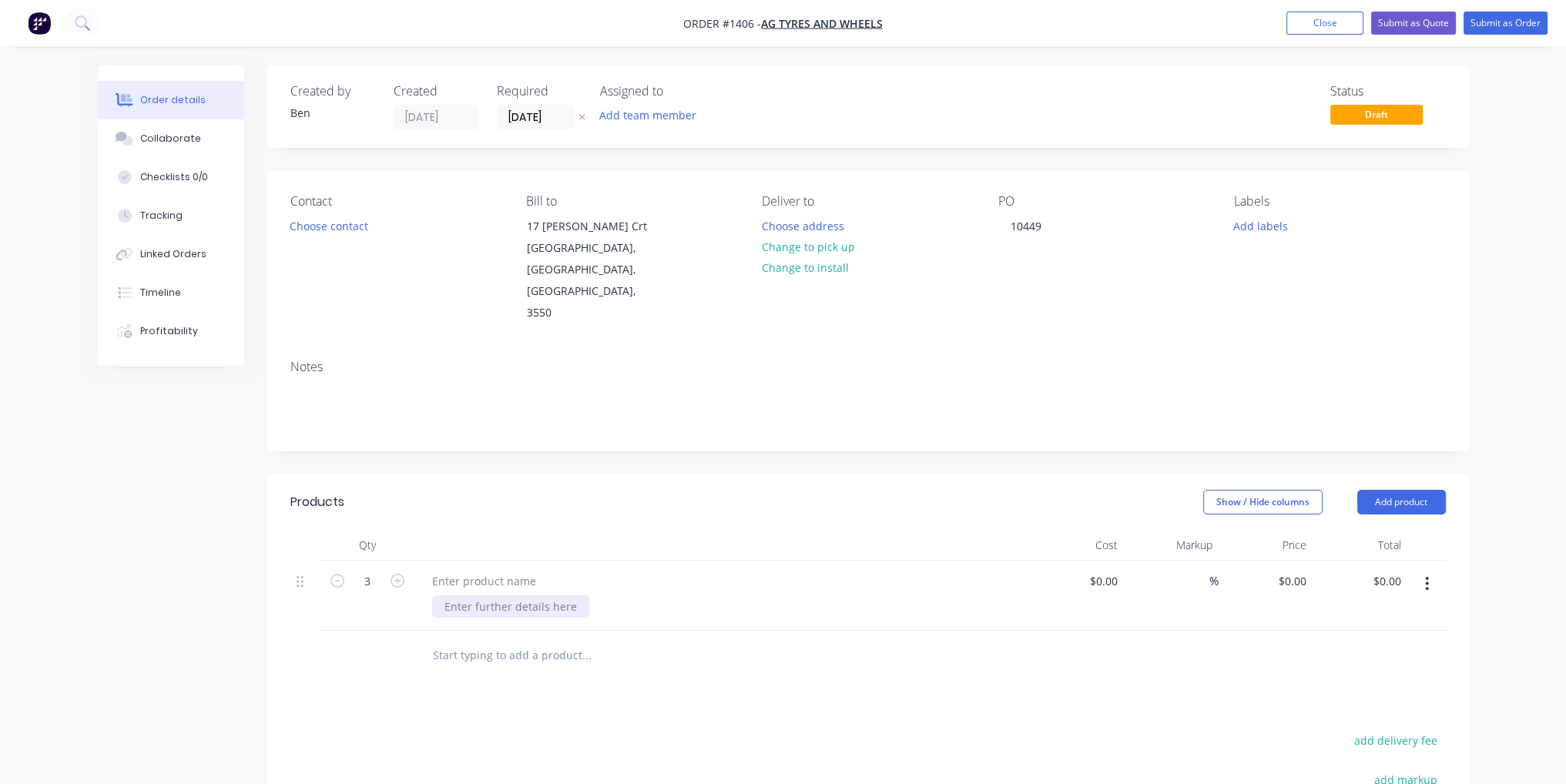
drag, startPoint x: 489, startPoint y: 546, endPoint x: 478, endPoint y: 565, distance: 22.0
click at [478, 595] on div at bounding box center [511, 606] width 157 height 22
paste div
drag, startPoint x: 472, startPoint y: 610, endPoint x: 481, endPoint y: 601, distance: 12.7
click at [472, 610] on div "PCD 6ON170MM, BORE 136MM, HOLES 18MM R8515 (20")" at bounding box center [722, 612] width 616 height 102
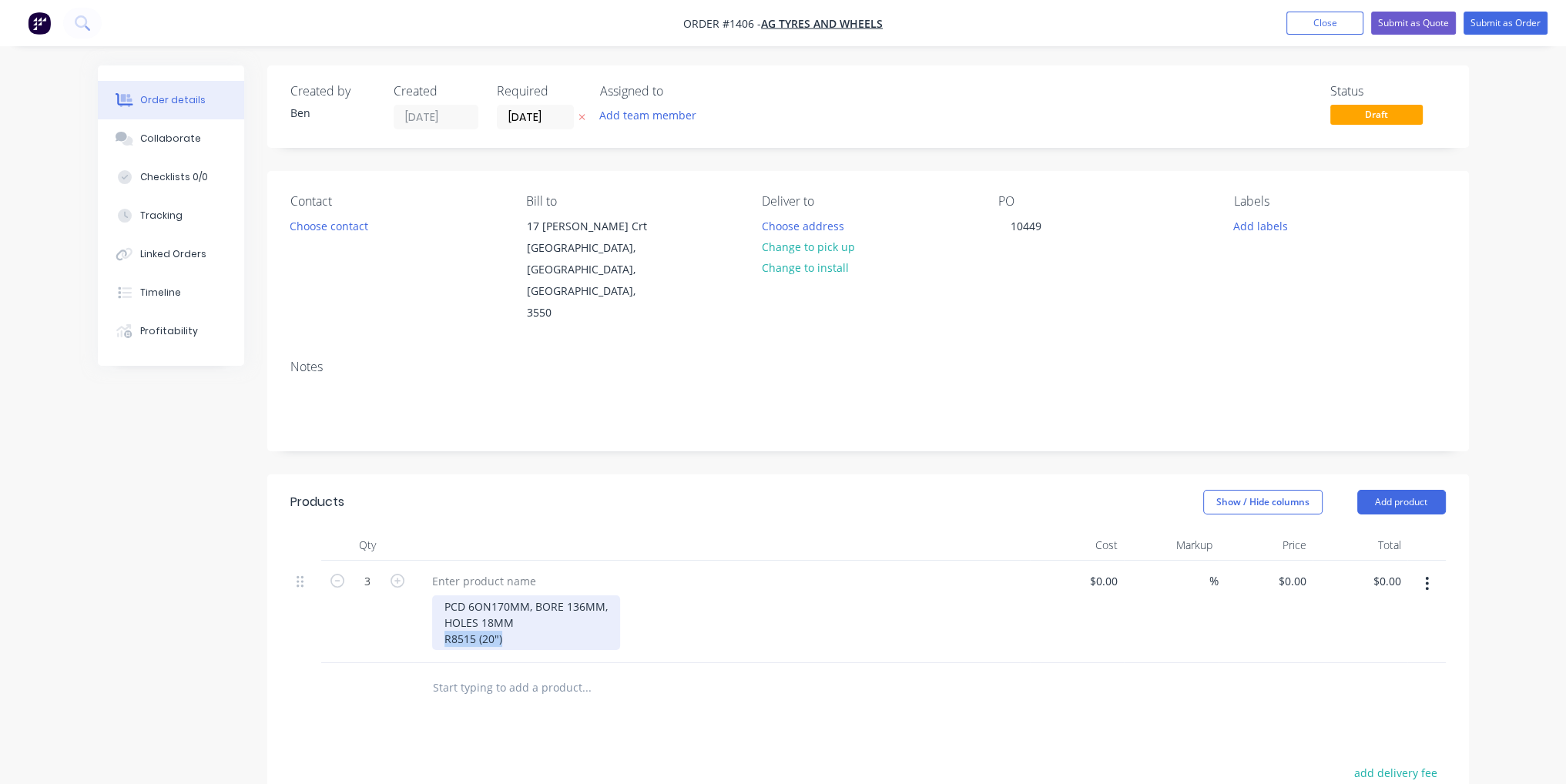
drag, startPoint x: 508, startPoint y: 597, endPoint x: 433, endPoint y: 598, distance: 75.0
click at [433, 598] on div "PCD 6ON170MM, BORE 136MM, HOLES 18MM R8515 (20")" at bounding box center [527, 622] width 188 height 55
copy div "R8515 (20")"
click at [490, 570] on div at bounding box center [484, 581] width 129 height 22
paste div
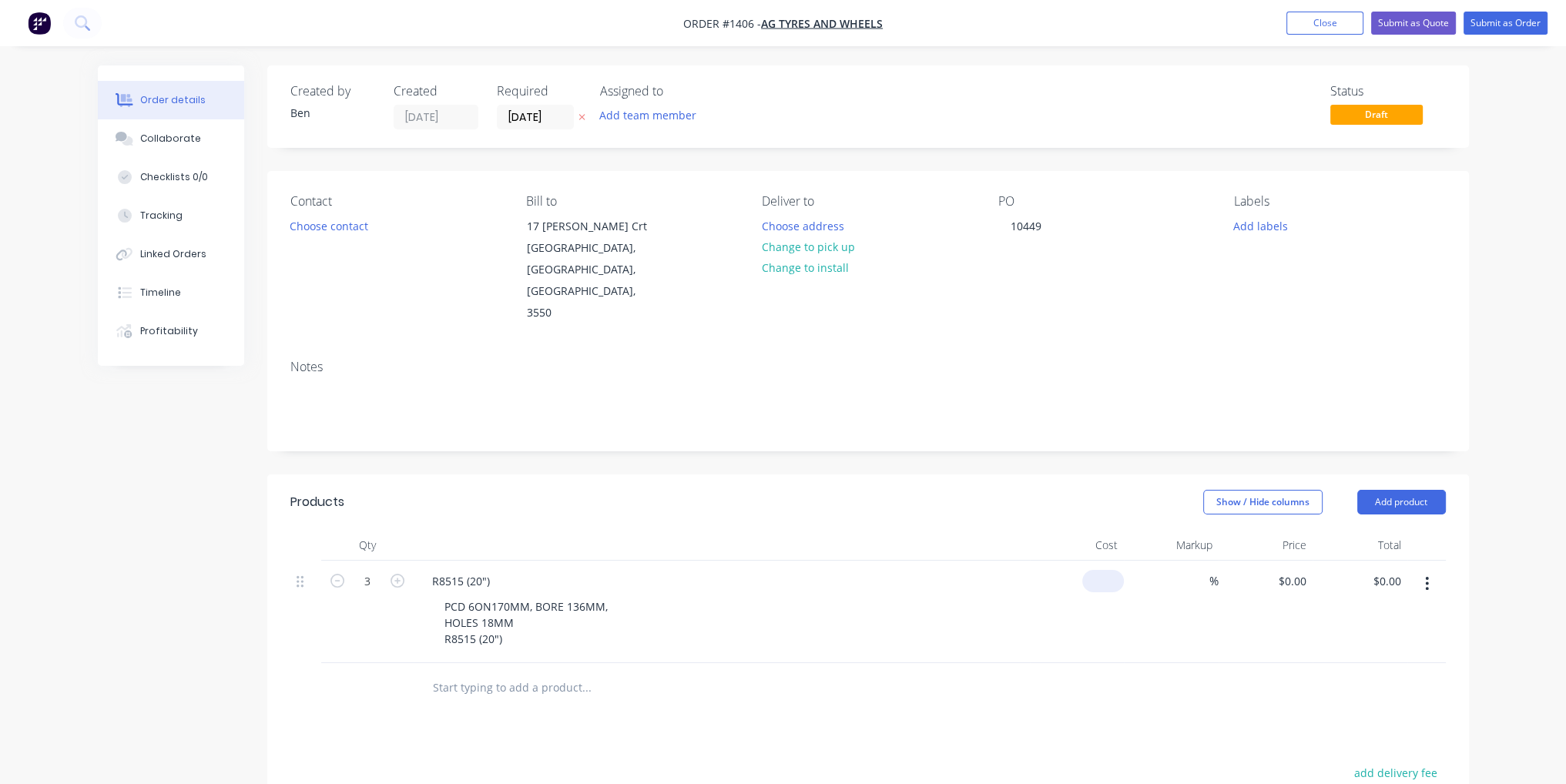
click at [1113, 570] on input at bounding box center [1106, 581] width 36 height 22
type input "$55.00"
type input "$165.00"
click at [1090, 714] on div "Products Show / Hide columns Add product Qty Cost Markup Price Total 3 R8515 (2…" at bounding box center [868, 779] width 1202 height 609
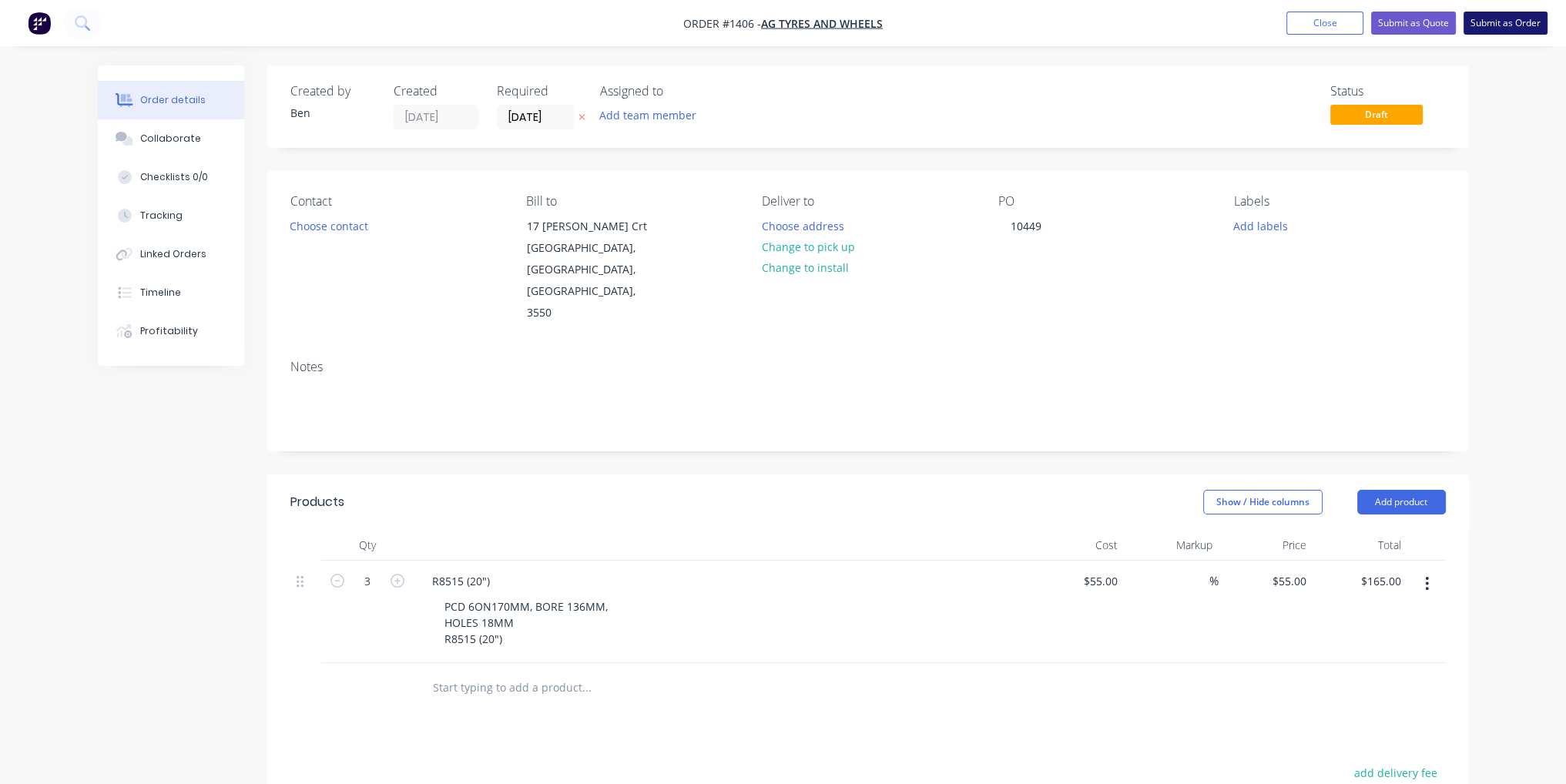
click at [1491, 26] on button "Submit as Order" at bounding box center [1506, 23] width 84 height 23
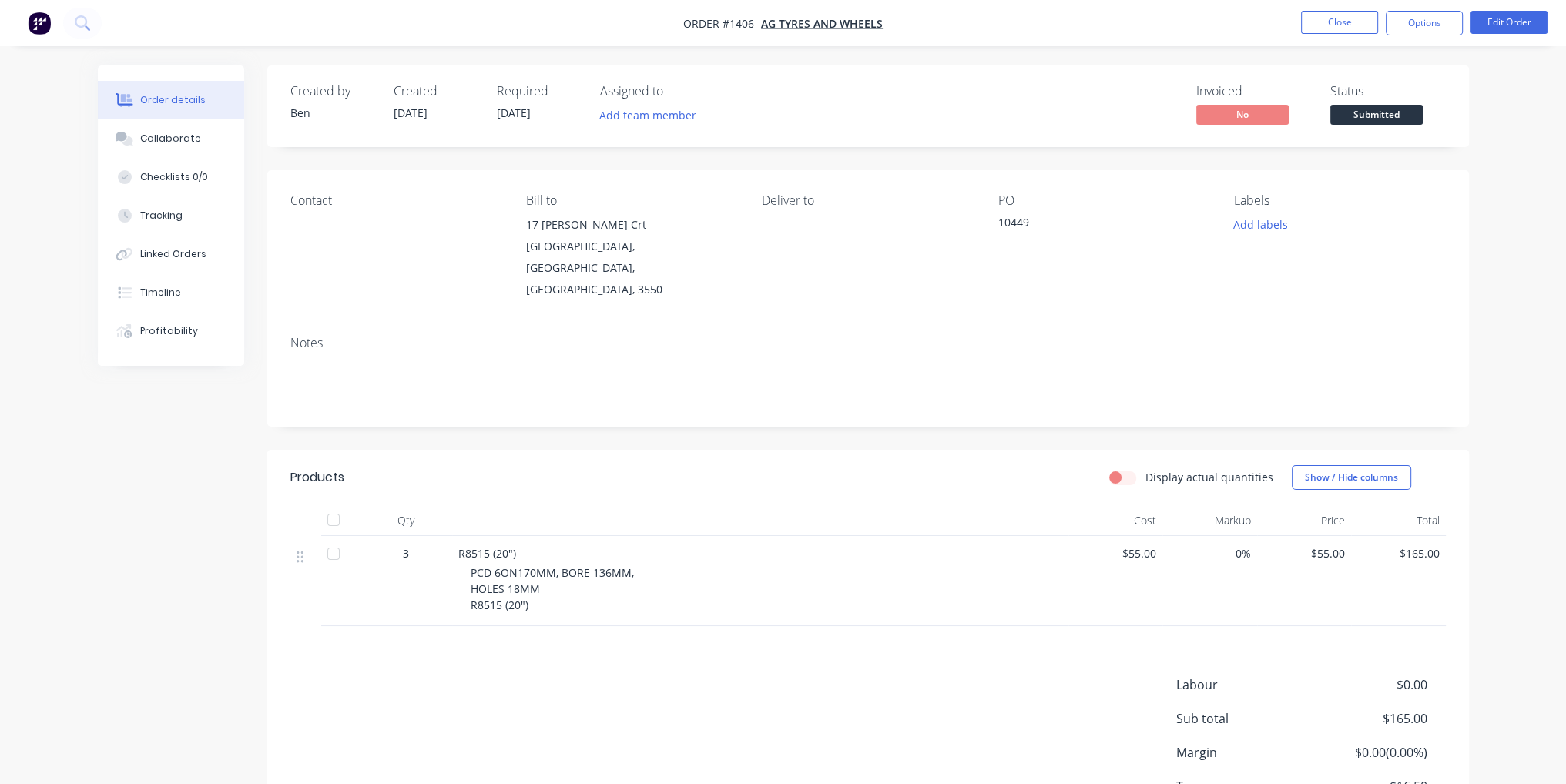
click at [1340, 43] on nav "Order #1406 - AG Tyres and Wheels Close Options Edit Order" at bounding box center [783, 23] width 1566 height 47
click at [1341, 32] on button "Close" at bounding box center [1339, 22] width 77 height 23
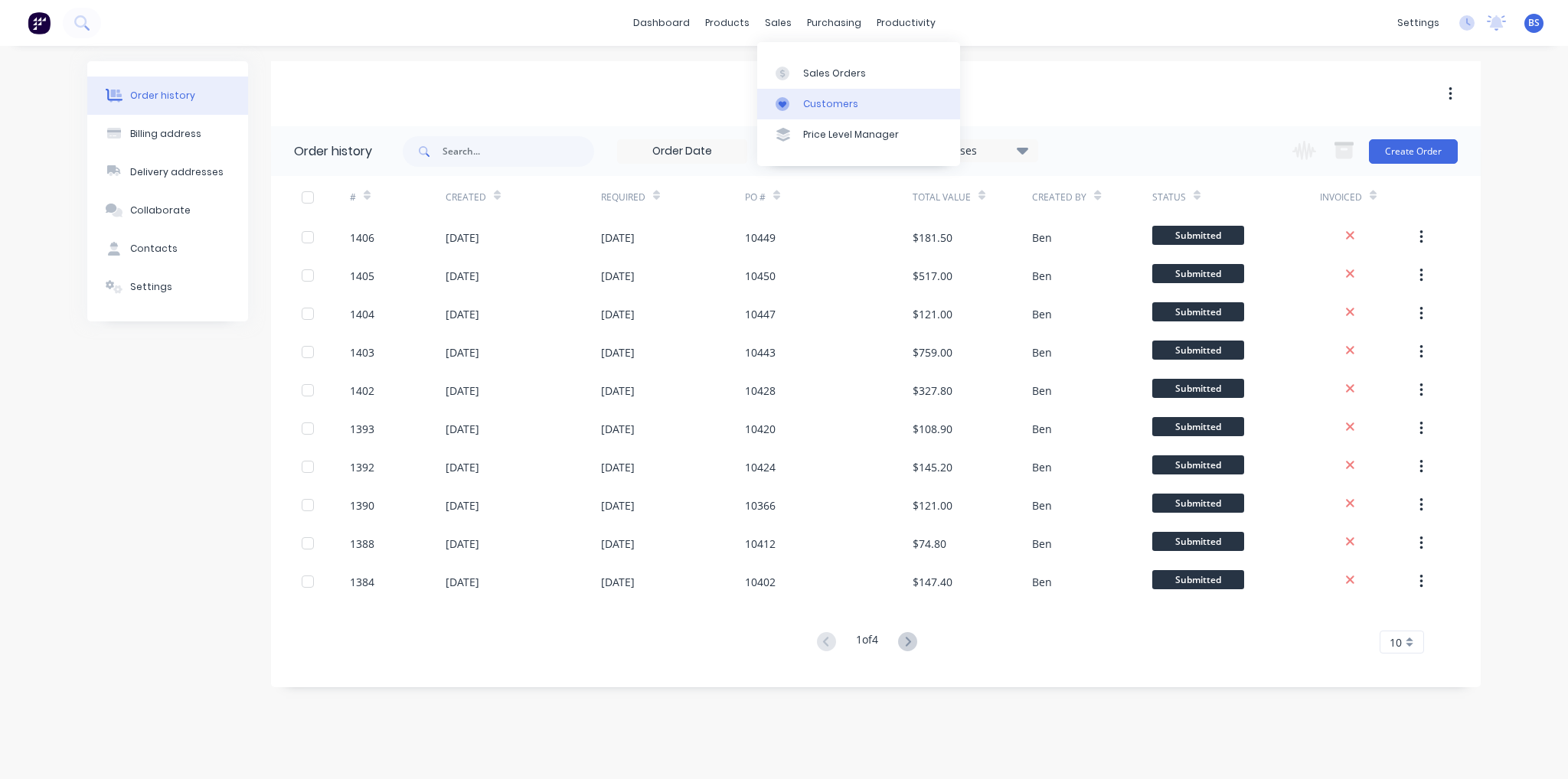
click at [858, 102] on link "Customers" at bounding box center [858, 104] width 203 height 31
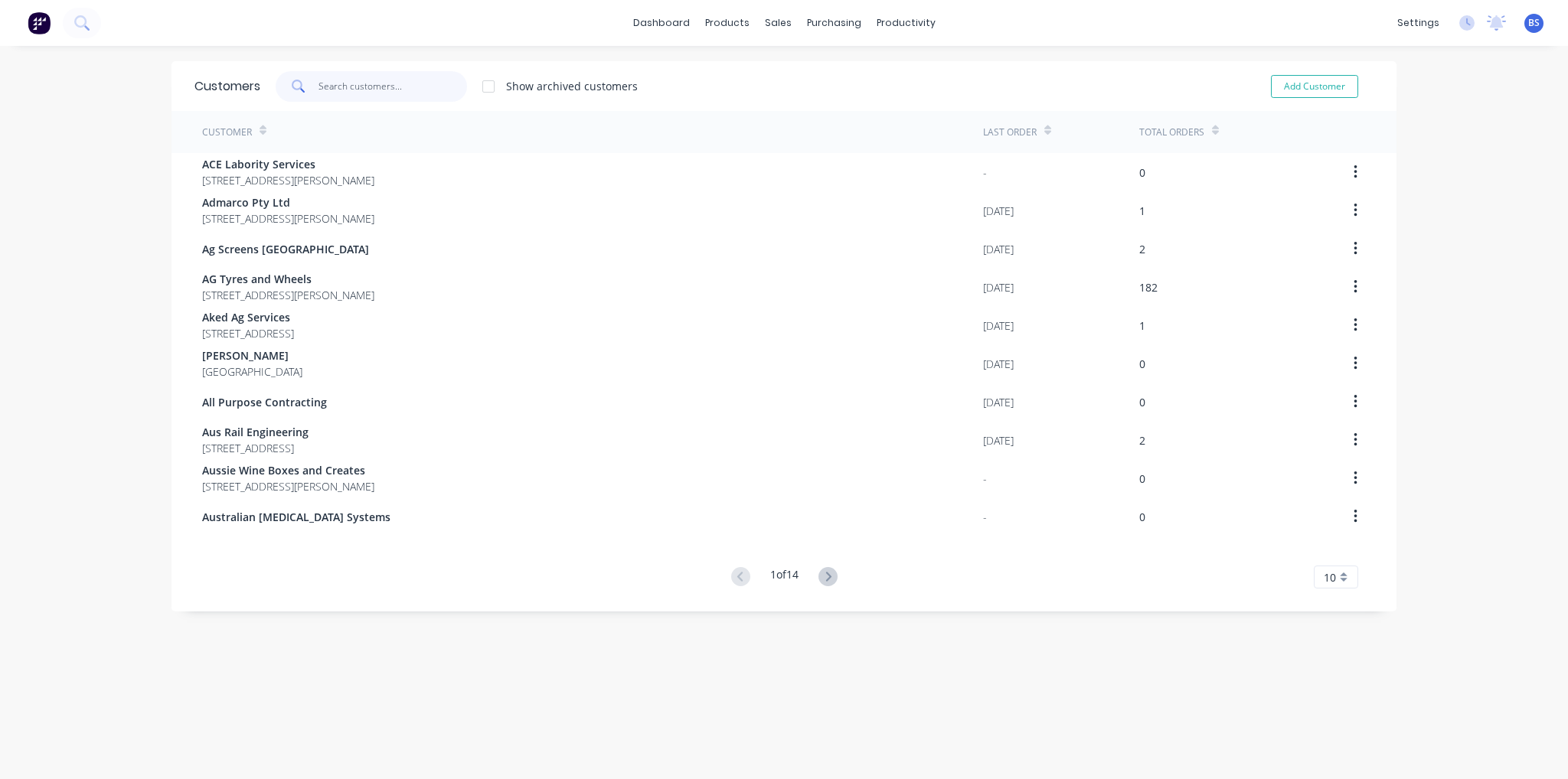
click at [348, 86] on input "text" at bounding box center [393, 86] width 149 height 31
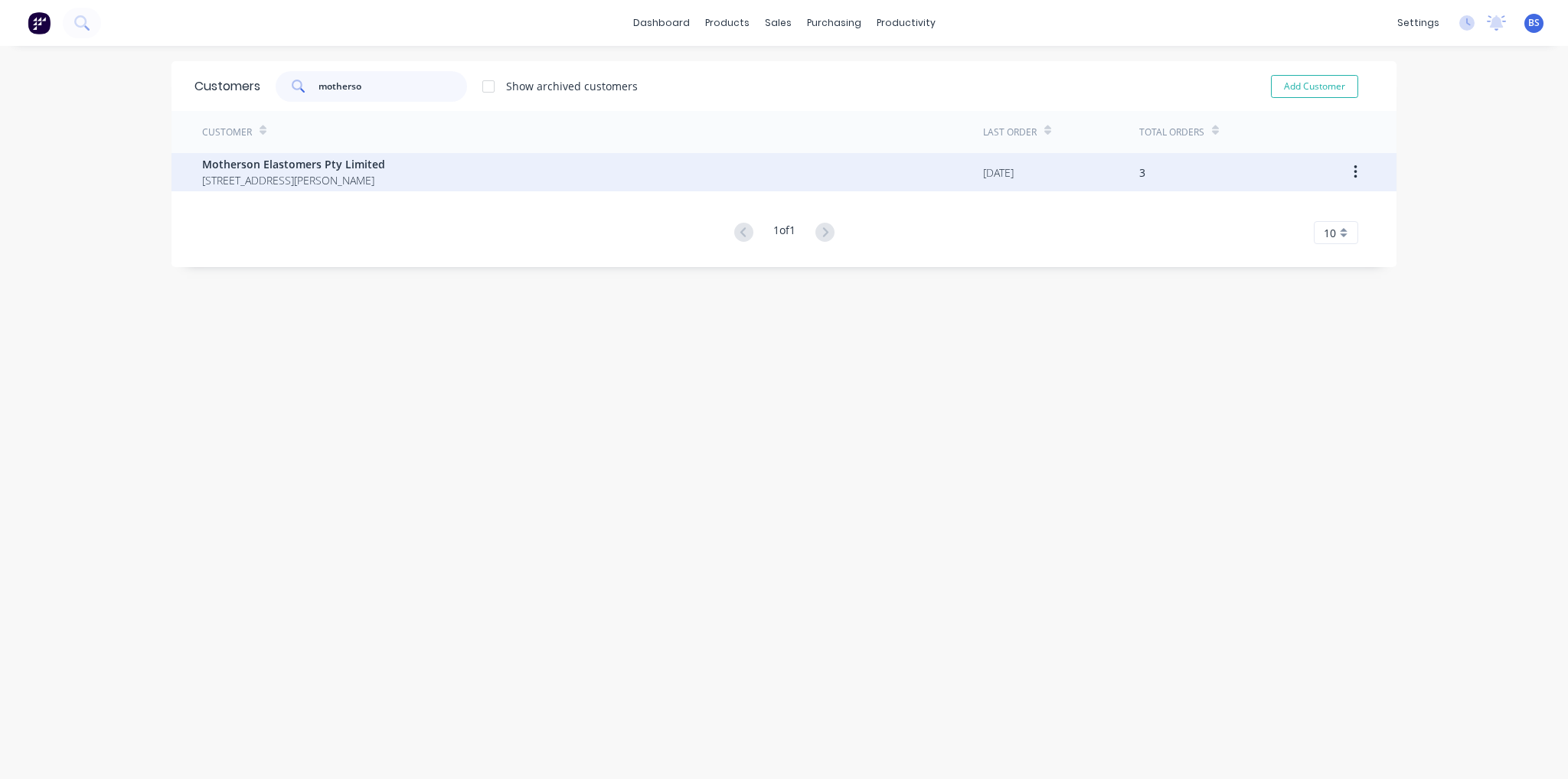
type input "motherso"
click at [342, 153] on div "Motherson Elastomers Pty Limited [STREET_ADDRESS][PERSON_NAME]" at bounding box center [592, 173] width 781 height 38
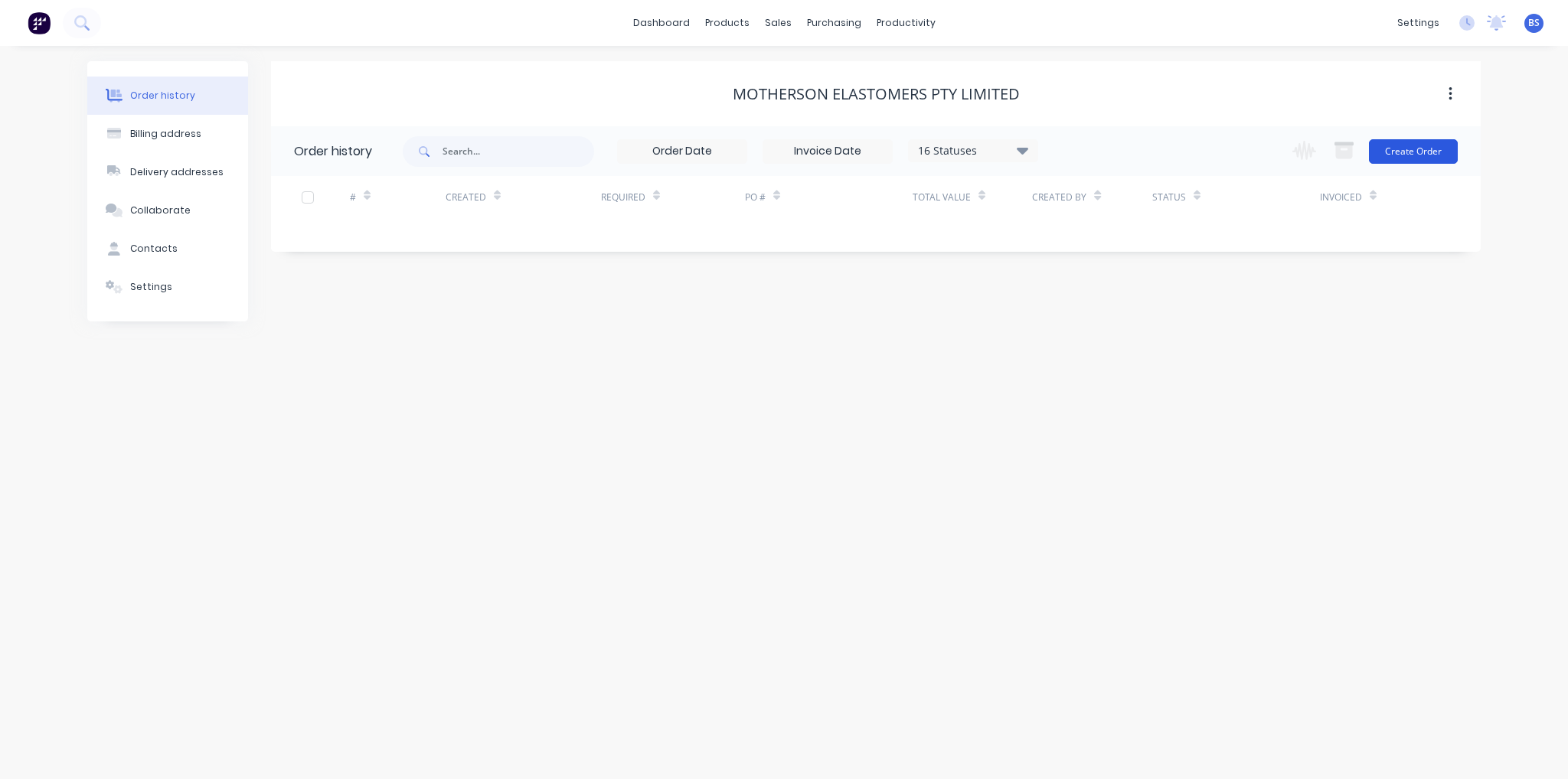
click at [1414, 160] on button "Create Order" at bounding box center [1414, 151] width 89 height 25
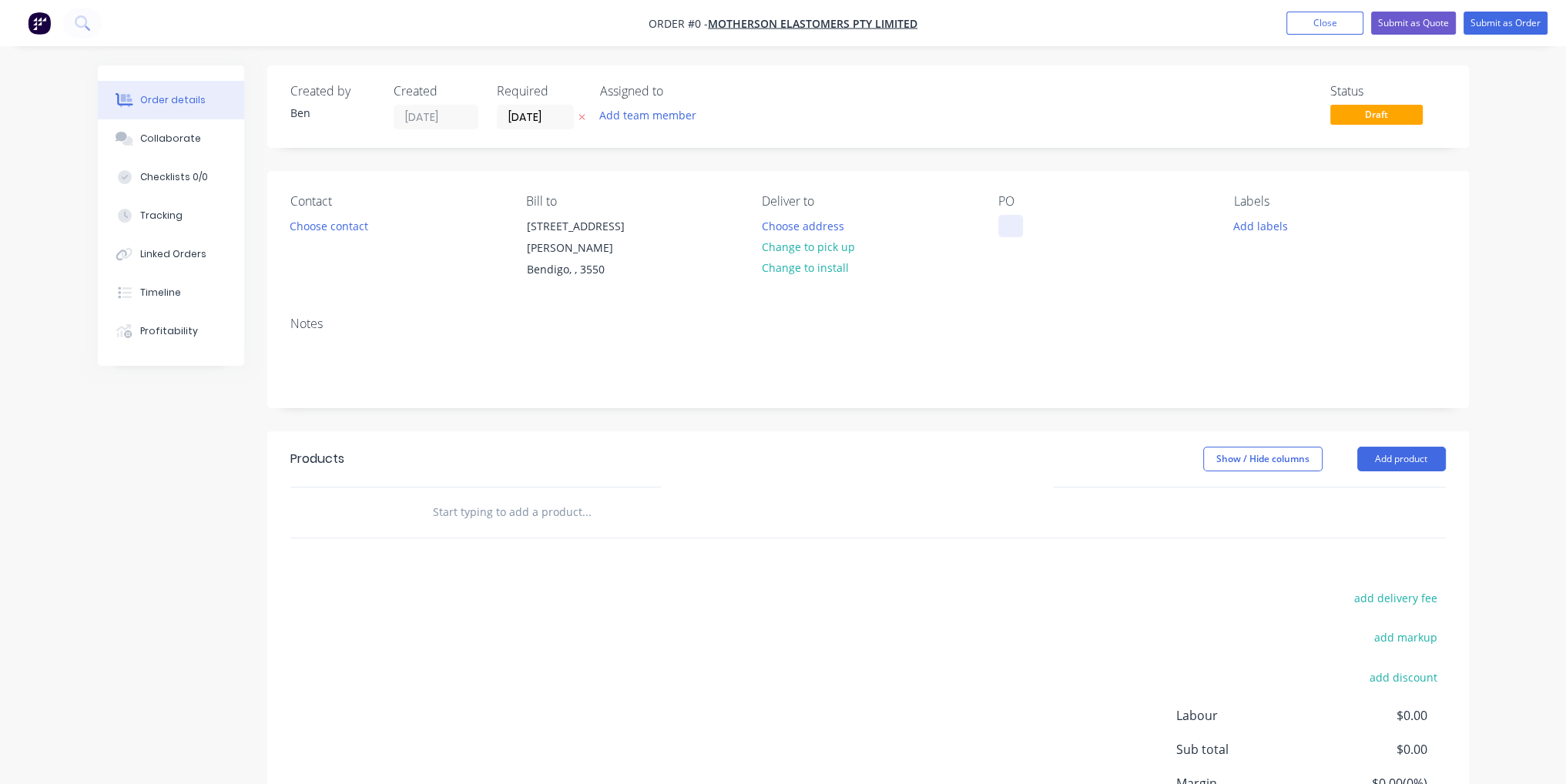
click at [1014, 227] on div at bounding box center [1010, 226] width 25 height 22
click at [949, 395] on div "Creating draft order... Loading... Order details Collaborate Checklists 0/0 Tra…" at bounding box center [783, 498] width 1402 height 865
click at [1371, 448] on button "Add product" at bounding box center [1401, 459] width 89 height 25
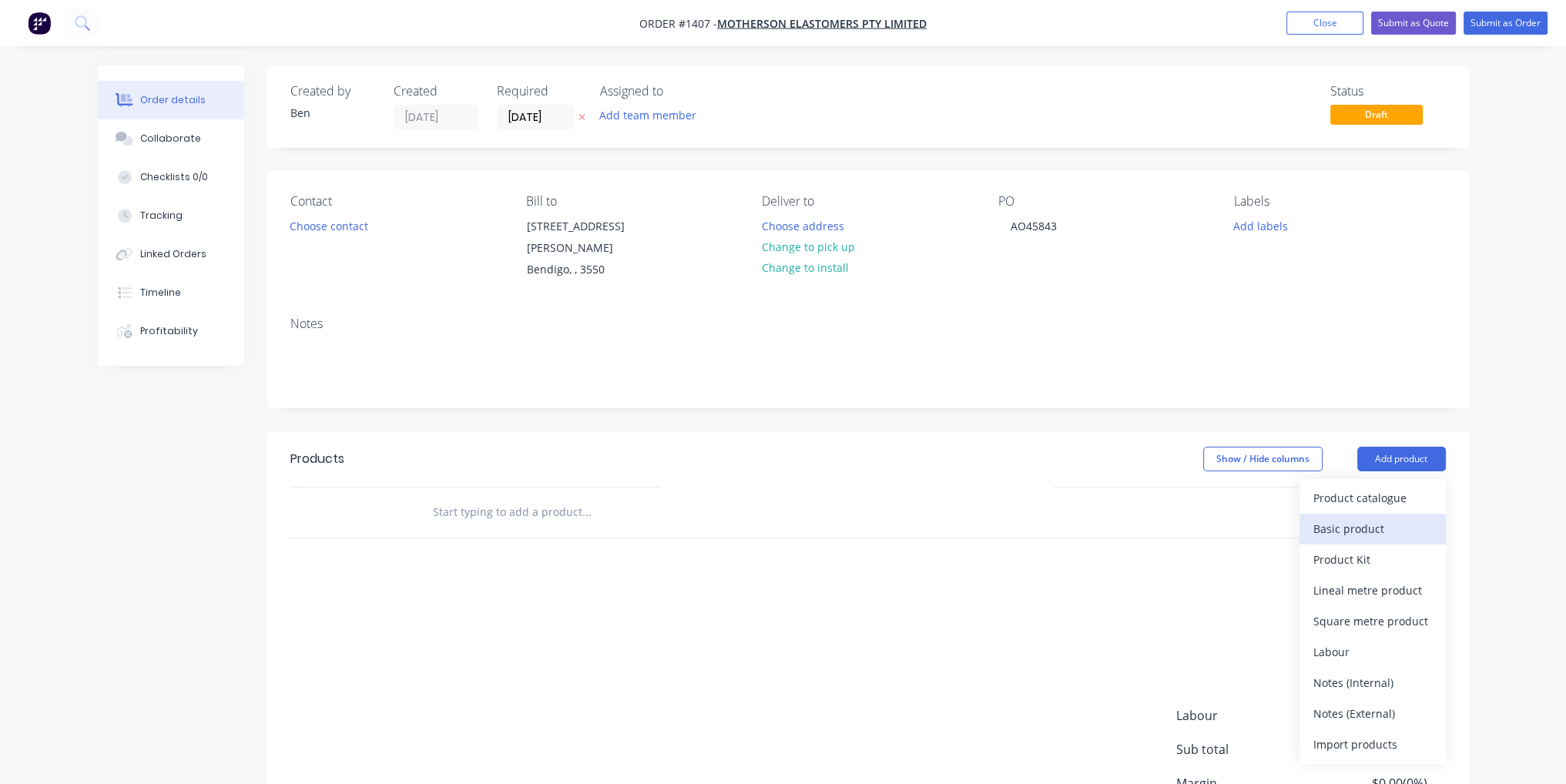
click at [1369, 517] on div "Basic product" at bounding box center [1373, 528] width 119 height 22
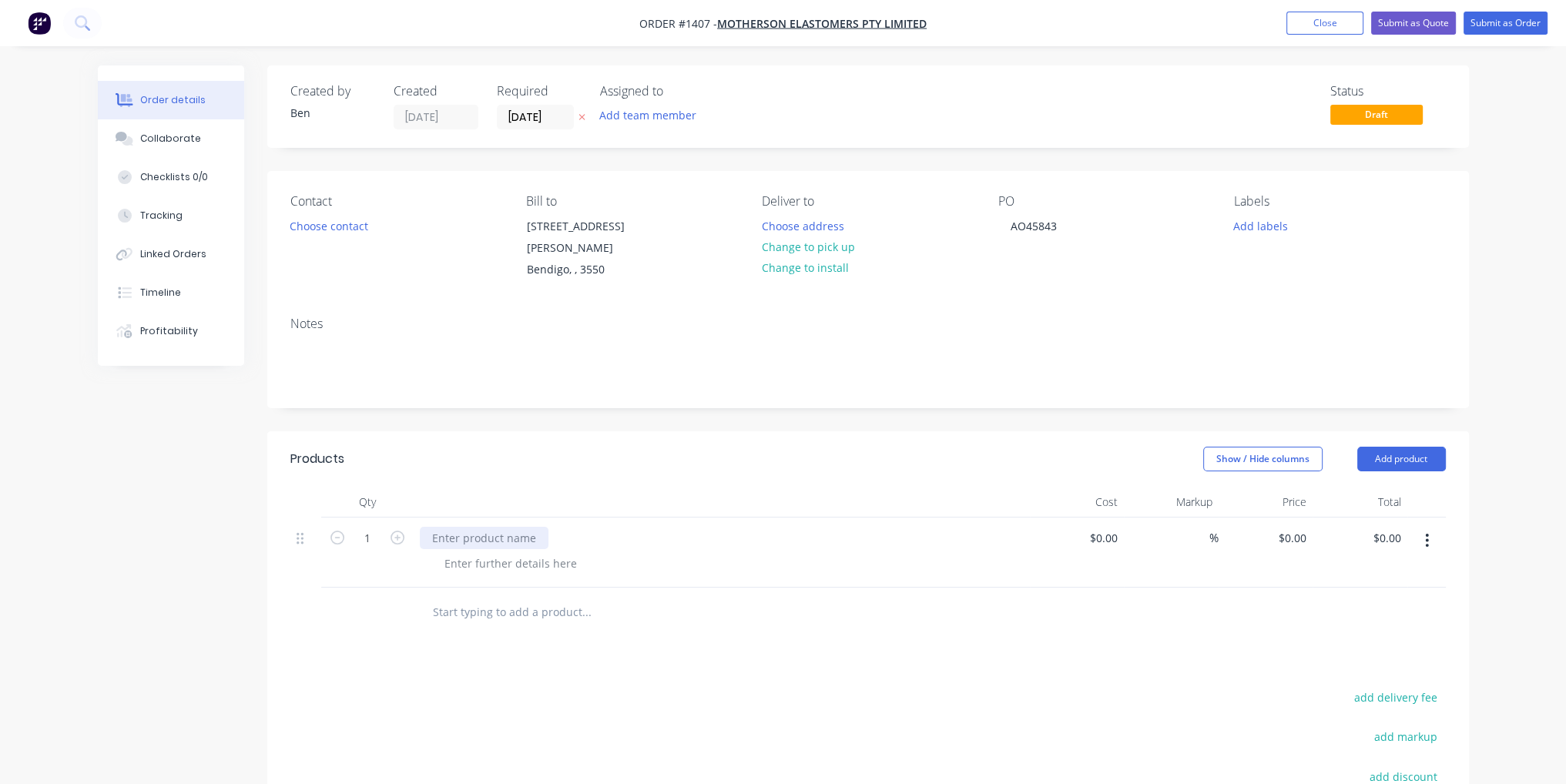
click at [523, 526] on div at bounding box center [484, 537] width 129 height 22
click at [1102, 528] on div "$0.00" at bounding box center [1078, 552] width 95 height 70
type input "$5,236.00"
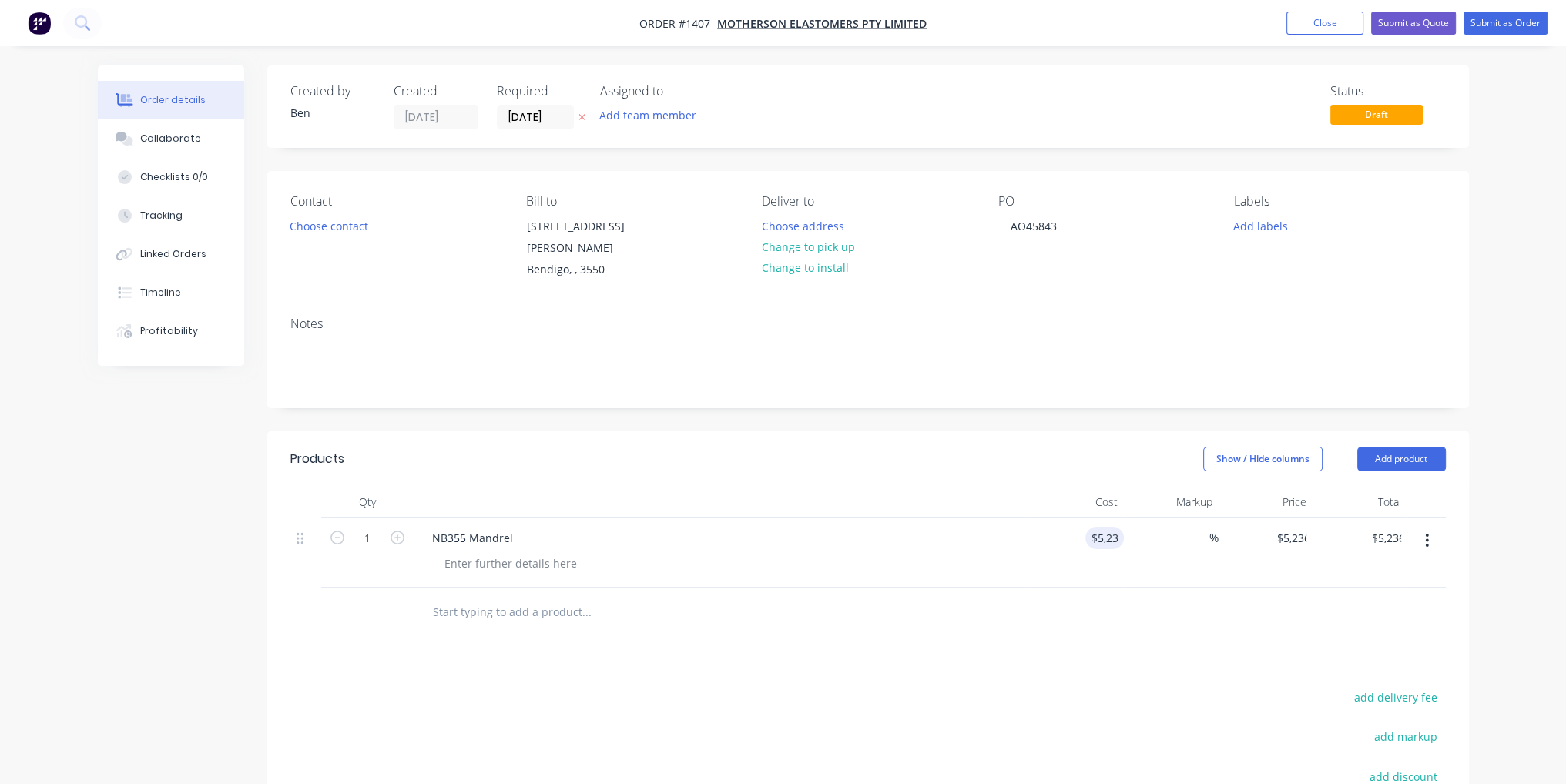
click at [1525, 16] on button "Submit as Order" at bounding box center [1506, 23] width 84 height 23
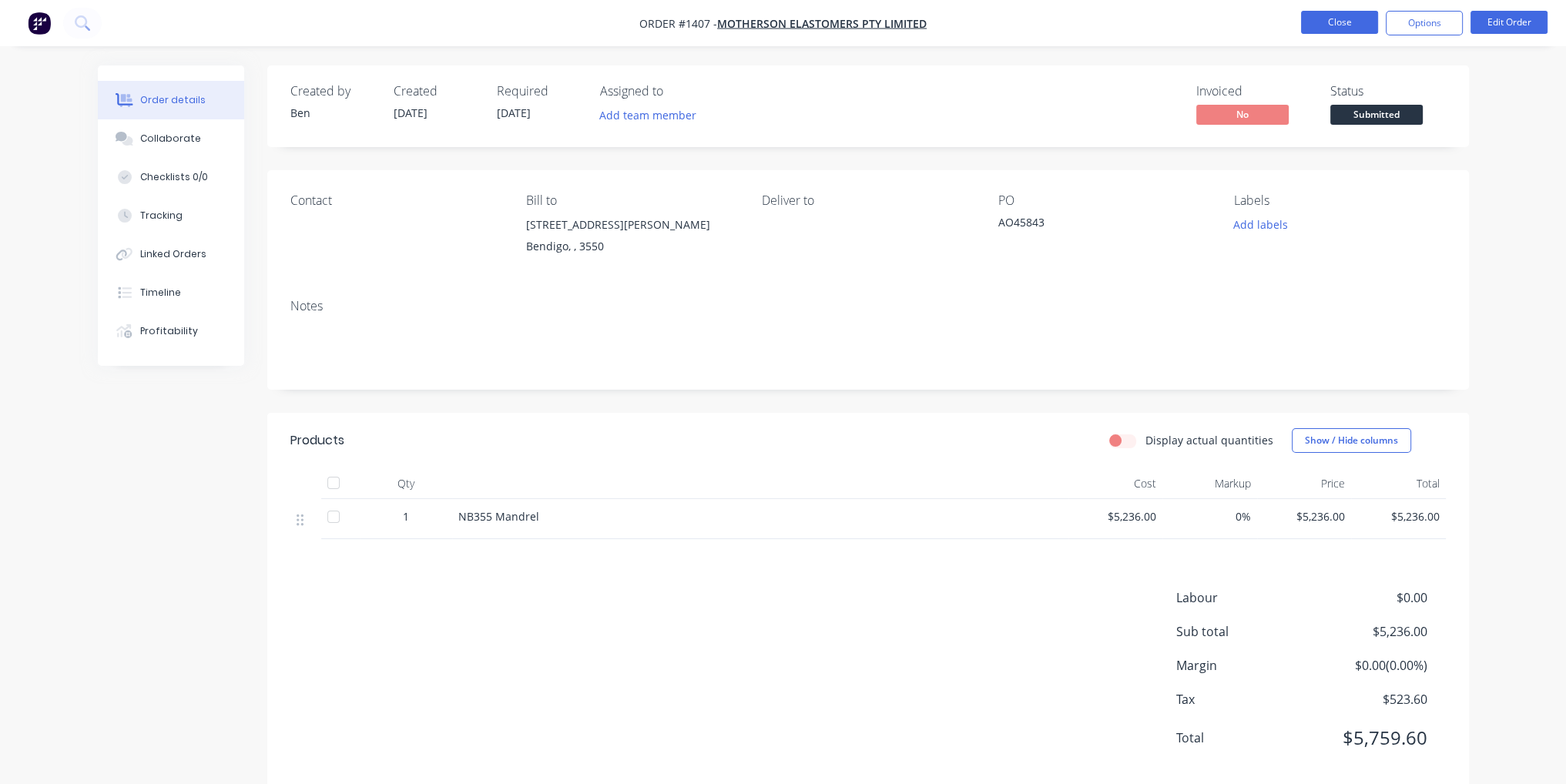
click at [1351, 22] on button "Close" at bounding box center [1339, 22] width 77 height 23
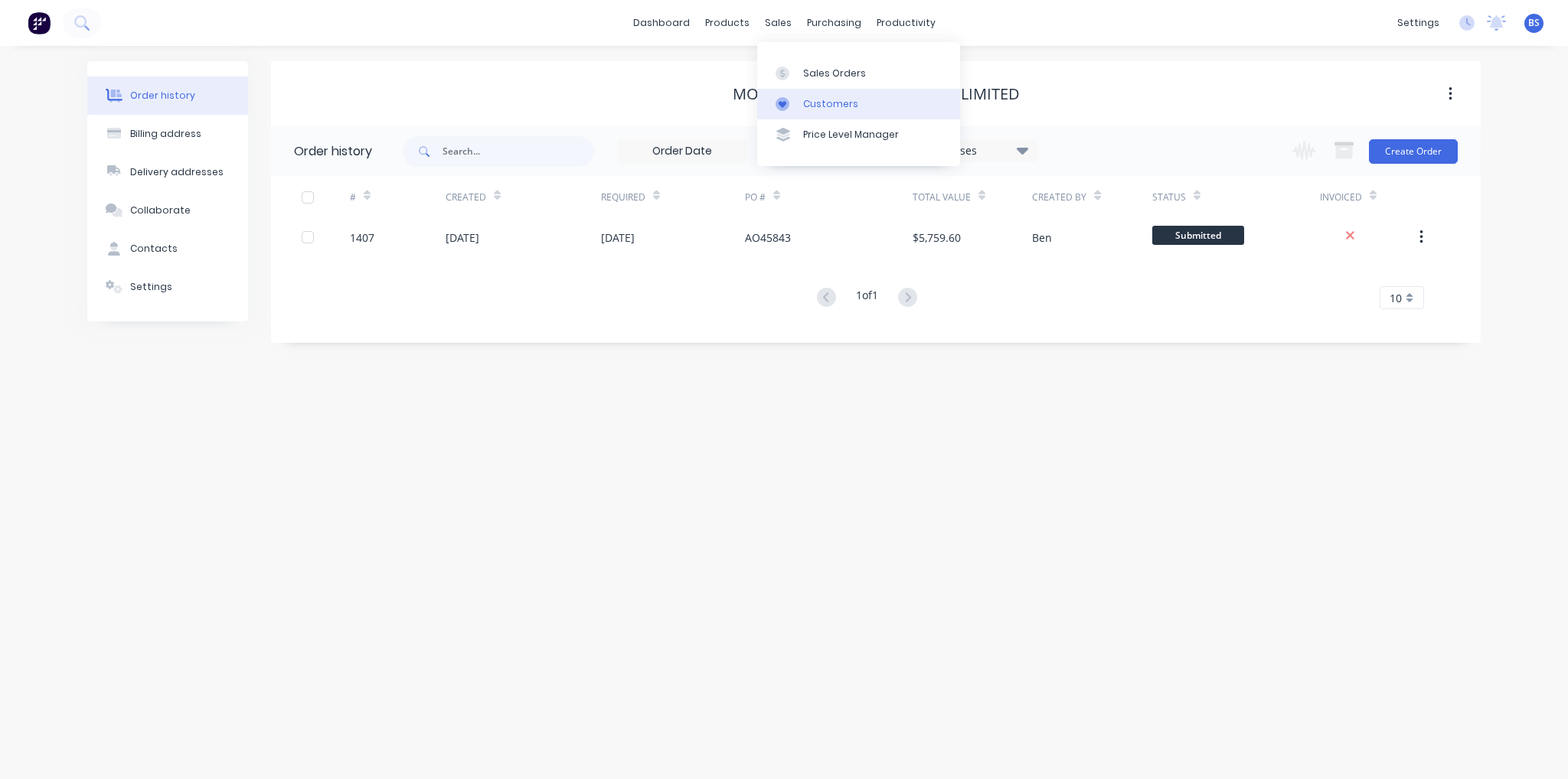
click at [835, 108] on div "Customers" at bounding box center [830, 104] width 55 height 14
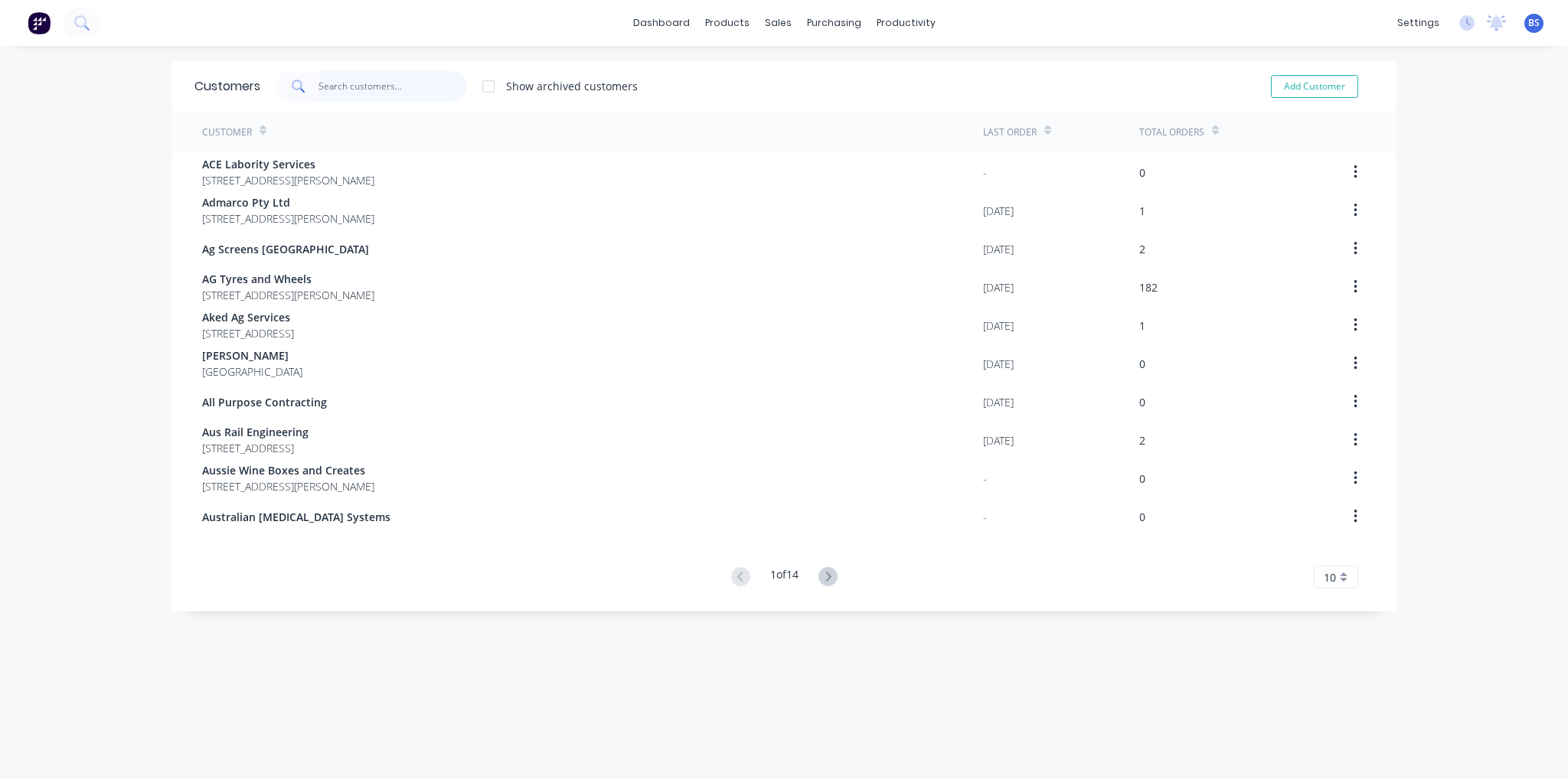
click at [373, 91] on input "text" at bounding box center [393, 86] width 149 height 31
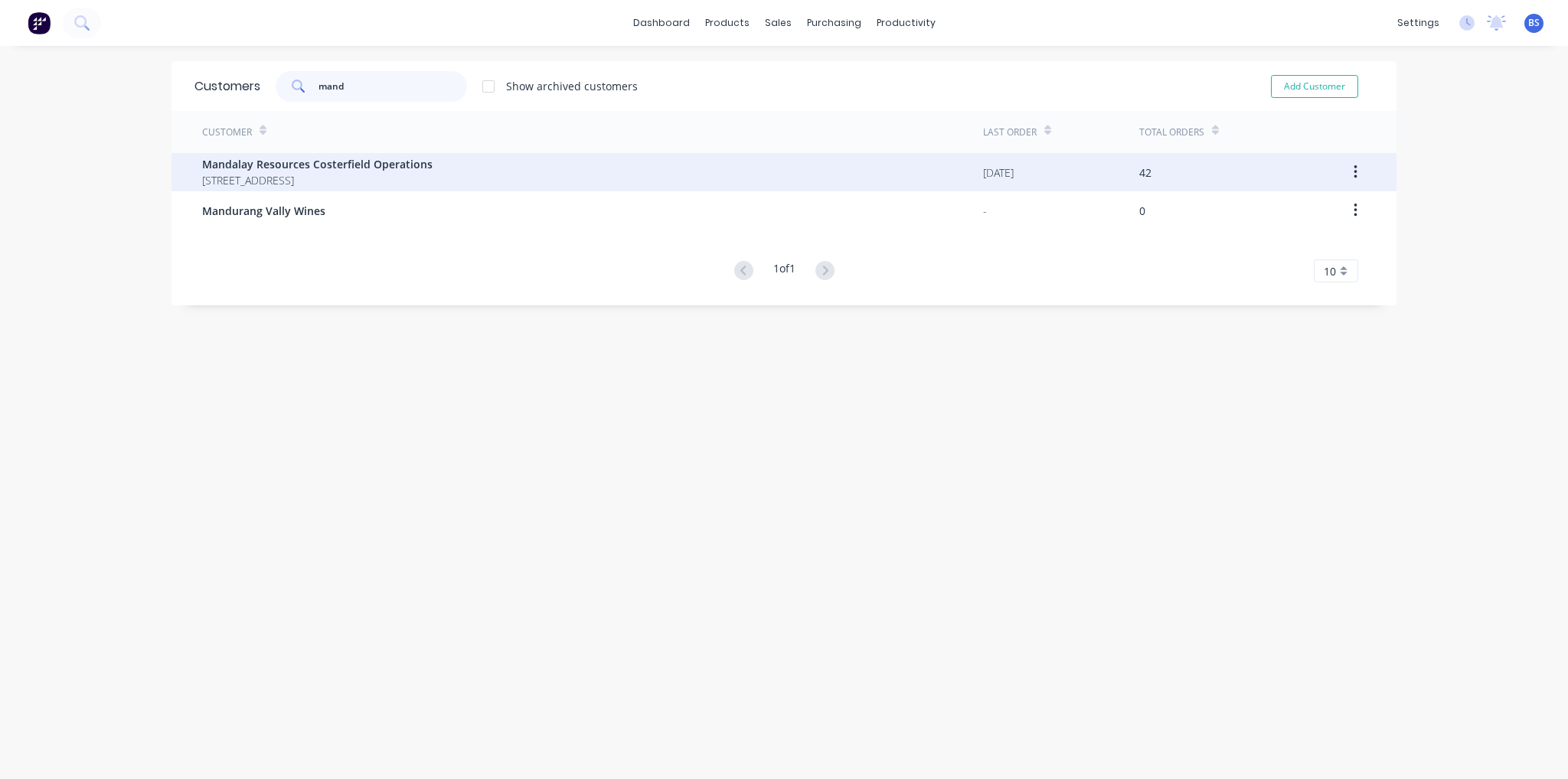
type input "mand"
click at [377, 173] on span "[STREET_ADDRESS]" at bounding box center [317, 181] width 231 height 16
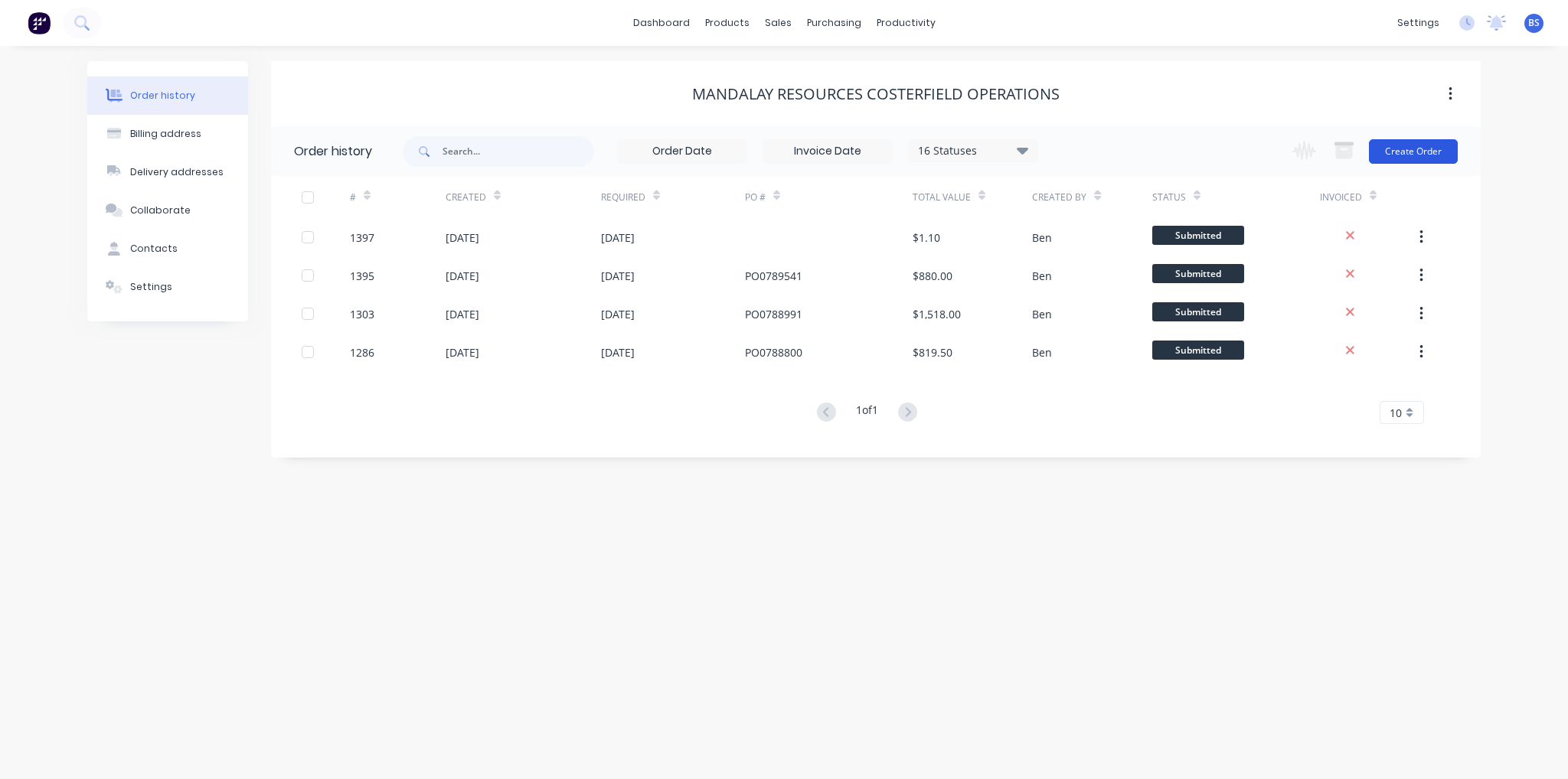
click at [1424, 153] on button "Create Order" at bounding box center [1414, 151] width 89 height 25
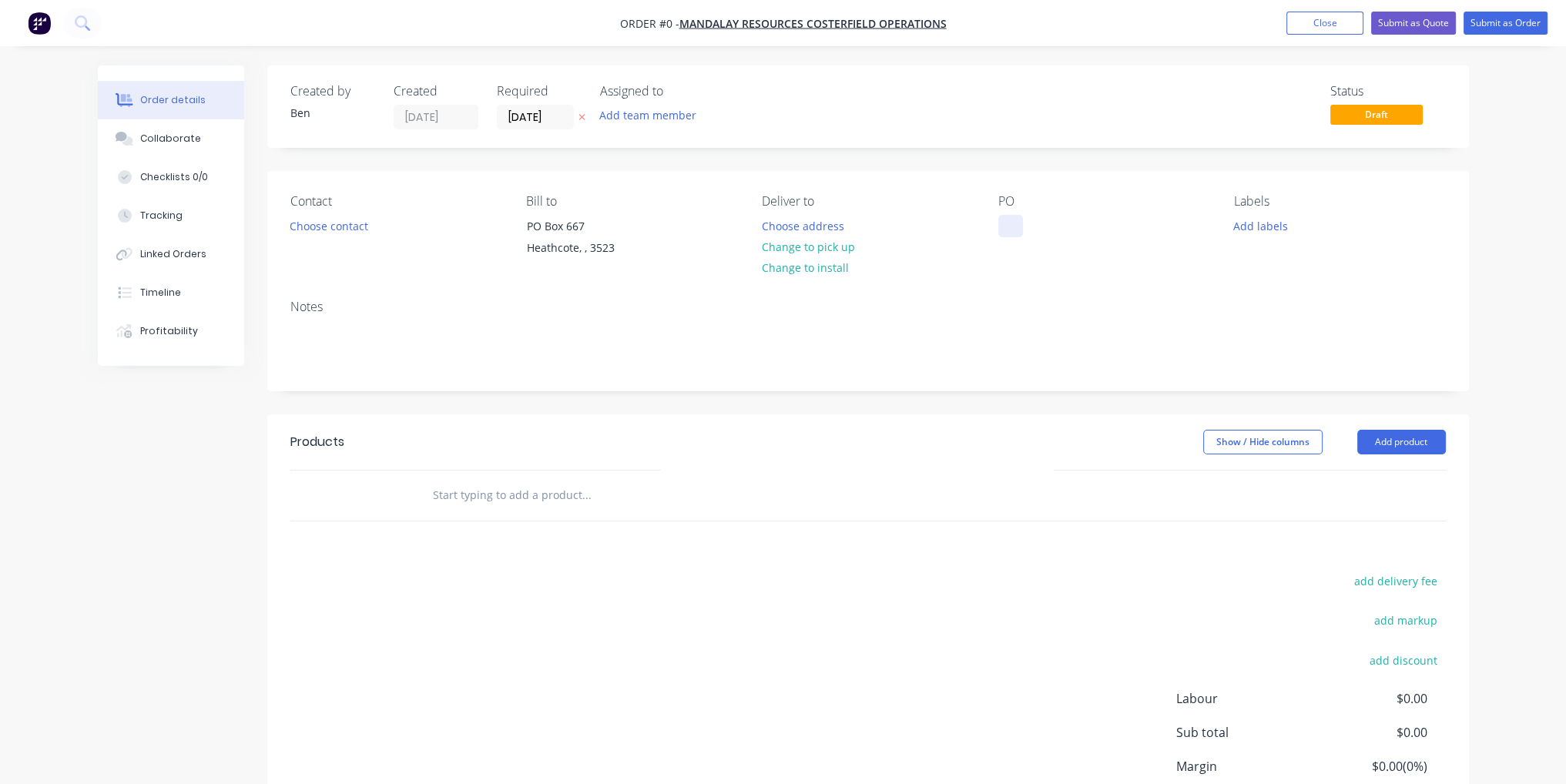
click at [1007, 217] on div at bounding box center [1010, 226] width 25 height 22
click at [1007, 224] on div at bounding box center [1010, 226] width 25 height 22
paste div
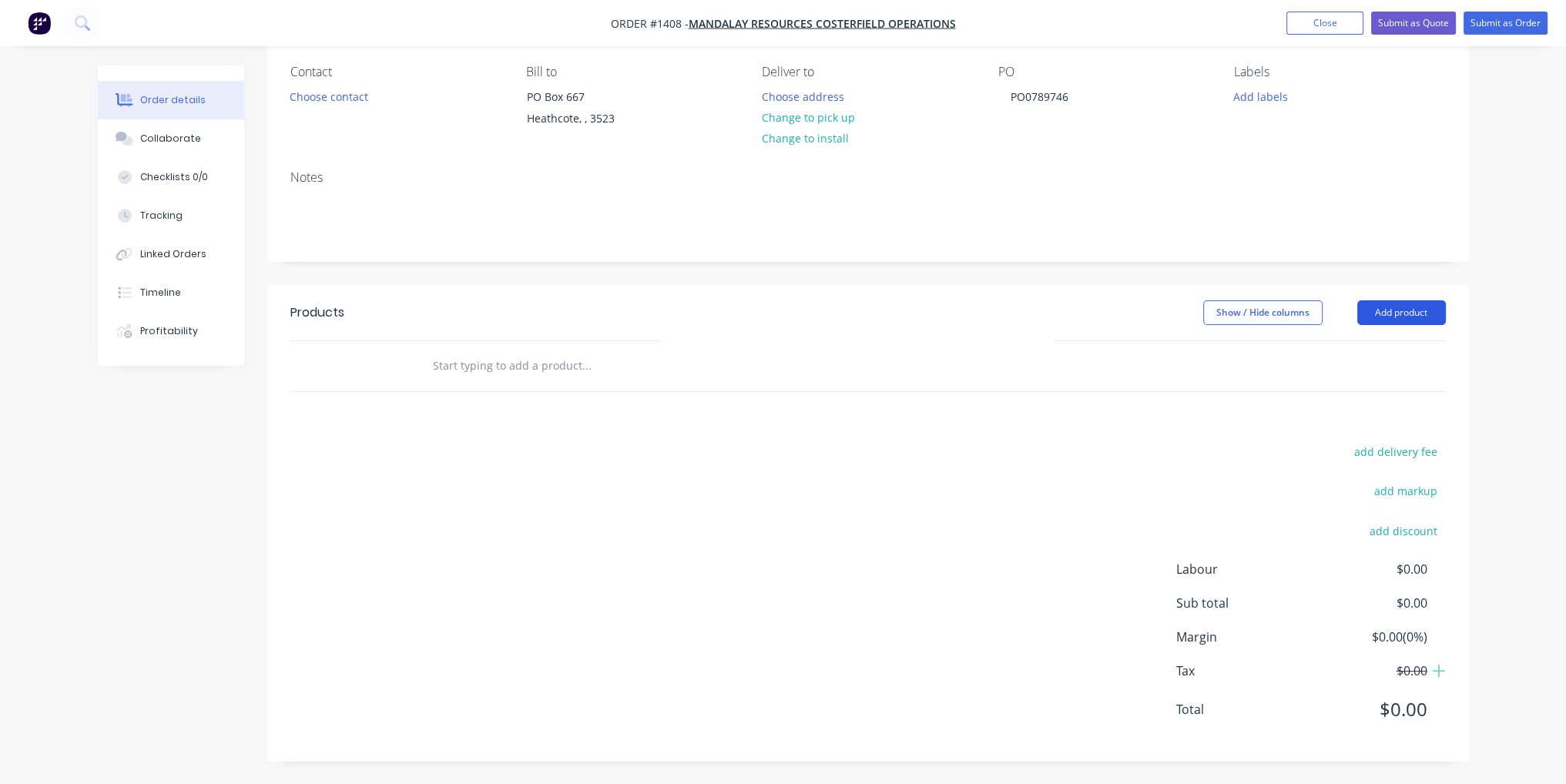
click at [1423, 319] on button "Add product" at bounding box center [1401, 313] width 89 height 25
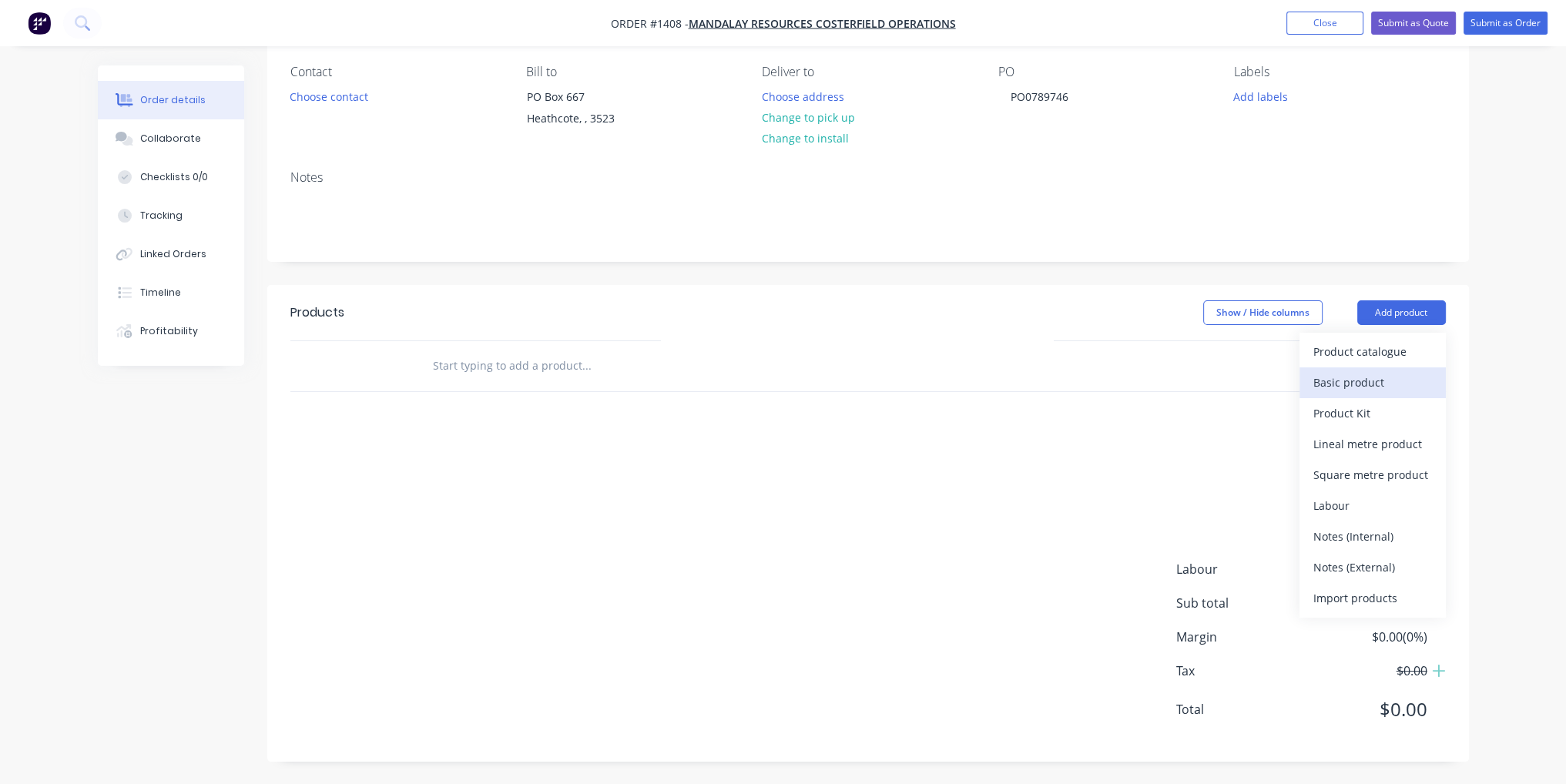
click at [1396, 371] on div "Basic product" at bounding box center [1373, 382] width 119 height 22
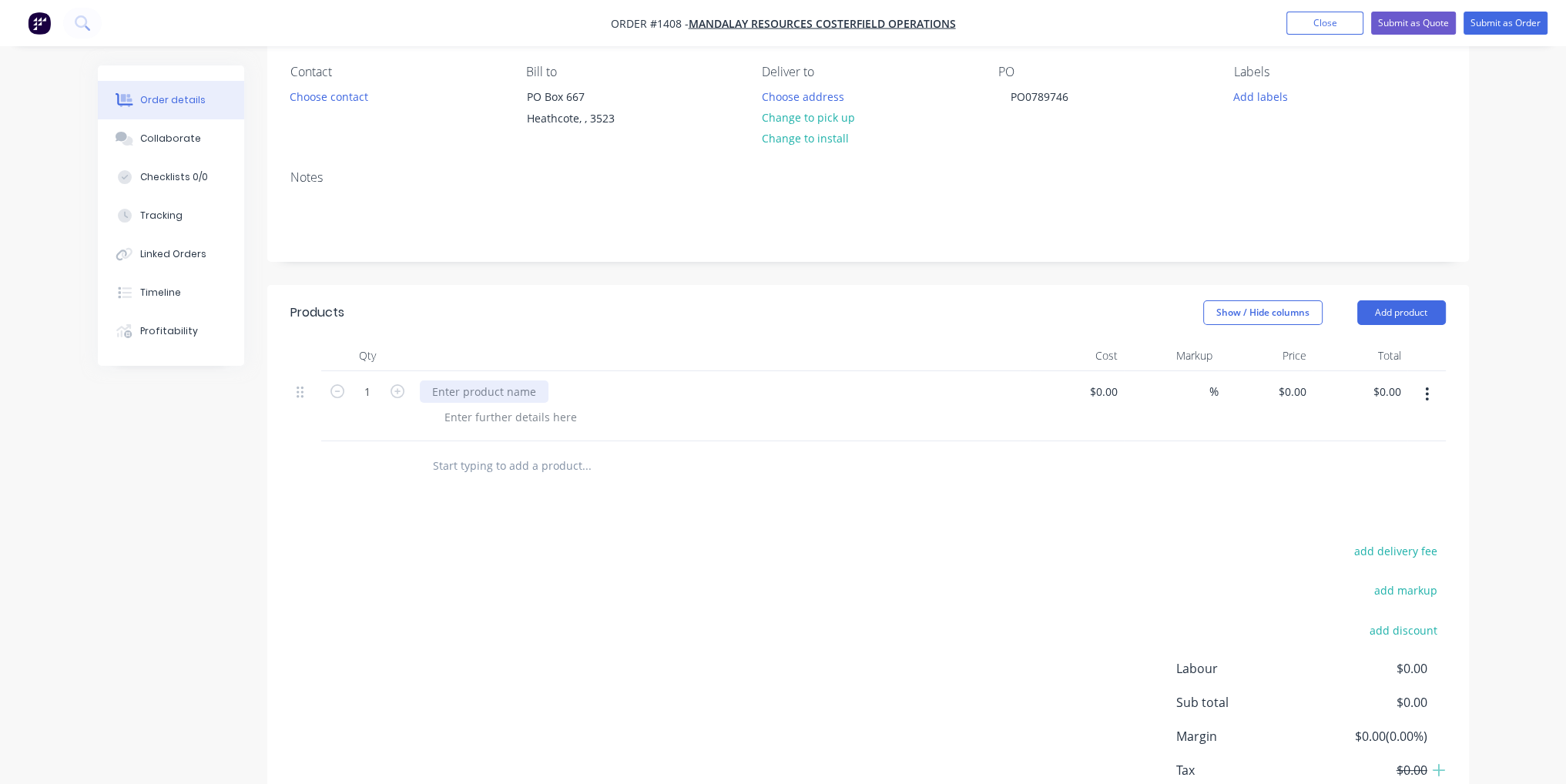
click at [517, 387] on div at bounding box center [484, 391] width 129 height 22
click at [432, 394] on div "Agitator Shaft" at bounding box center [467, 391] width 96 height 22
click at [570, 389] on div "Manufacture Agitator Shaft" at bounding box center [502, 391] width 165 height 22
click at [849, 425] on div at bounding box center [728, 417] width 591 height 22
click at [1111, 387] on input at bounding box center [1106, 391] width 36 height 22
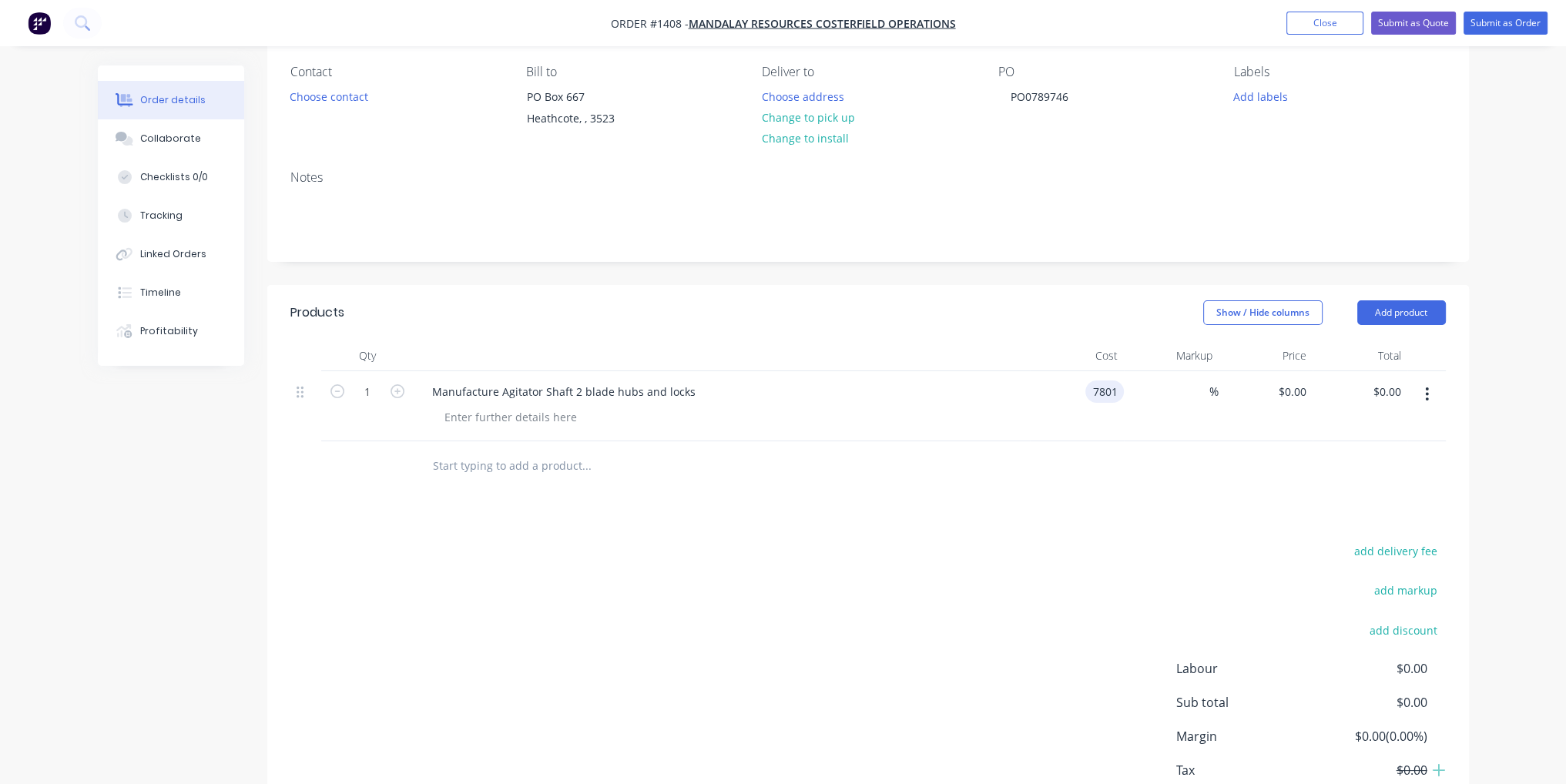
type input "$7,801.00"
click at [1144, 493] on div "Products Show / Hide columns Add product Qty Cost Markup Price Total 1 Manufact…" at bounding box center [868, 573] width 1202 height 576
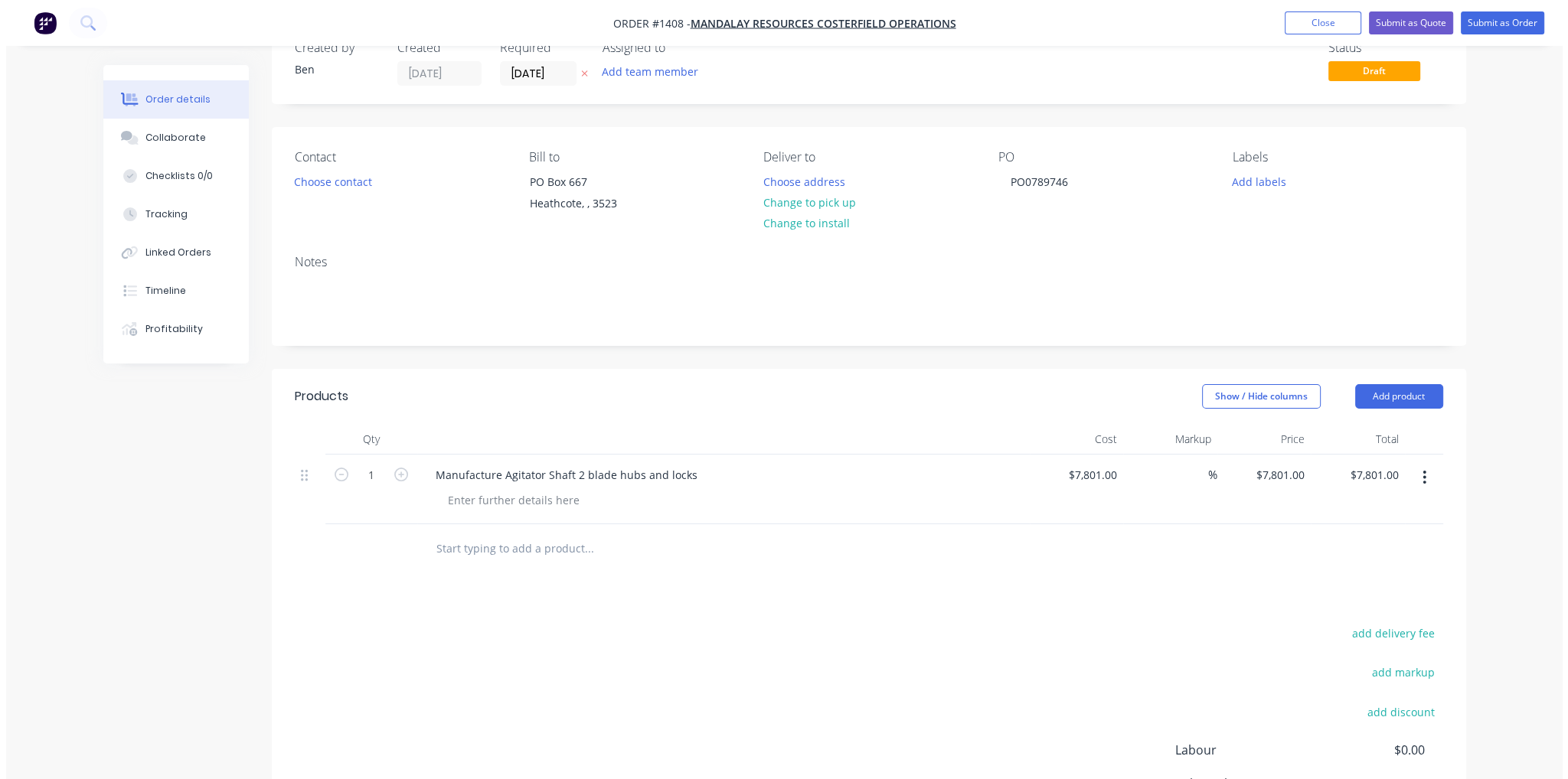
scroll to position [0, 0]
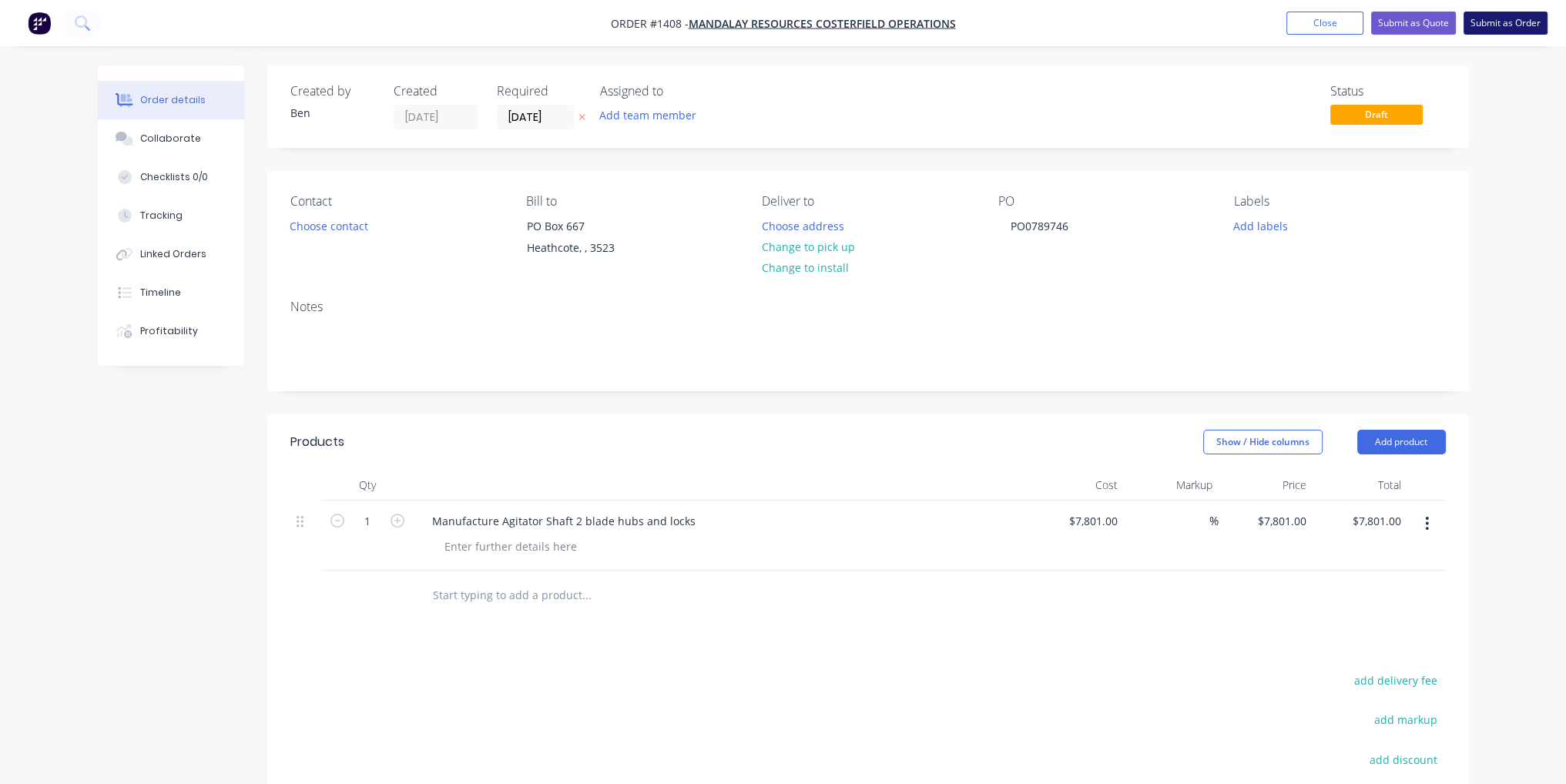
click at [1526, 21] on button "Submit as Order" at bounding box center [1506, 23] width 84 height 23
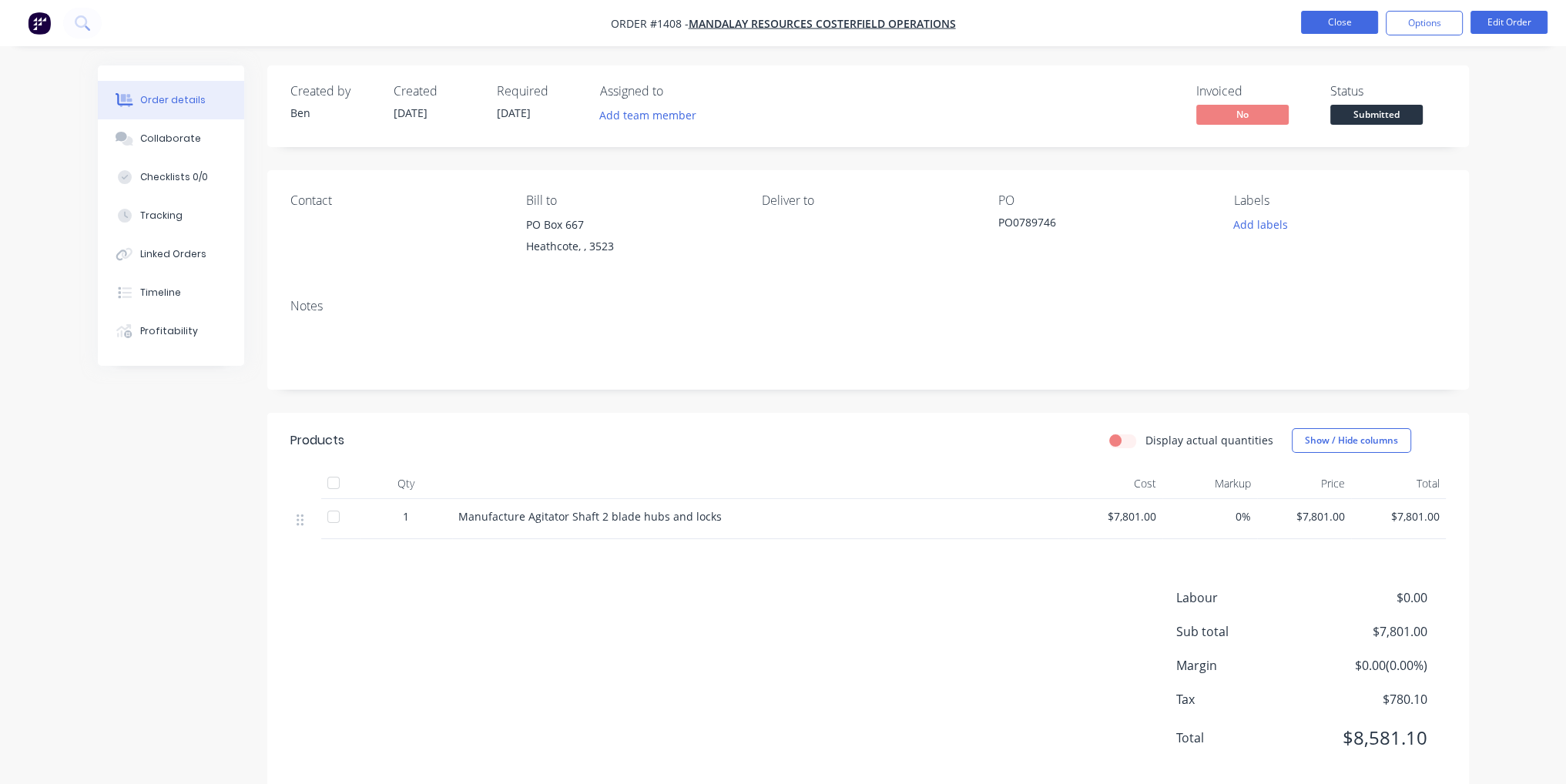
click at [1338, 26] on button "Close" at bounding box center [1339, 22] width 77 height 23
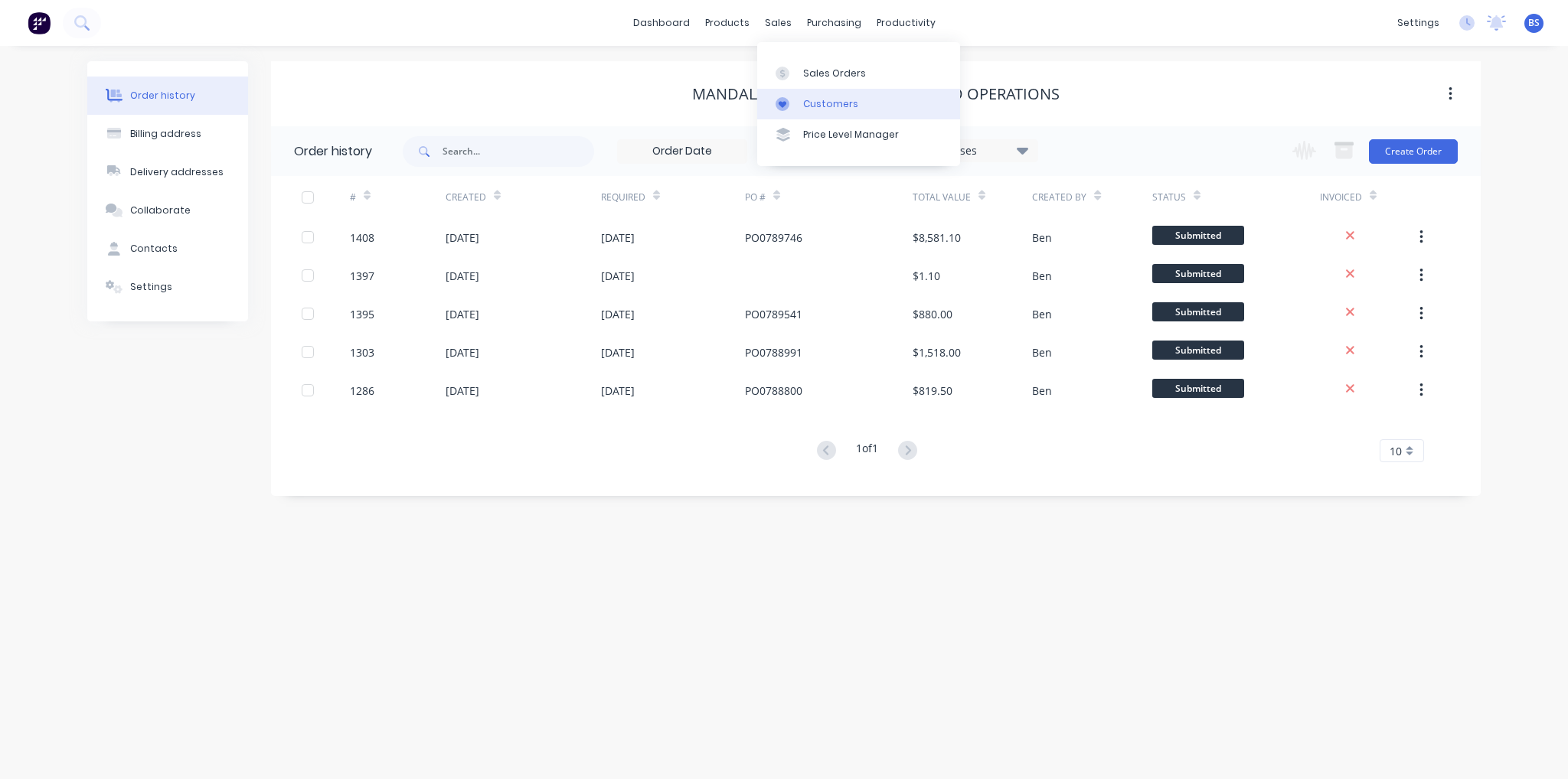
click at [835, 113] on link "Customers" at bounding box center [858, 104] width 203 height 31
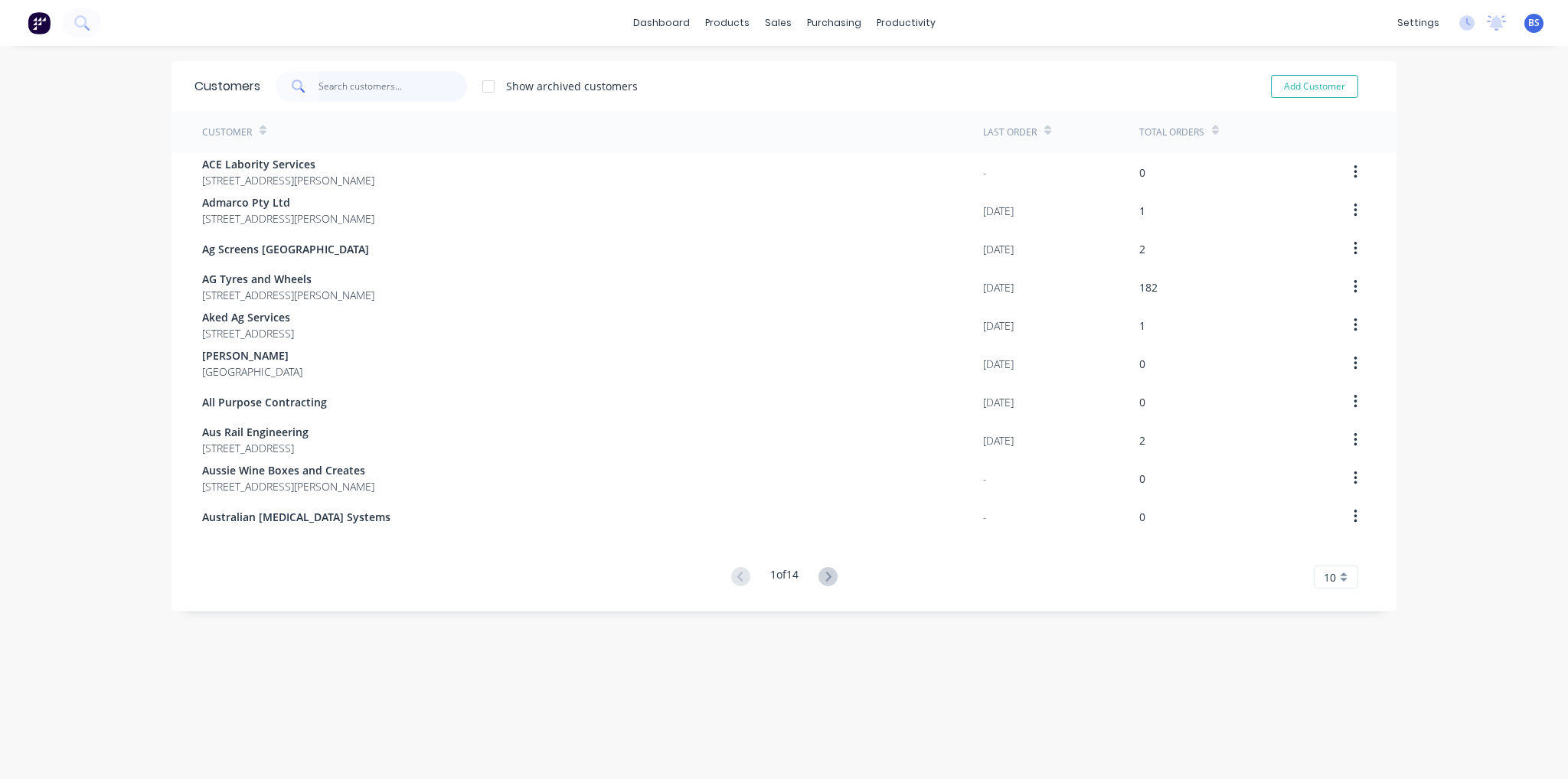
click at [364, 80] on input "text" at bounding box center [393, 86] width 149 height 31
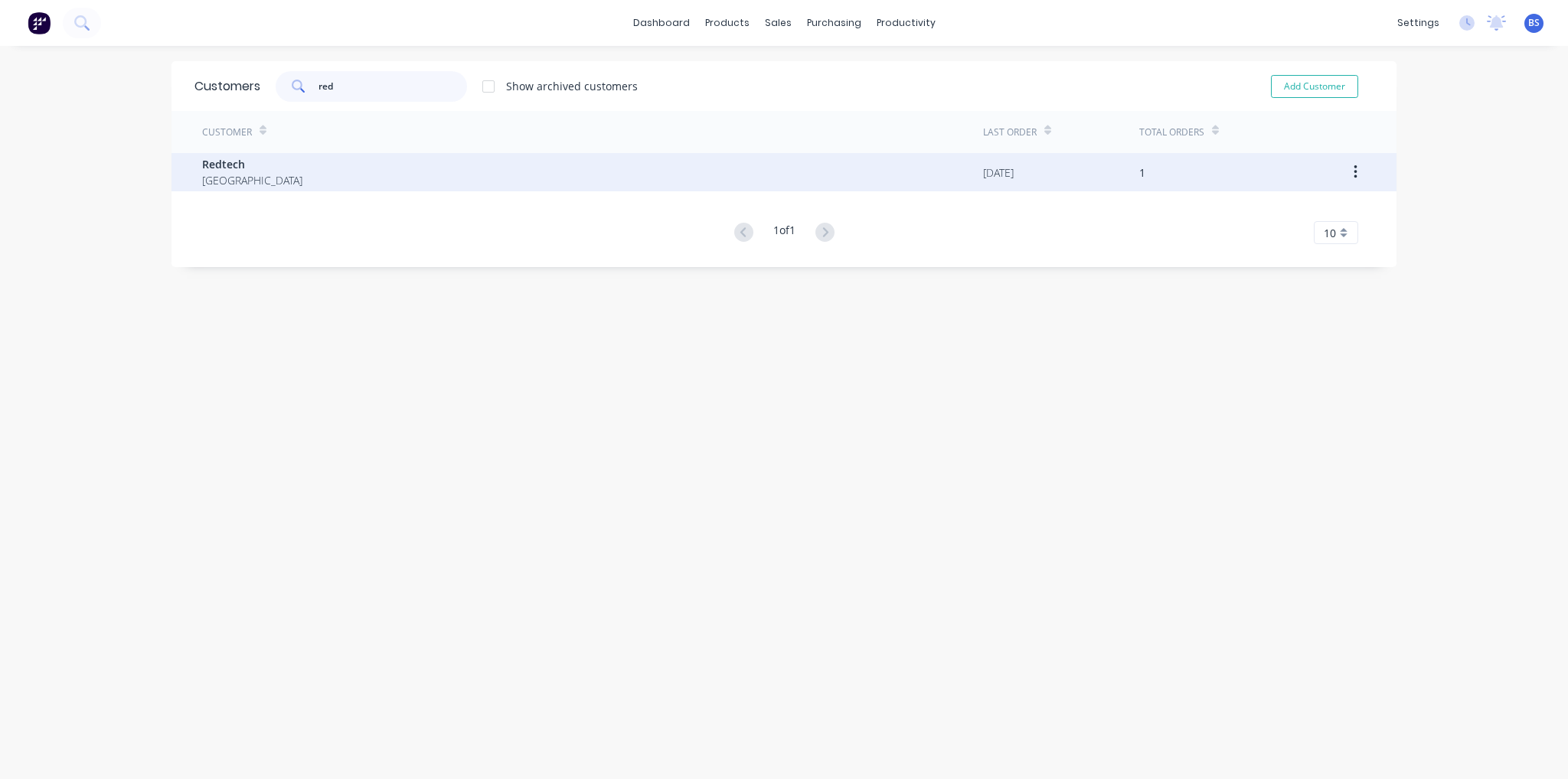
type input "red"
click at [214, 172] on span "Redtech" at bounding box center [252, 164] width 100 height 16
